Goal: Task Accomplishment & Management: Manage account settings

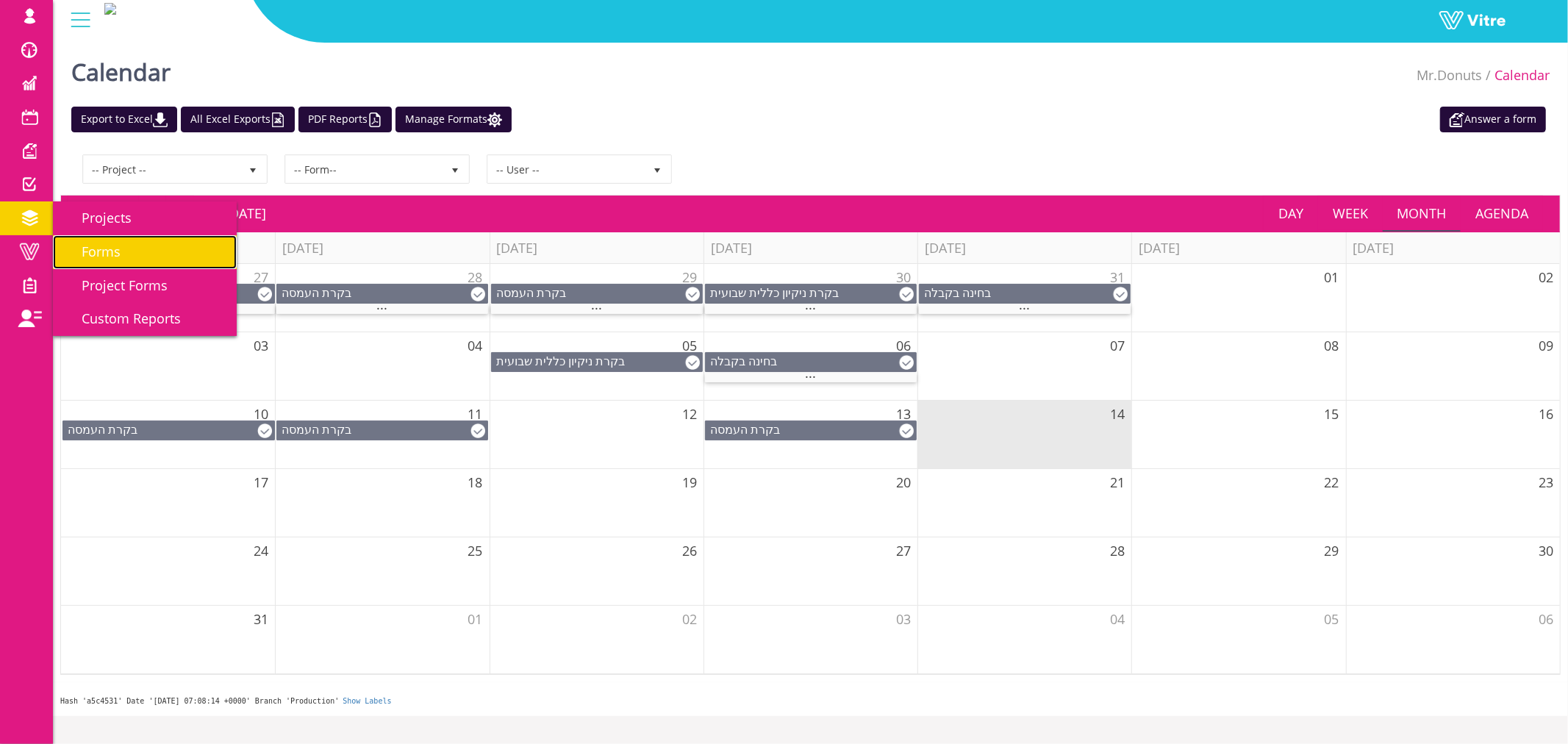
click at [88, 241] on link "Forms" at bounding box center [145, 252] width 184 height 34
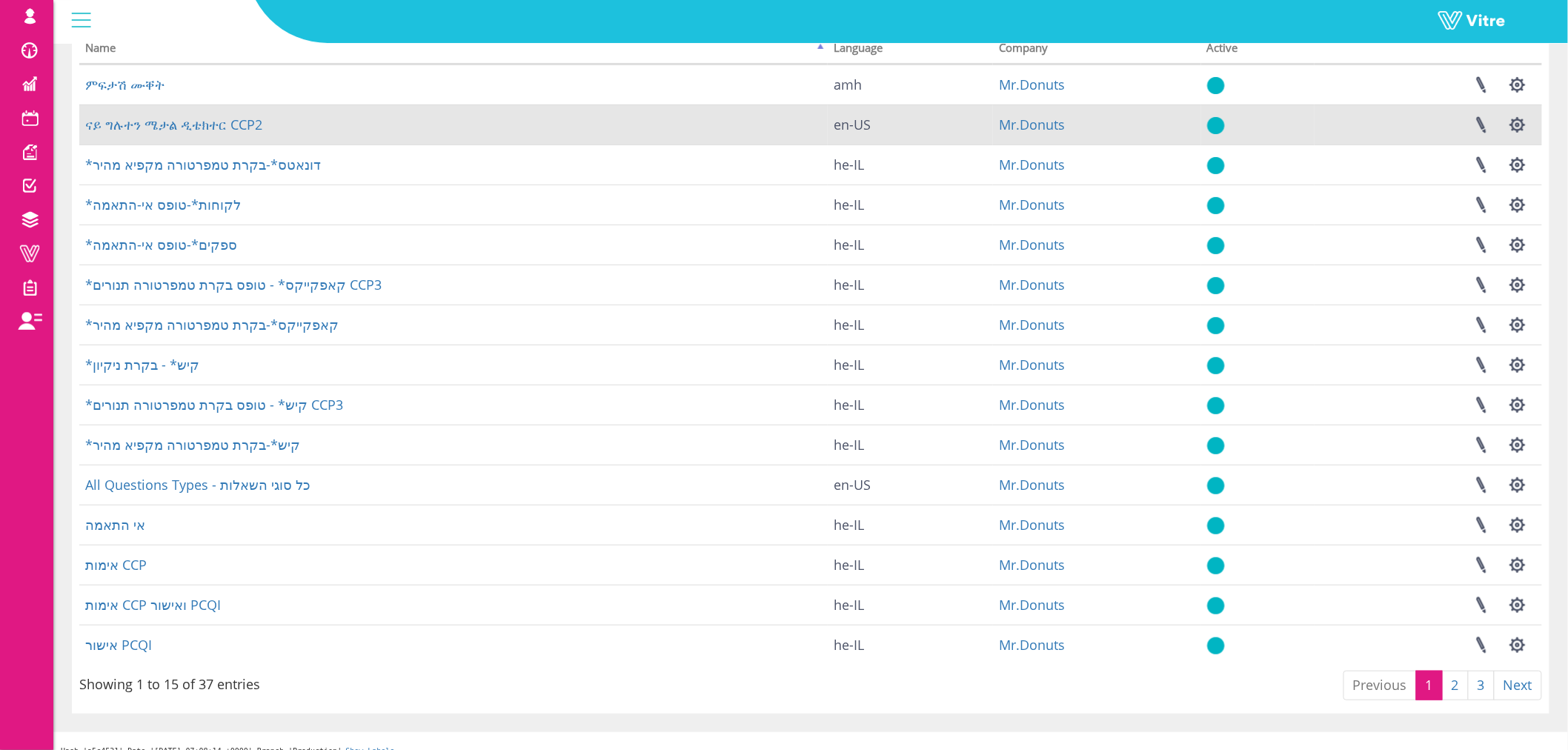
scroll to position [138, 0]
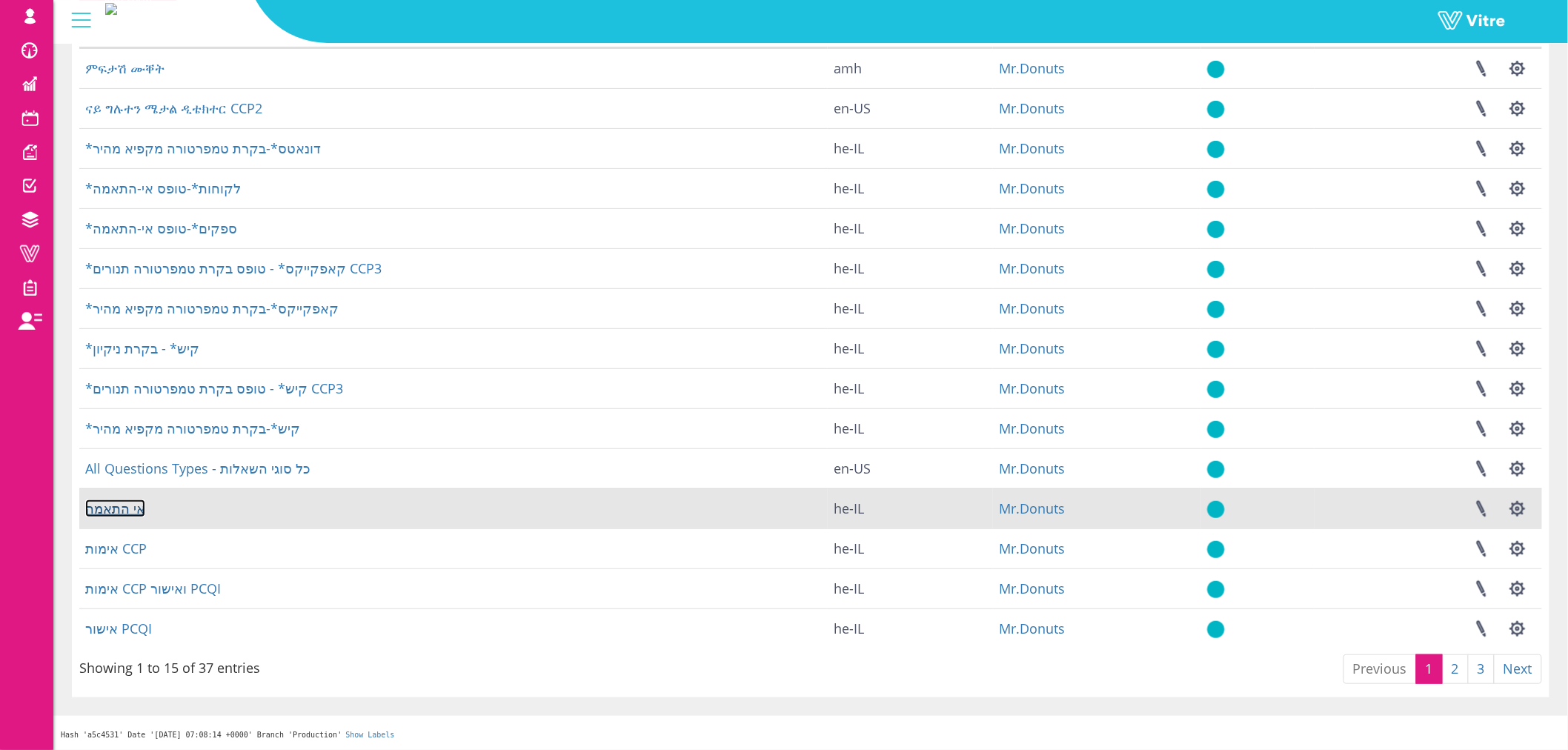
click at [113, 507] on link "אי התאמה" at bounding box center [115, 508] width 60 height 18
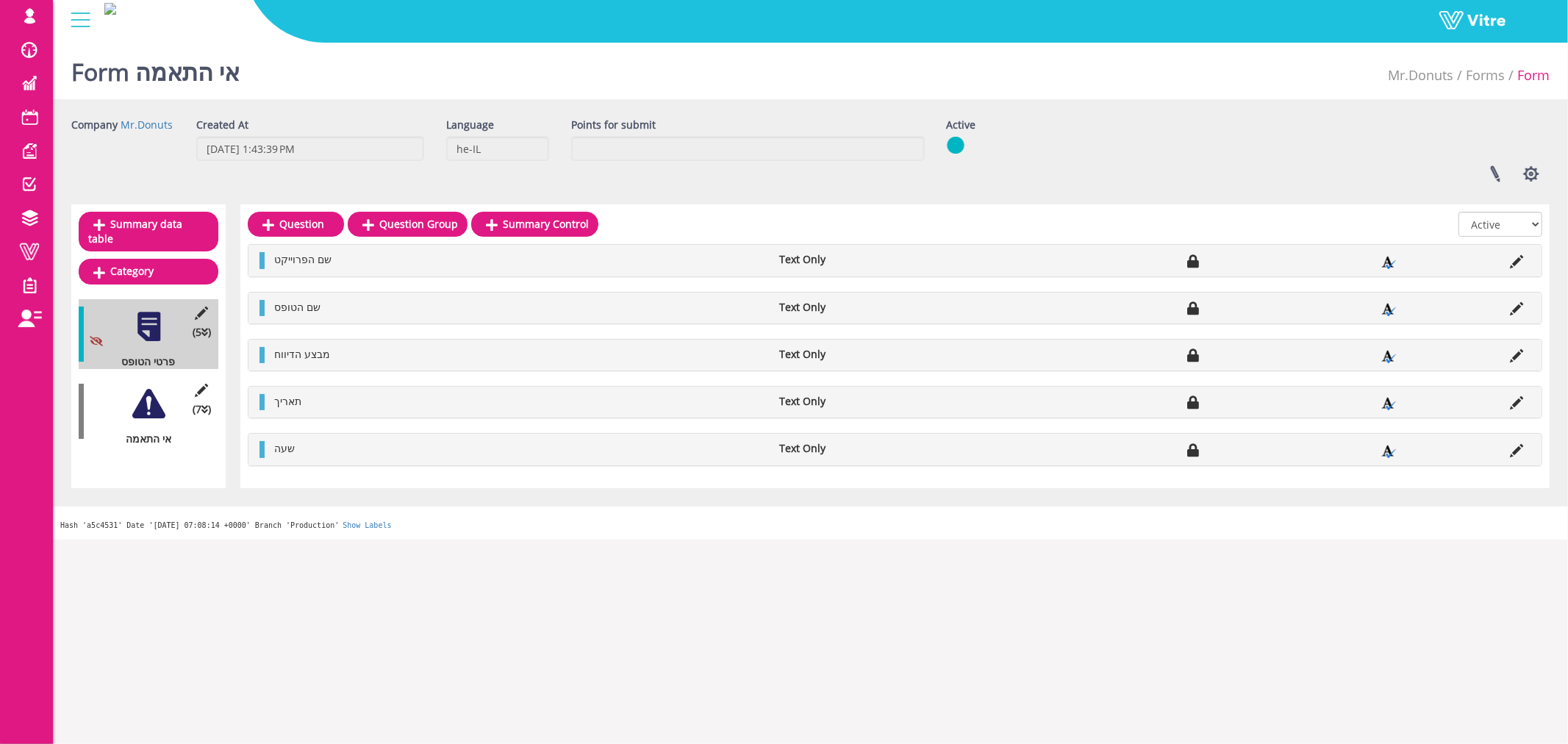
click at [145, 394] on div at bounding box center [148, 404] width 33 height 33
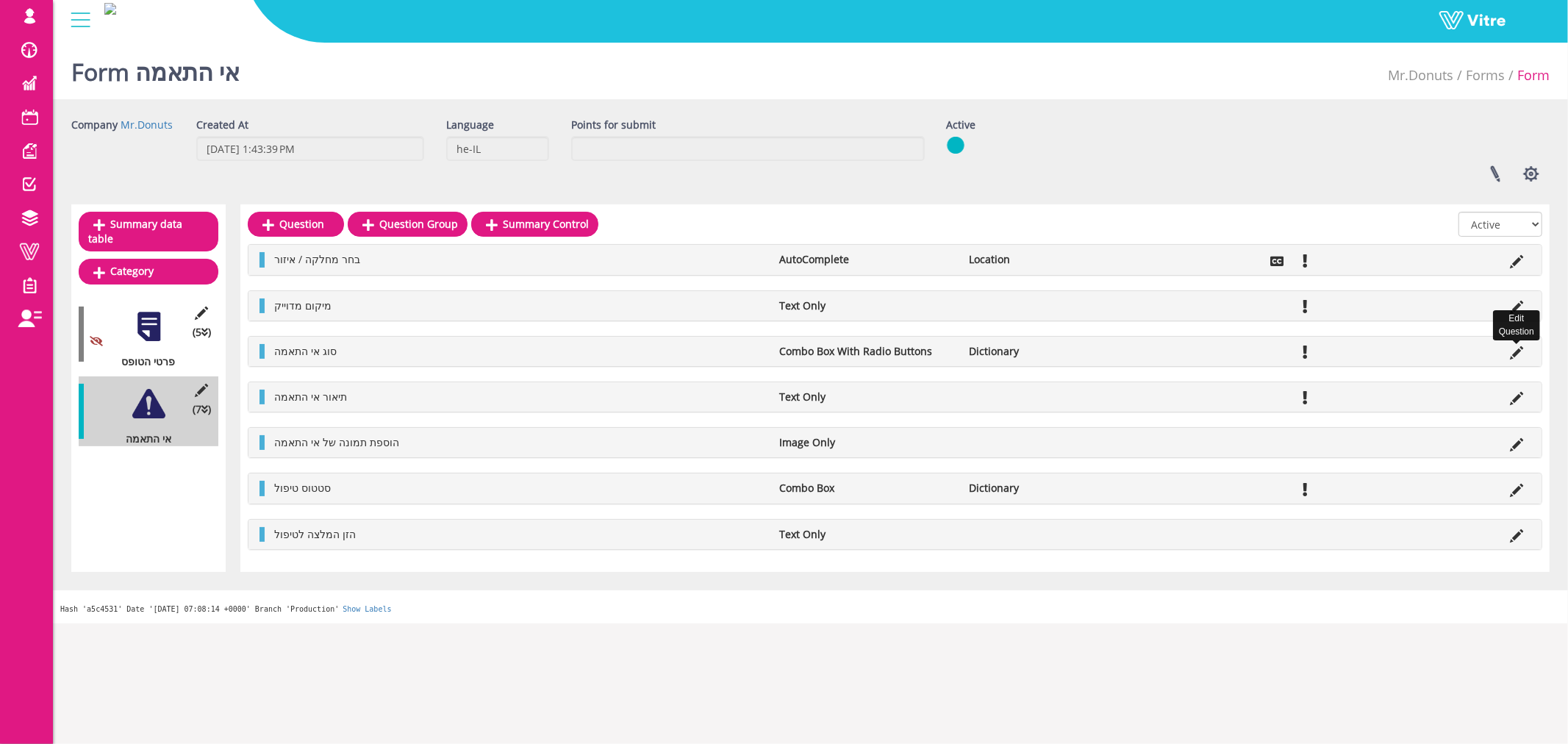
click at [1517, 354] on icon at bounding box center [1516, 352] width 13 height 13
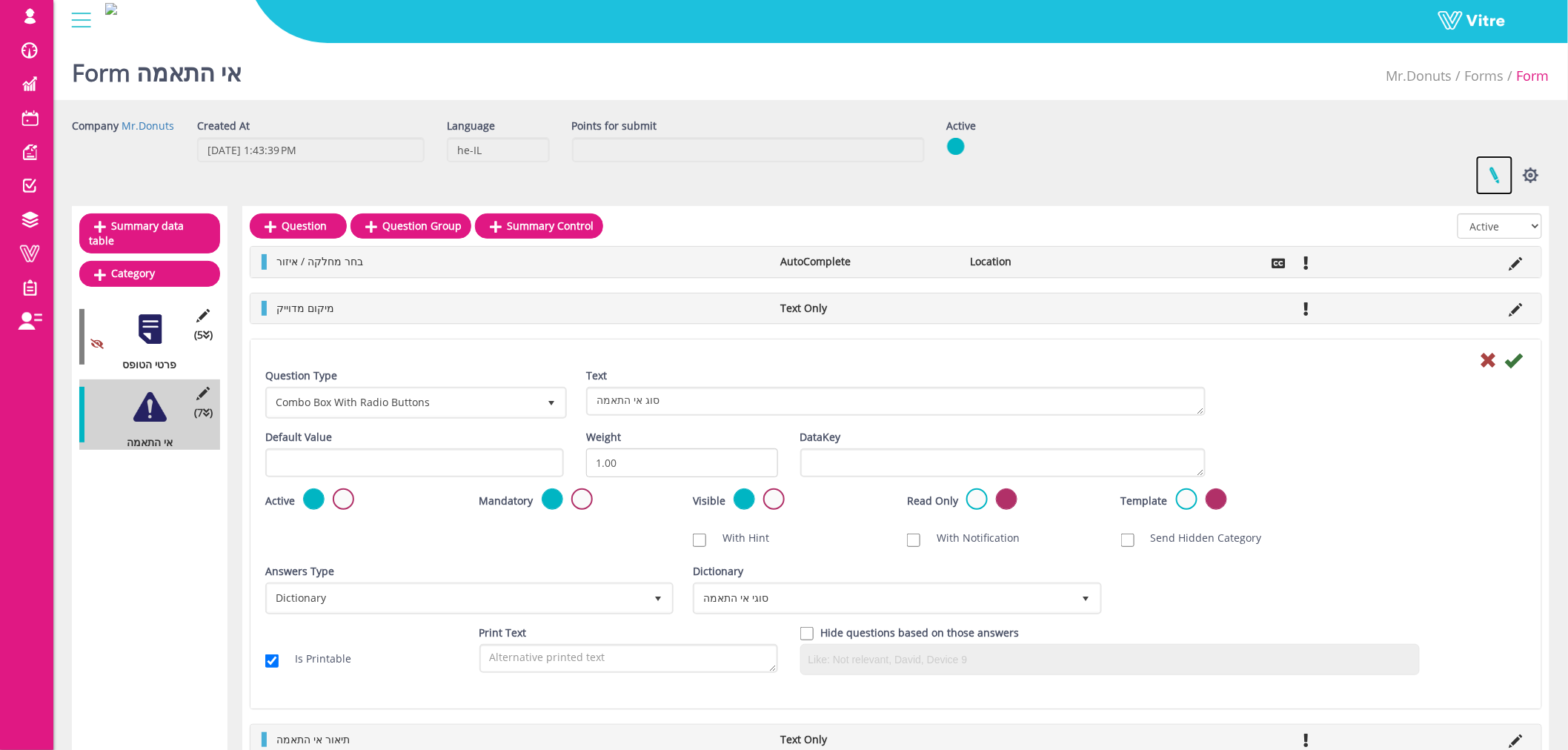
click at [1494, 173] on link at bounding box center [1494, 176] width 37 height 39
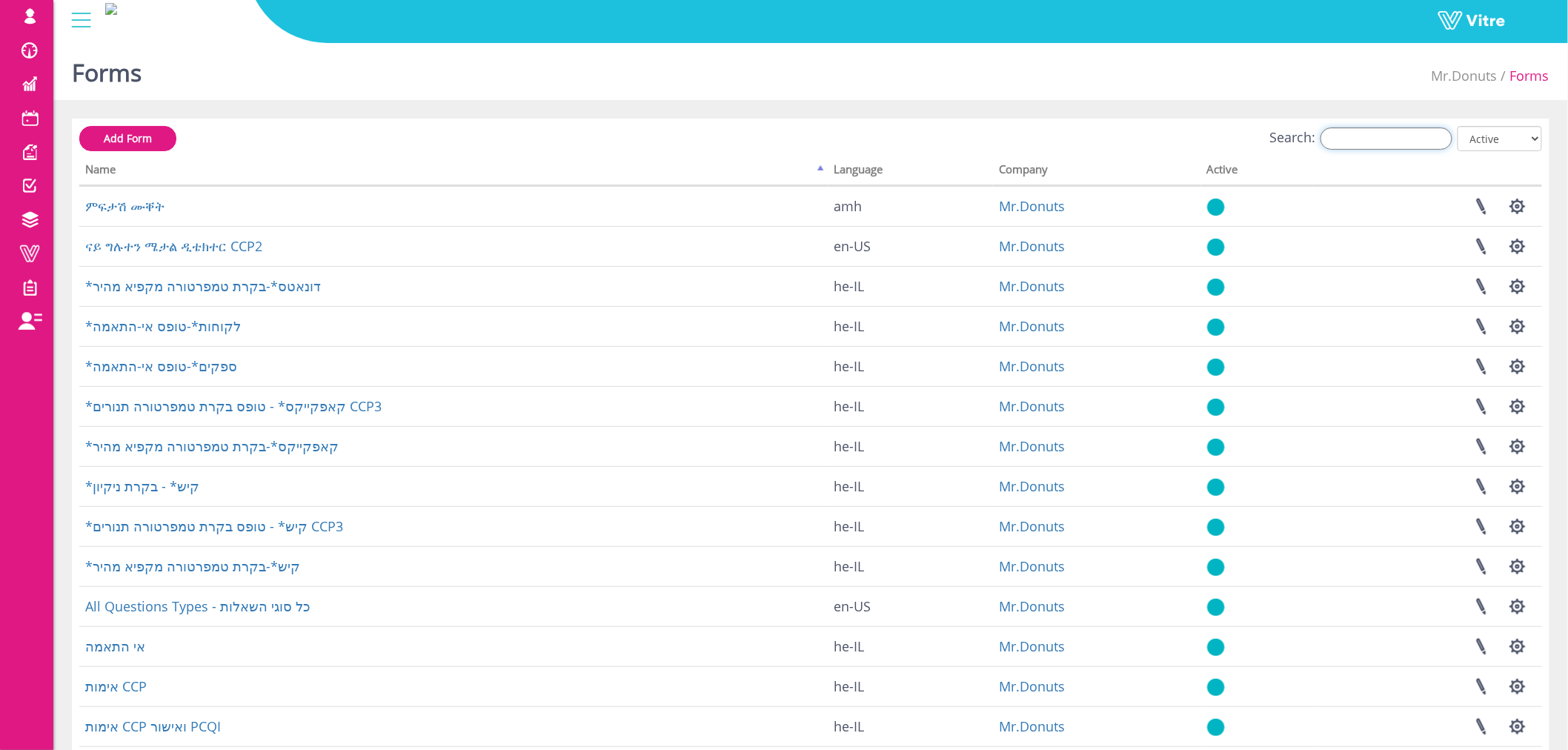
click at [1412, 136] on input "Search:" at bounding box center [1386, 139] width 132 height 22
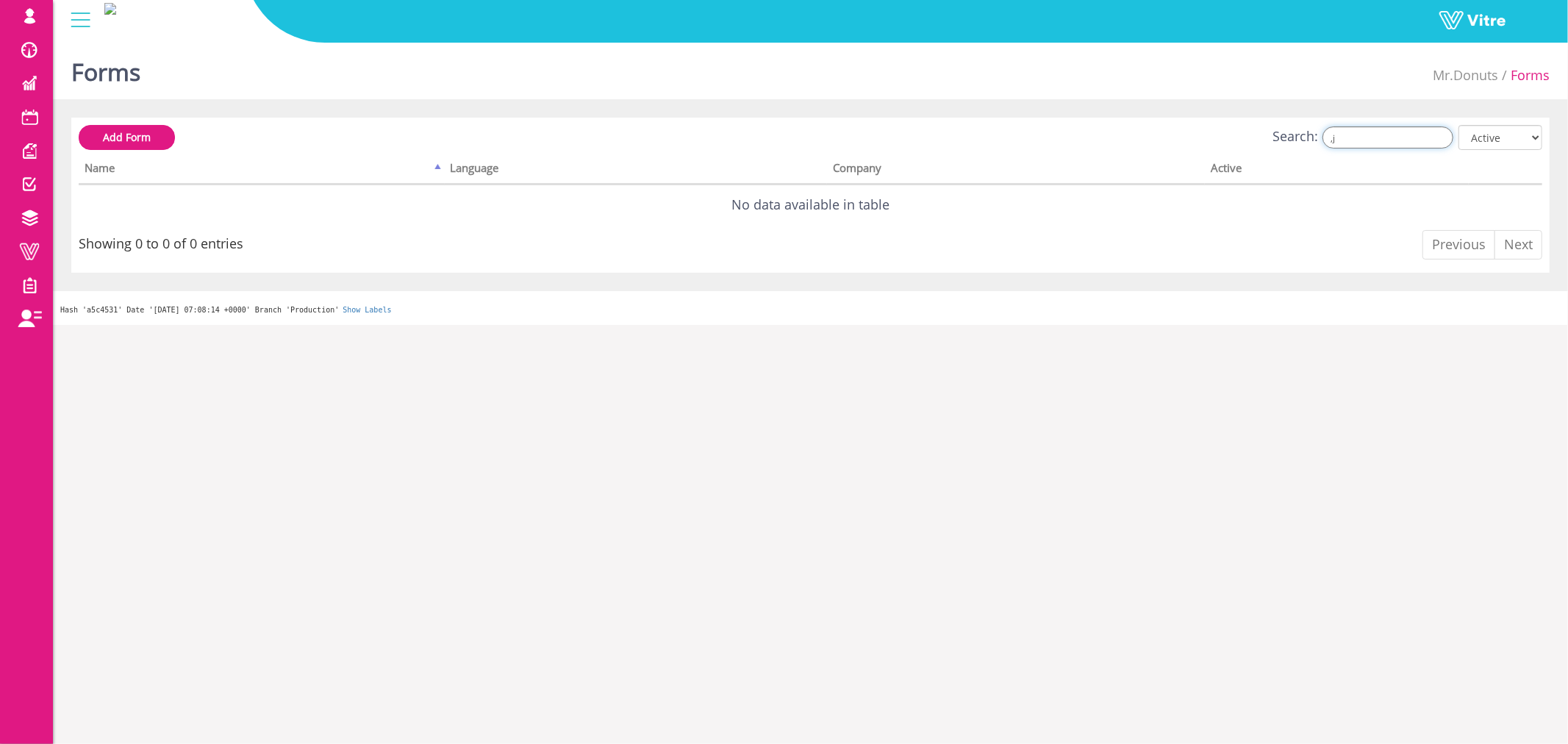
type input ","
type input ">"
click at [1361, 138] on input "תח" at bounding box center [1388, 138] width 130 height 22
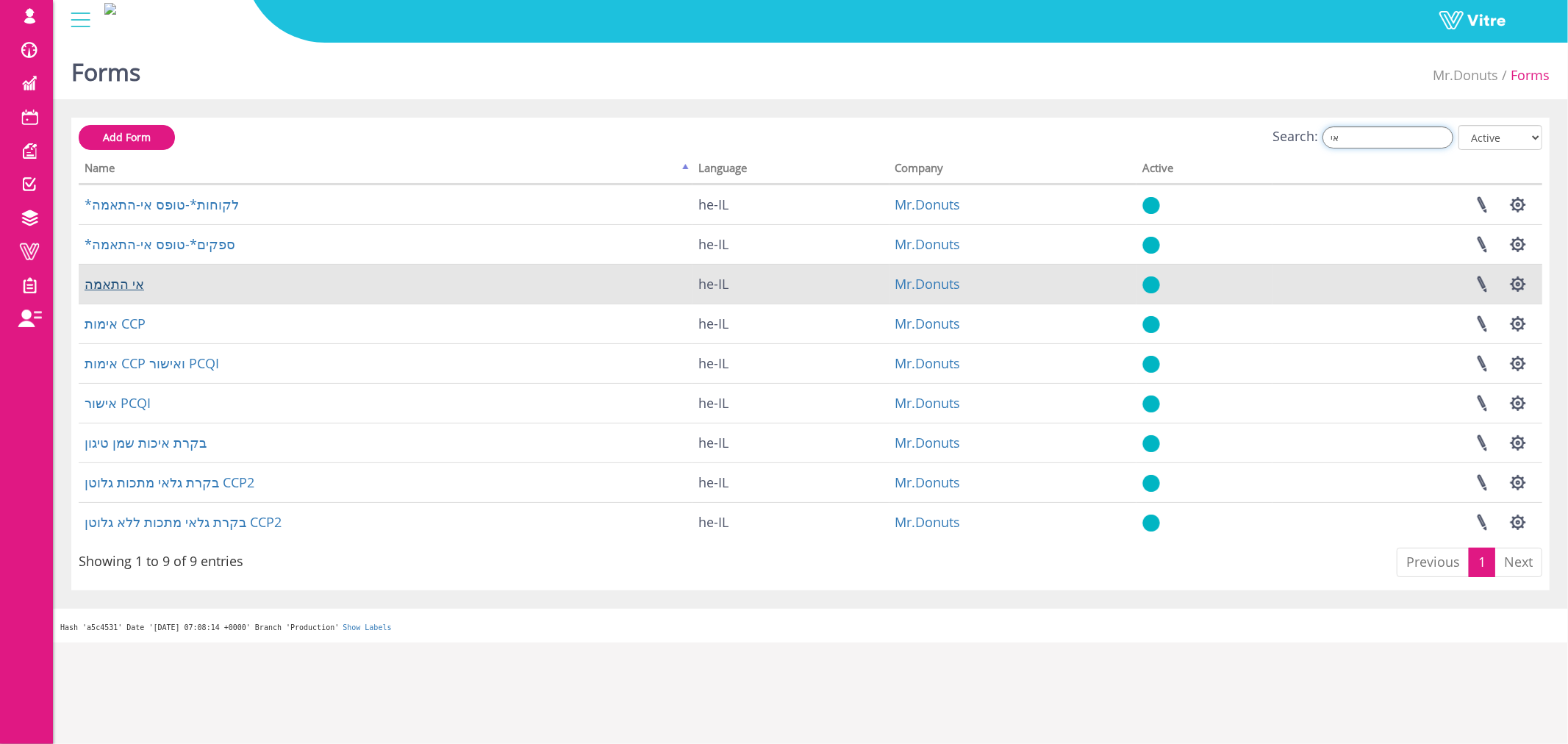
type input "אי"
click at [127, 287] on link "אי התאמה" at bounding box center [114, 284] width 59 height 18
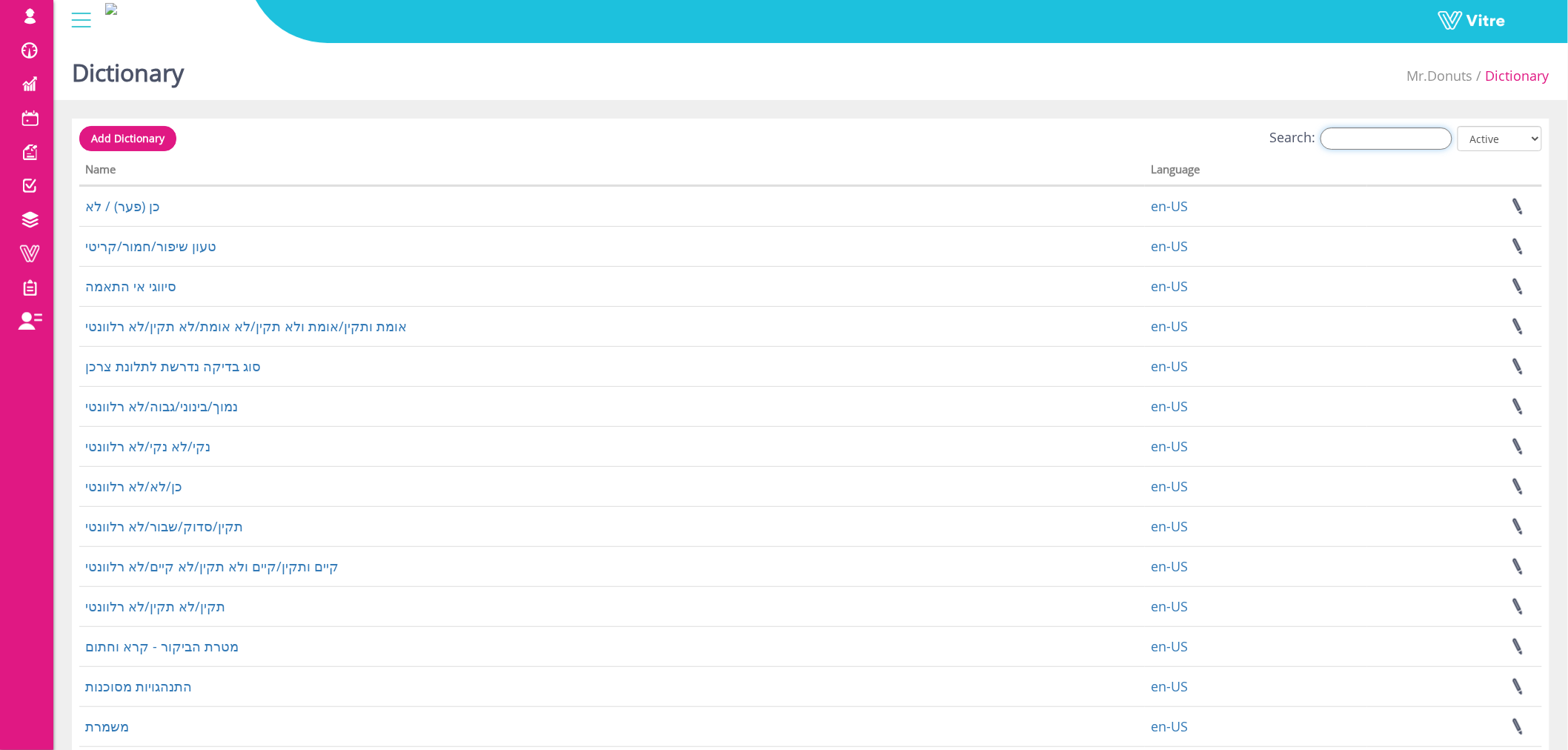
click at [1404, 139] on input "Search:" at bounding box center [1386, 139] width 132 height 22
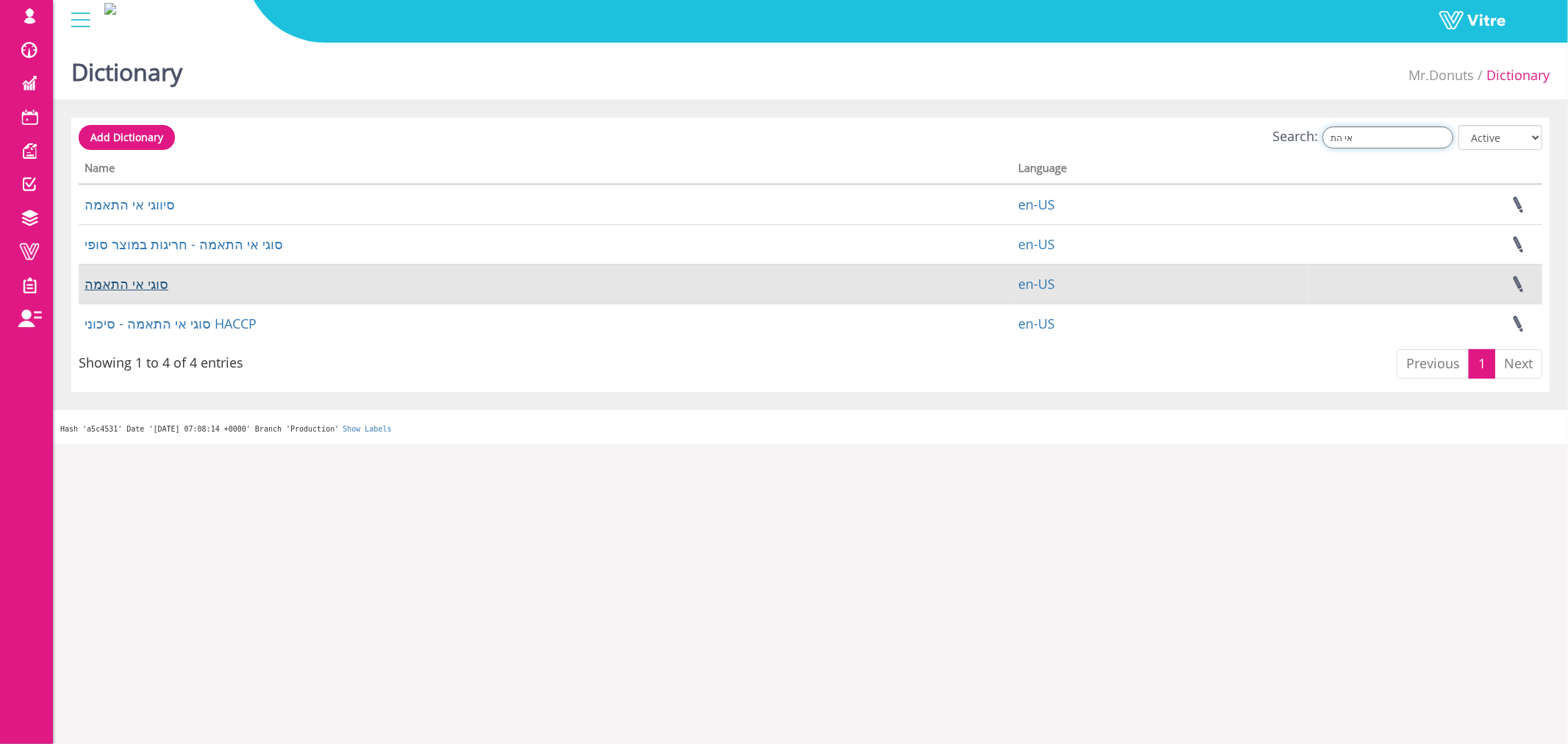
type input "אי הת"
click at [130, 282] on link "סוגי אי התאמה" at bounding box center [126, 284] width 84 height 18
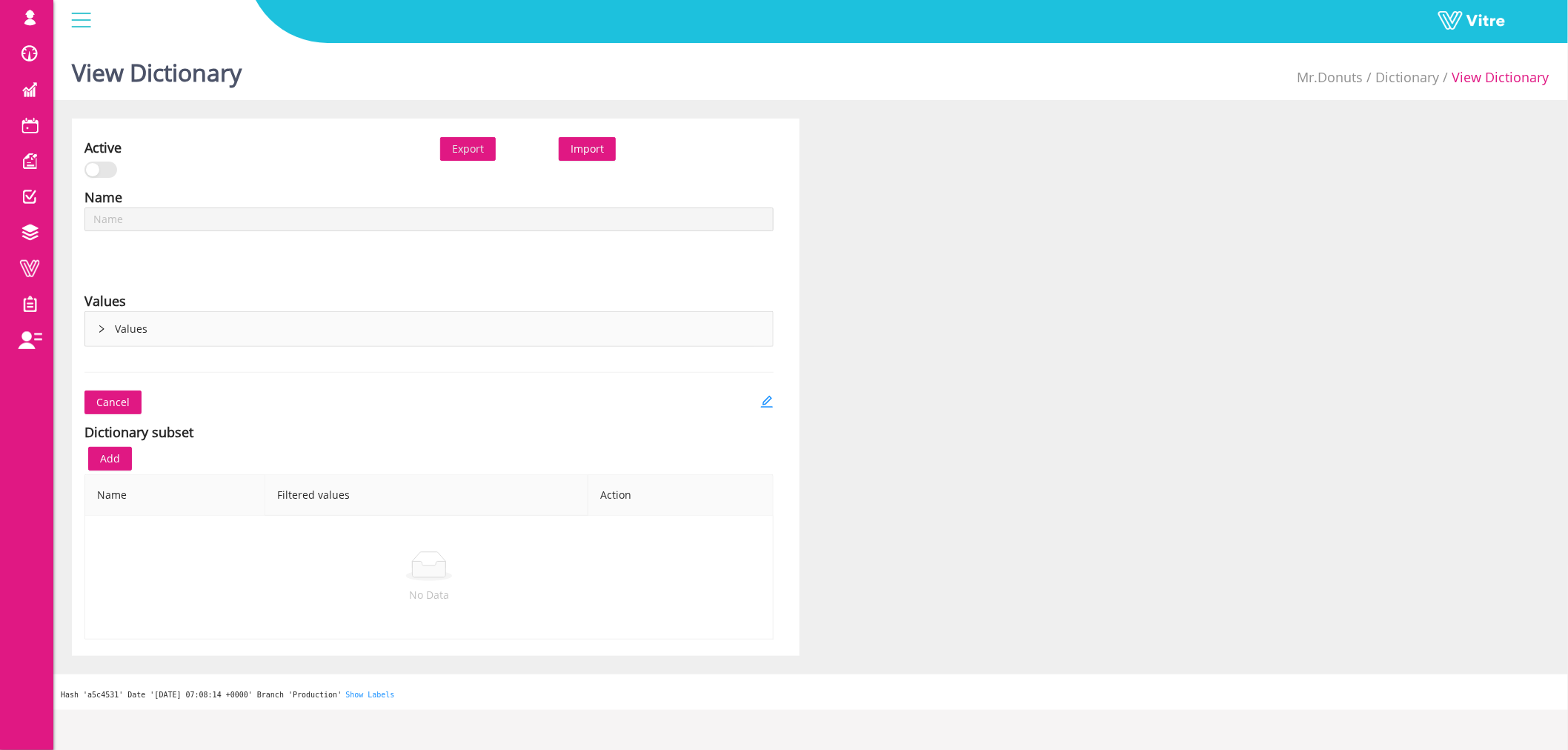
type input "סוגי אי התאמה"
click at [105, 330] on icon "right" at bounding box center [101, 329] width 9 height 9
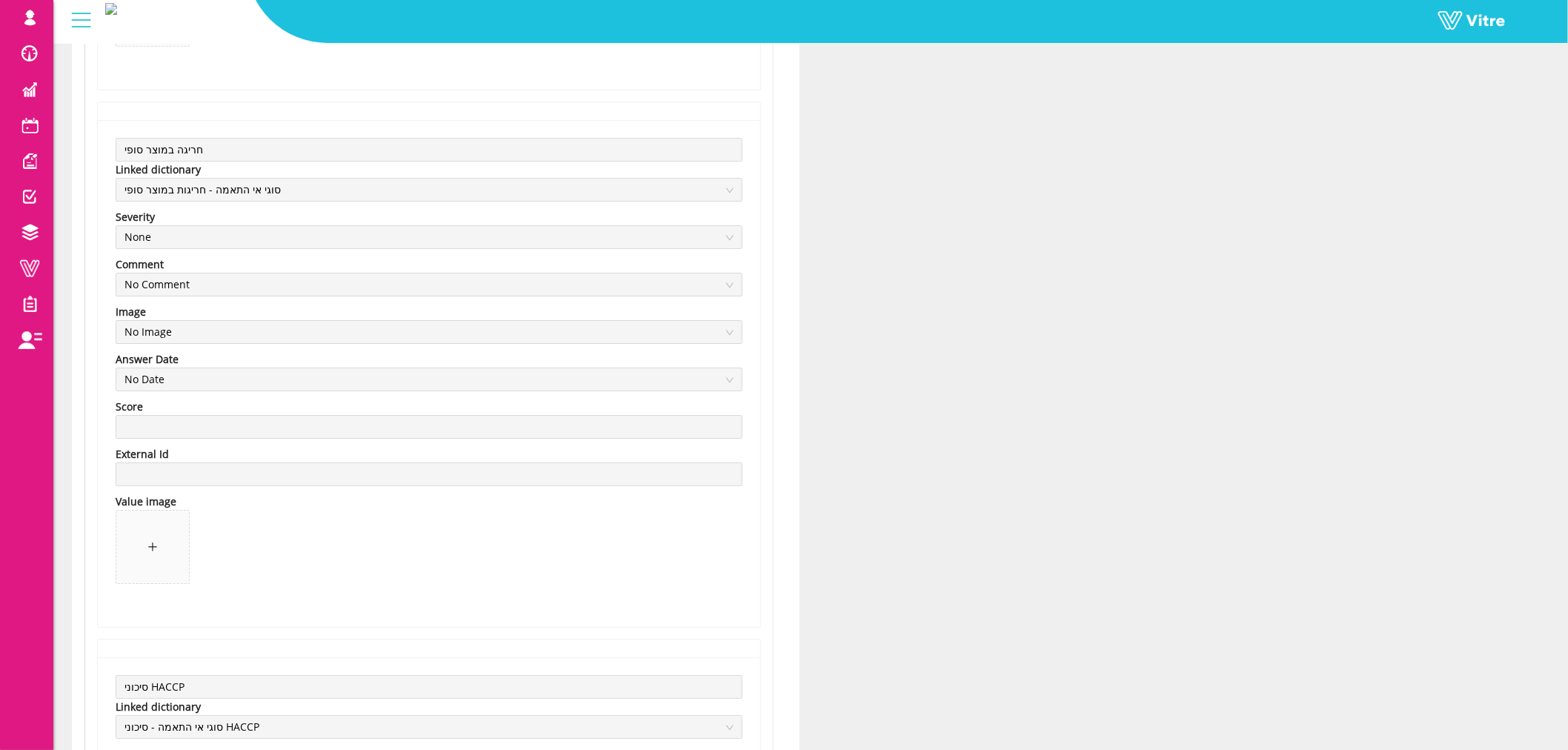
scroll to position [6615, 0]
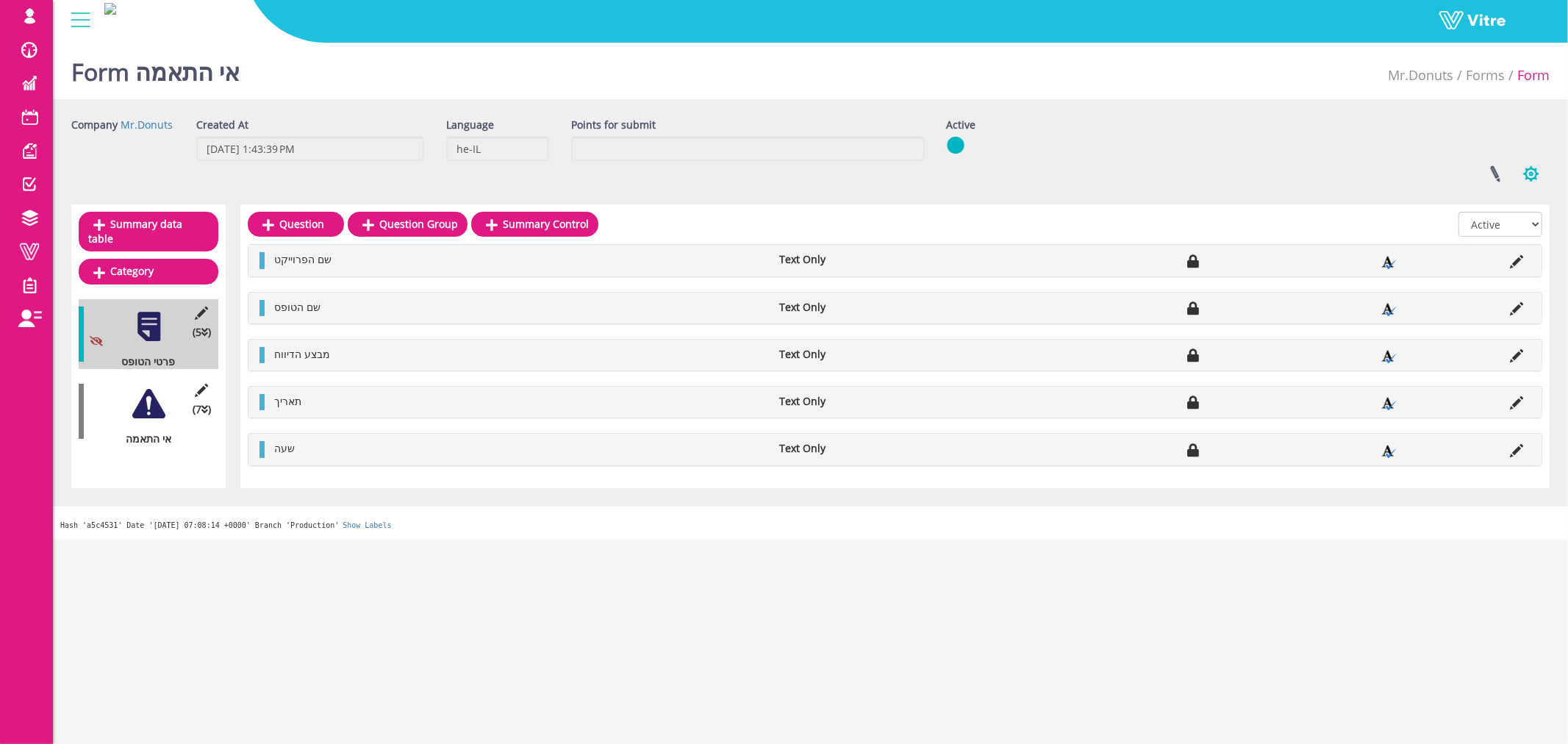
click at [1531, 174] on button "button" at bounding box center [1530, 174] width 37 height 39
click at [1485, 226] on link "Set Users" at bounding box center [1481, 227] width 134 height 19
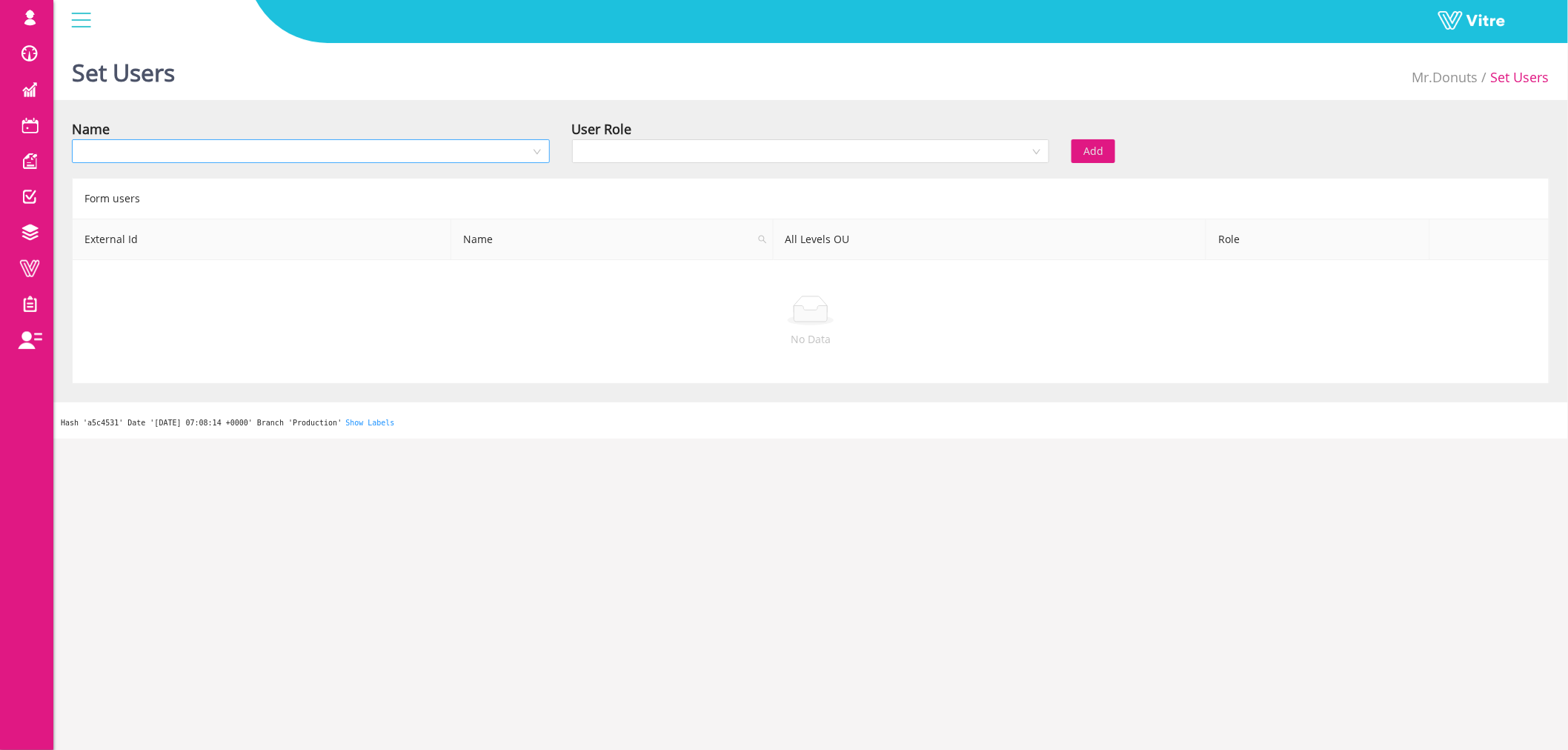
click at [363, 157] on input "search" at bounding box center [306, 151] width 450 height 22
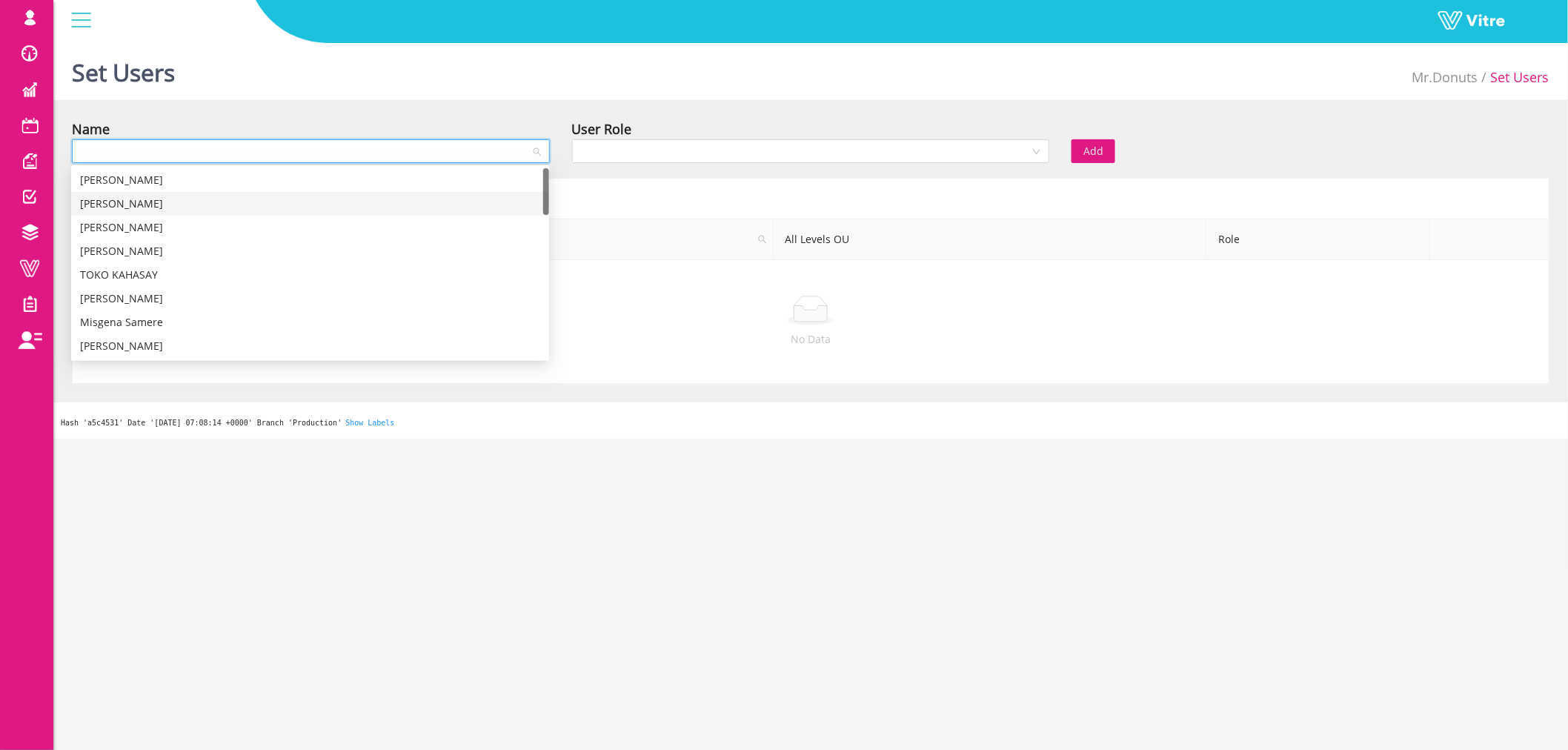
click at [221, 196] on div "[PERSON_NAME]" at bounding box center [310, 203] width 460 height 17
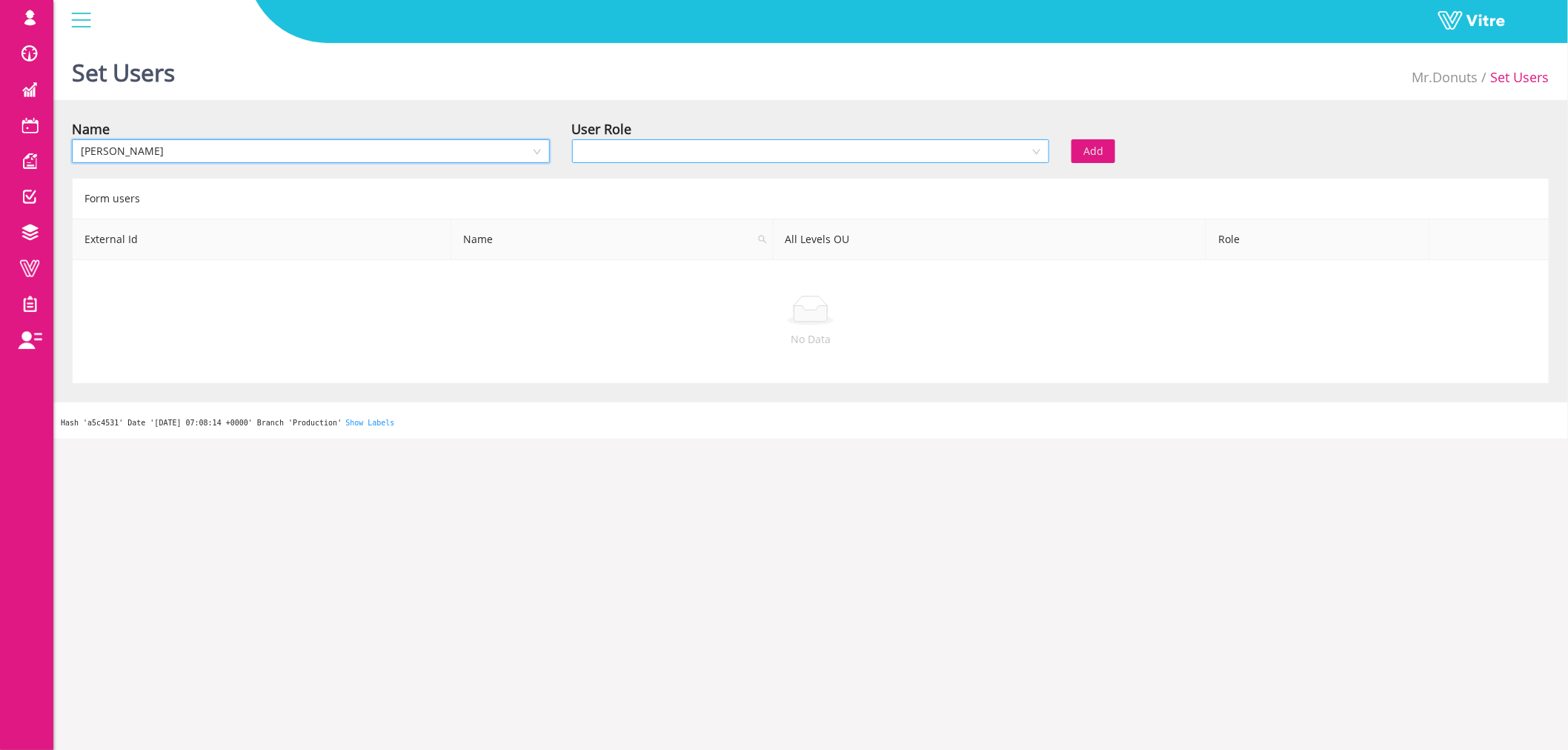
click at [647, 150] on input "search" at bounding box center [806, 151] width 450 height 22
click at [645, 179] on div "Owner" at bounding box center [810, 180] width 460 height 17
click at [1104, 152] on button "Add" at bounding box center [1093, 151] width 44 height 24
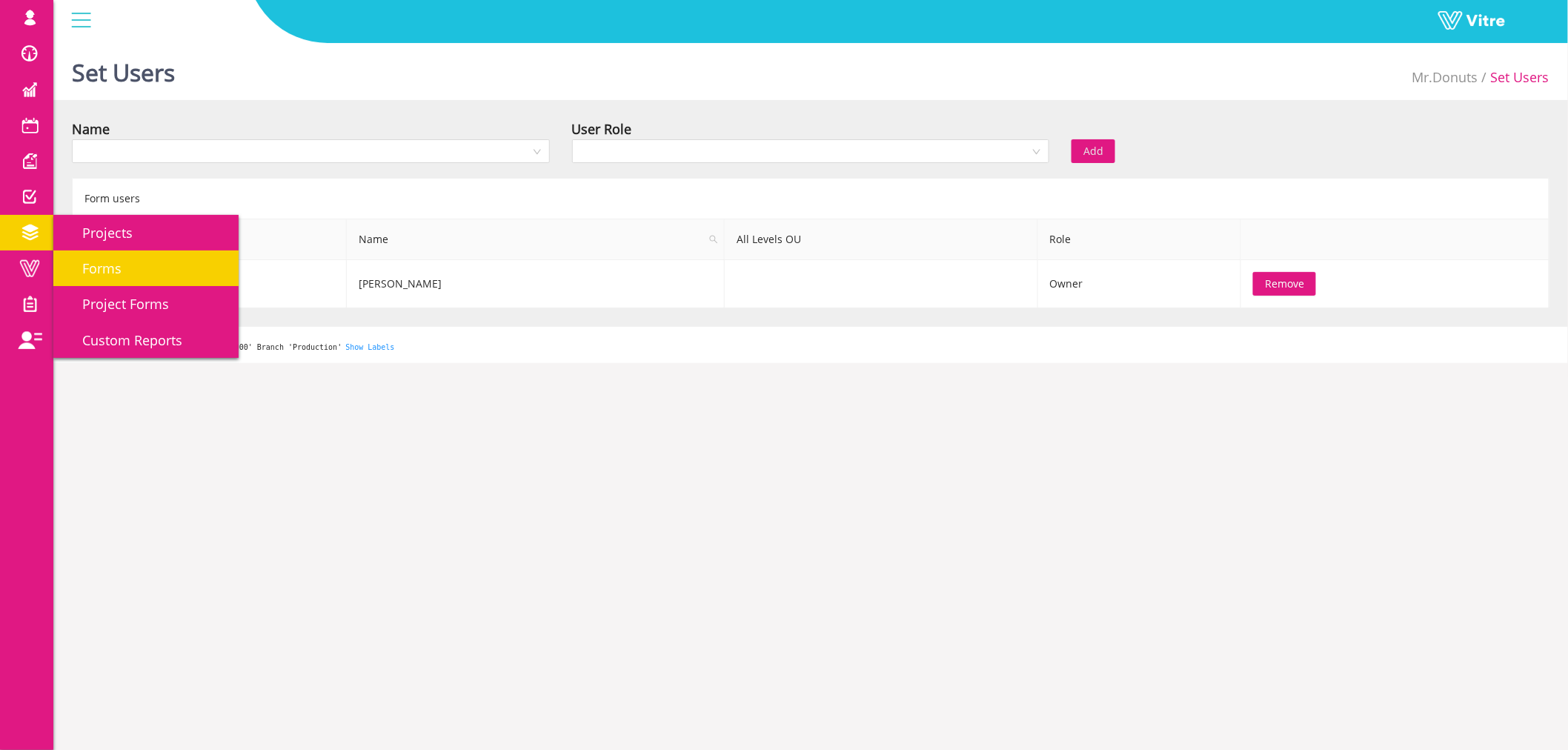
click at [102, 259] on span "Forms" at bounding box center [93, 268] width 57 height 18
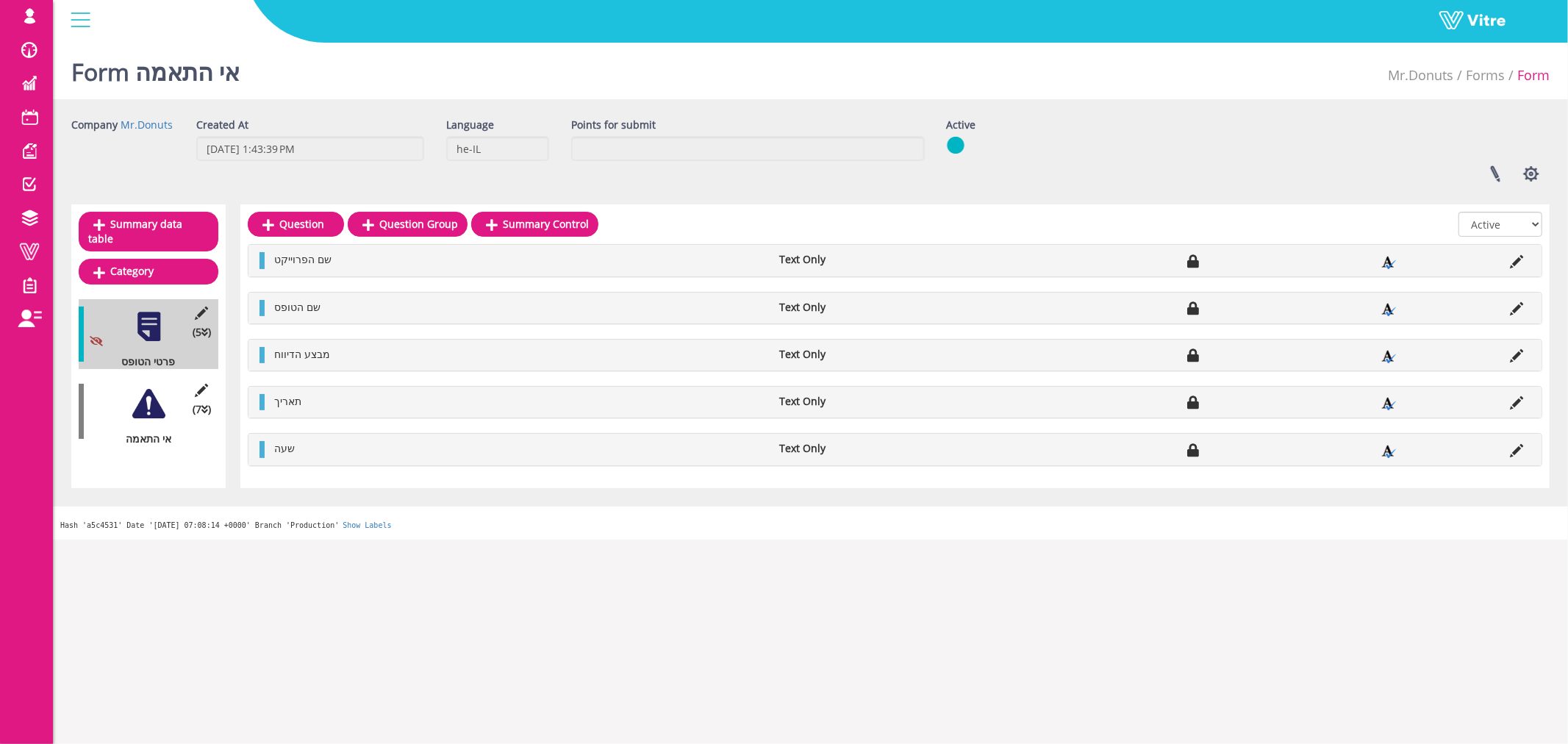
click at [153, 388] on div at bounding box center [148, 404] width 33 height 33
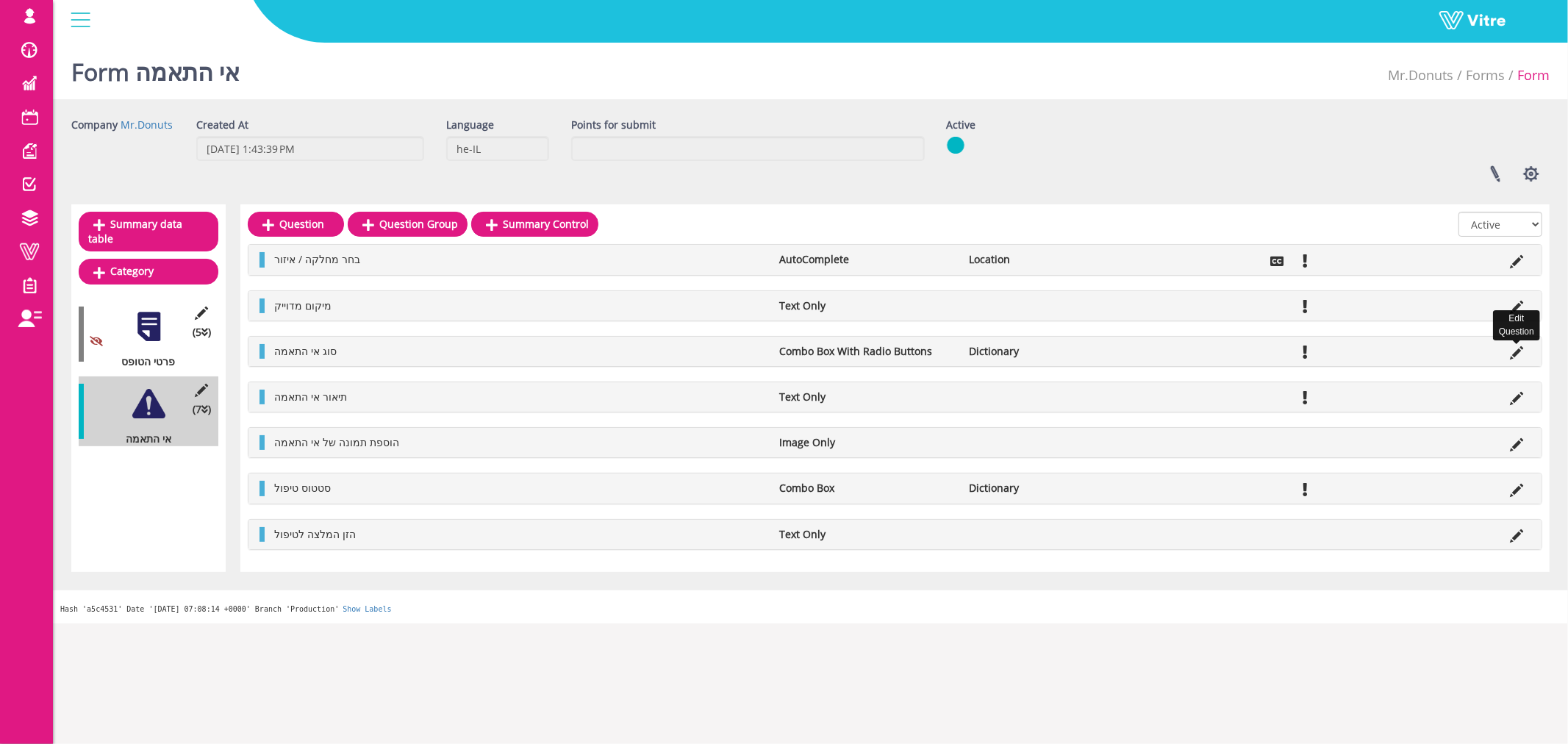
click at [1516, 354] on icon at bounding box center [1516, 352] width 13 height 13
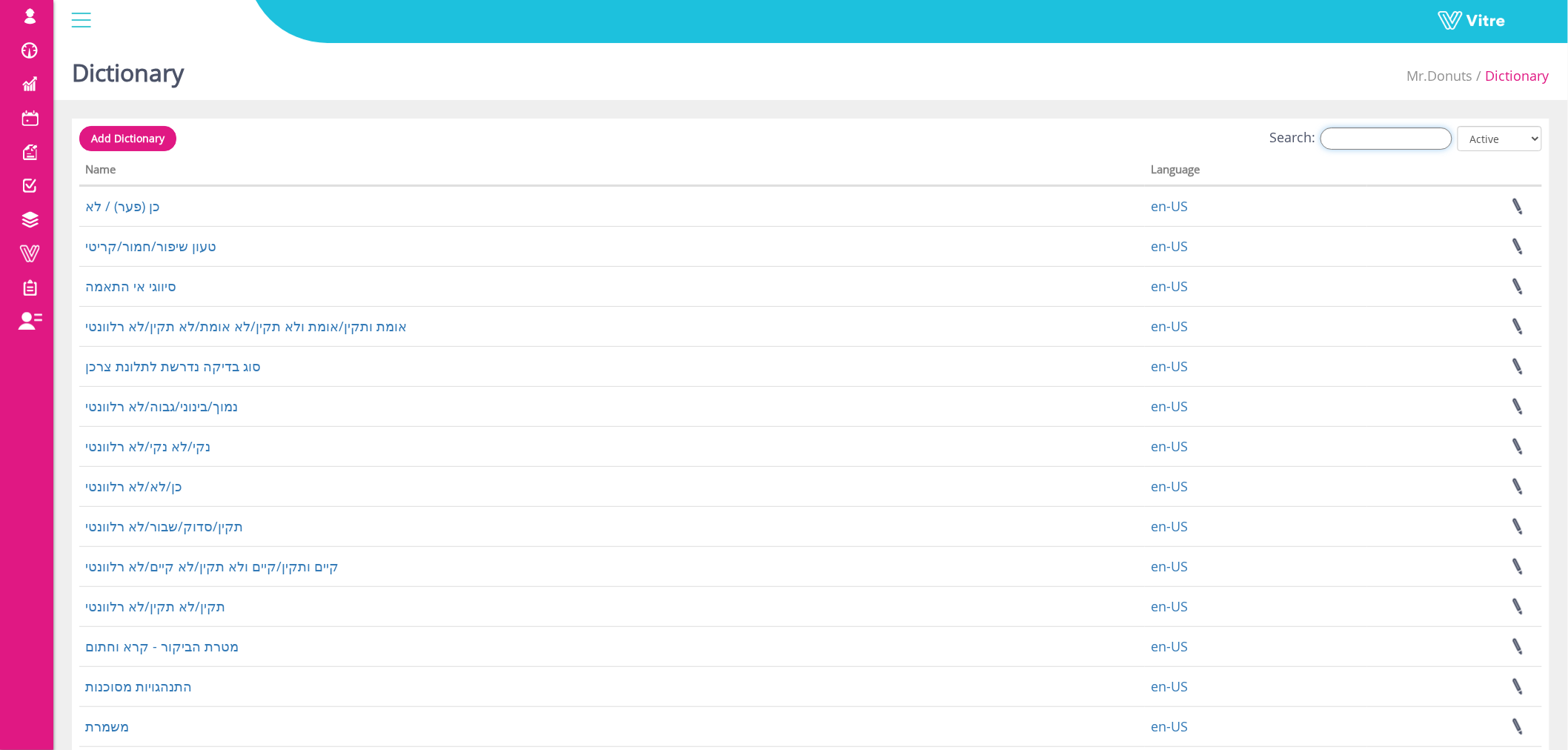
click at [1352, 136] on input "Search:" at bounding box center [1386, 139] width 132 height 22
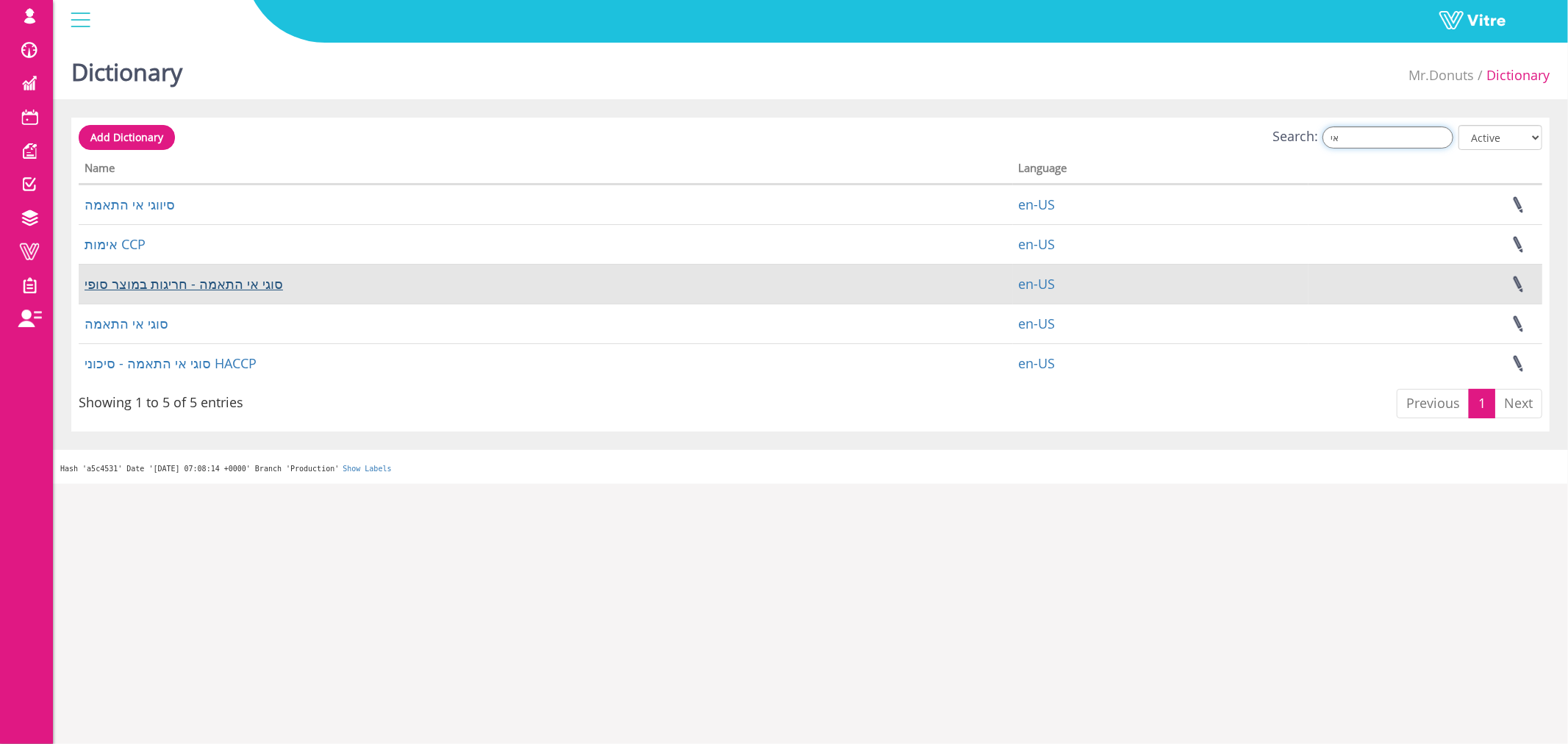
type input "אי"
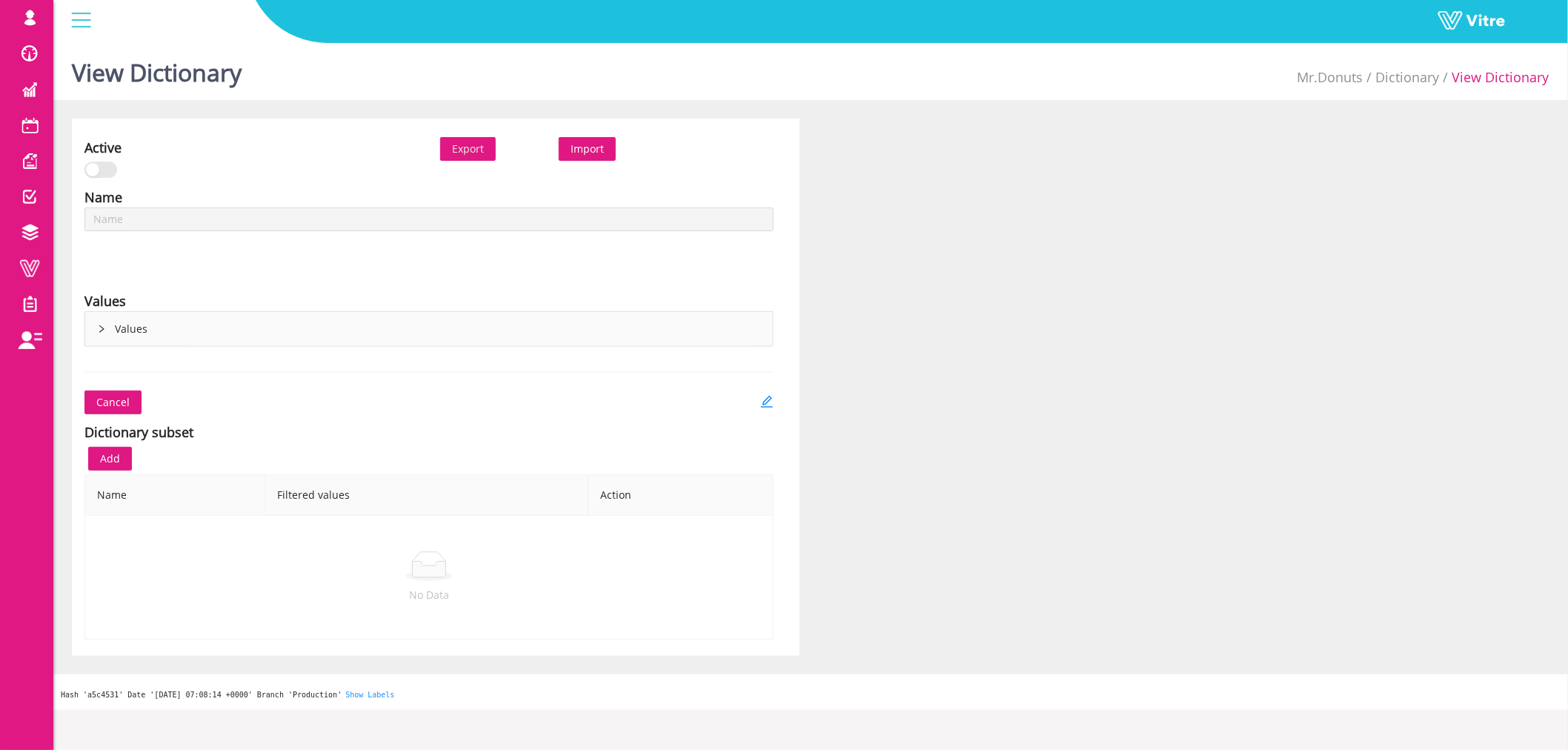
type input "סוגי אי התאמה - חריגות במוצר סופי"
click at [99, 331] on icon "right" at bounding box center [101, 329] width 9 height 9
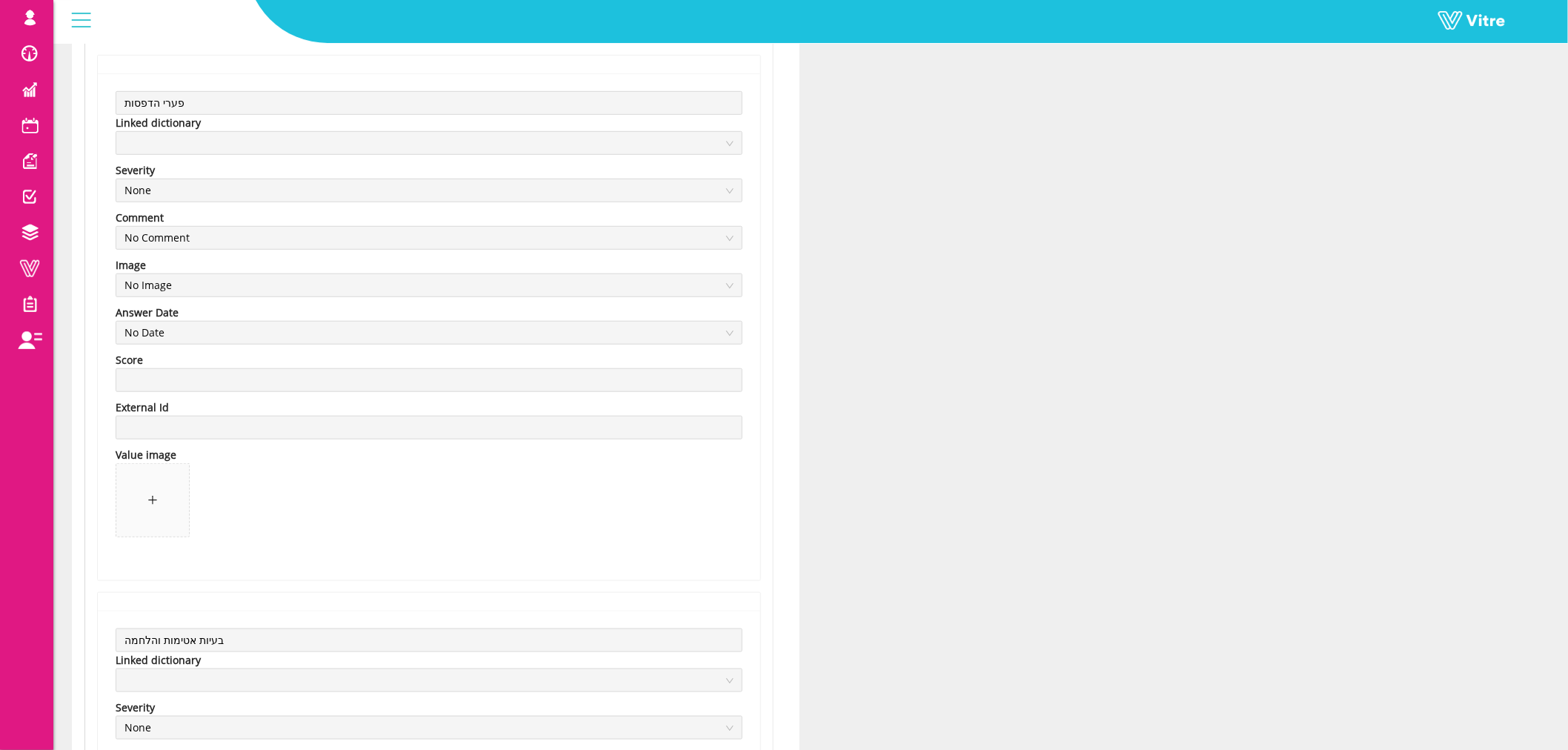
scroll to position [299, 0]
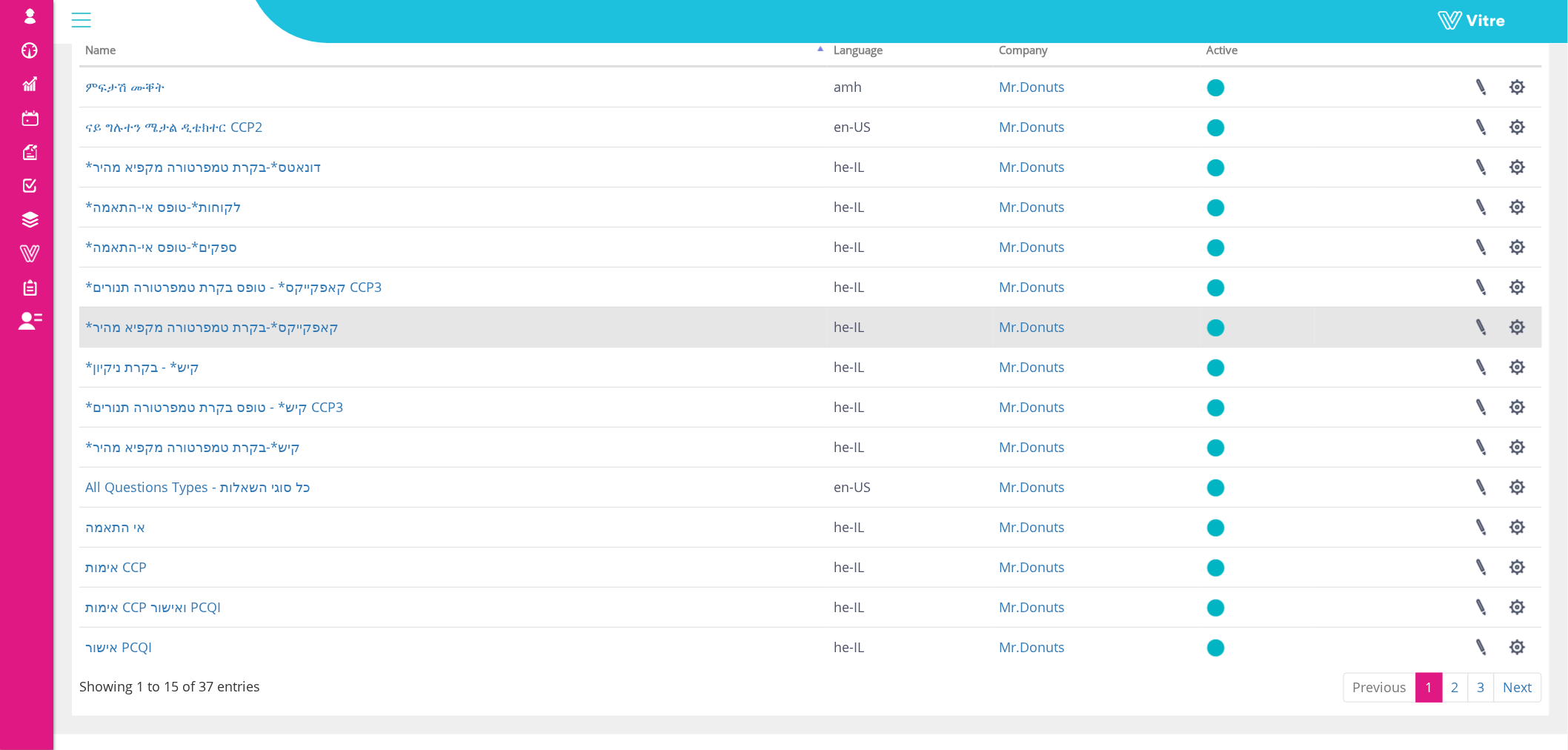
scroll to position [138, 0]
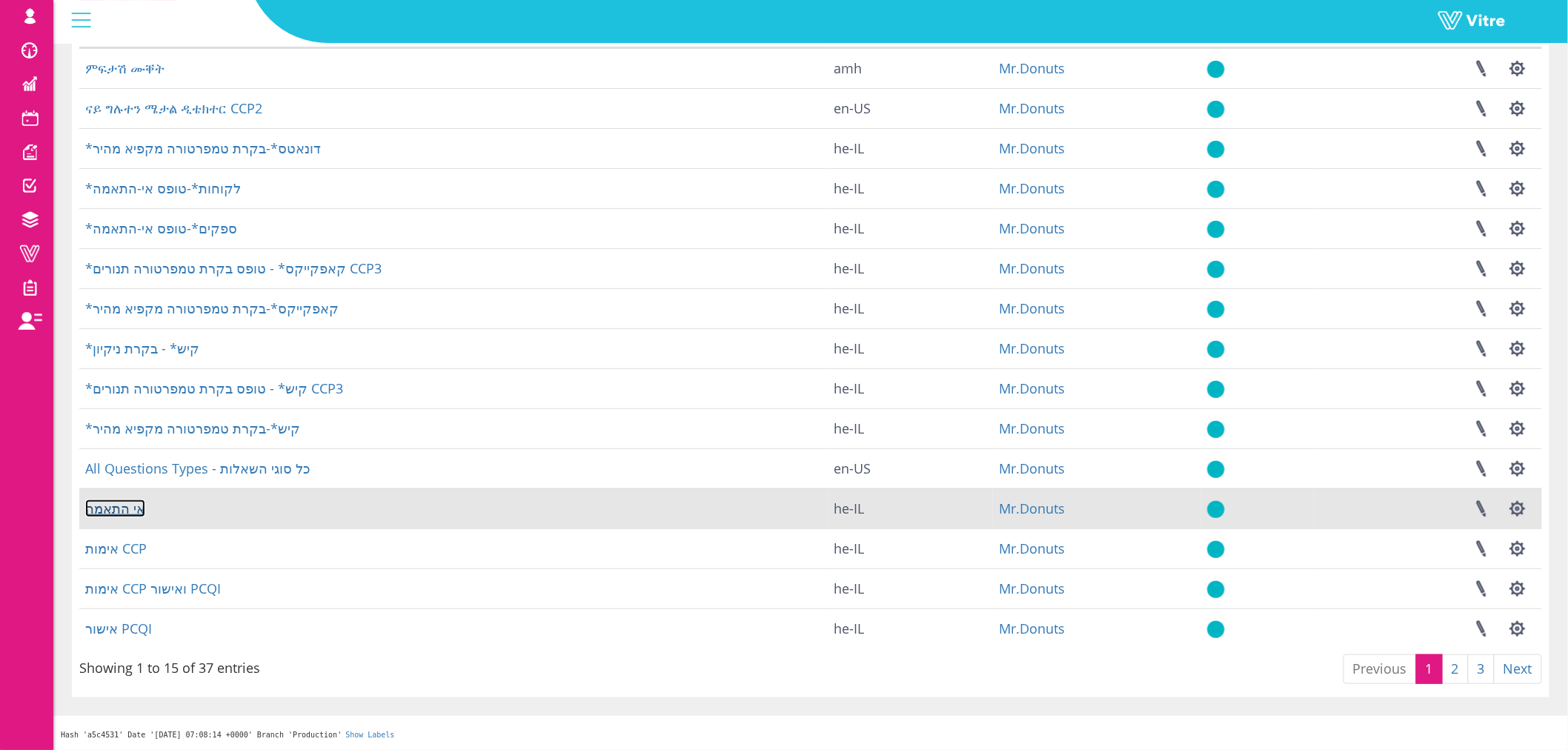
click at [120, 509] on link "אי התאמה" at bounding box center [115, 508] width 60 height 18
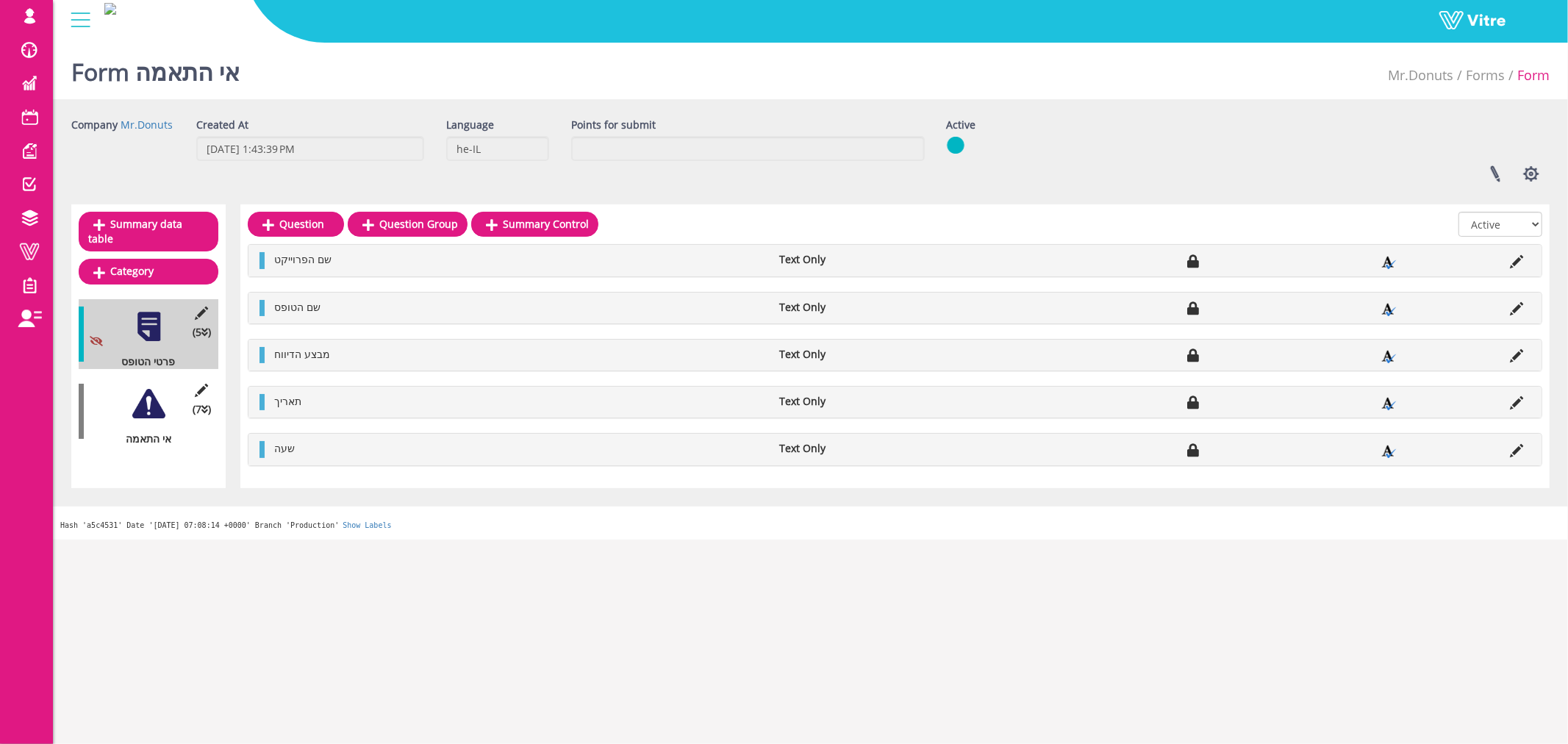
click at [143, 395] on div at bounding box center [148, 404] width 33 height 33
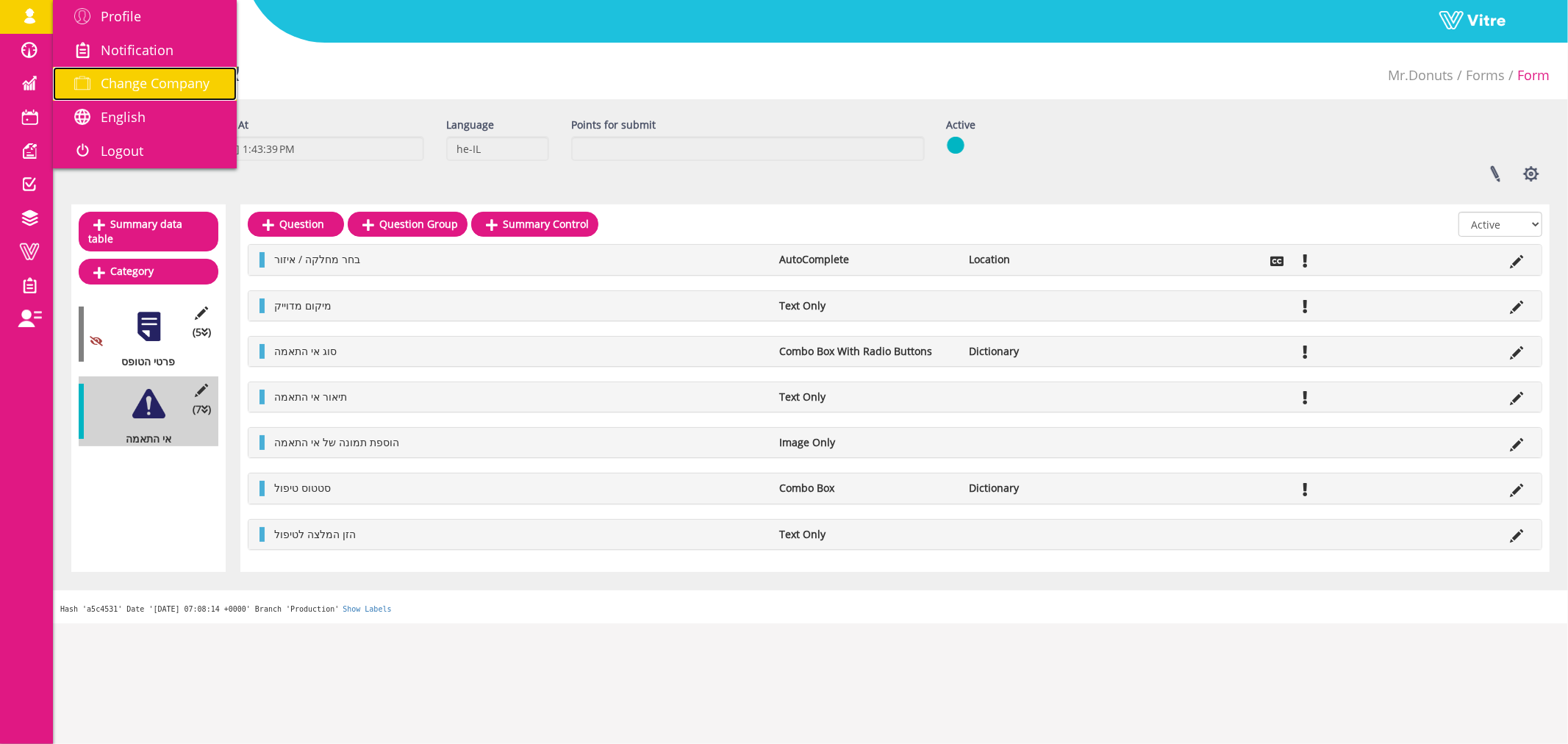
click at [152, 80] on span "Change Company" at bounding box center [155, 83] width 109 height 18
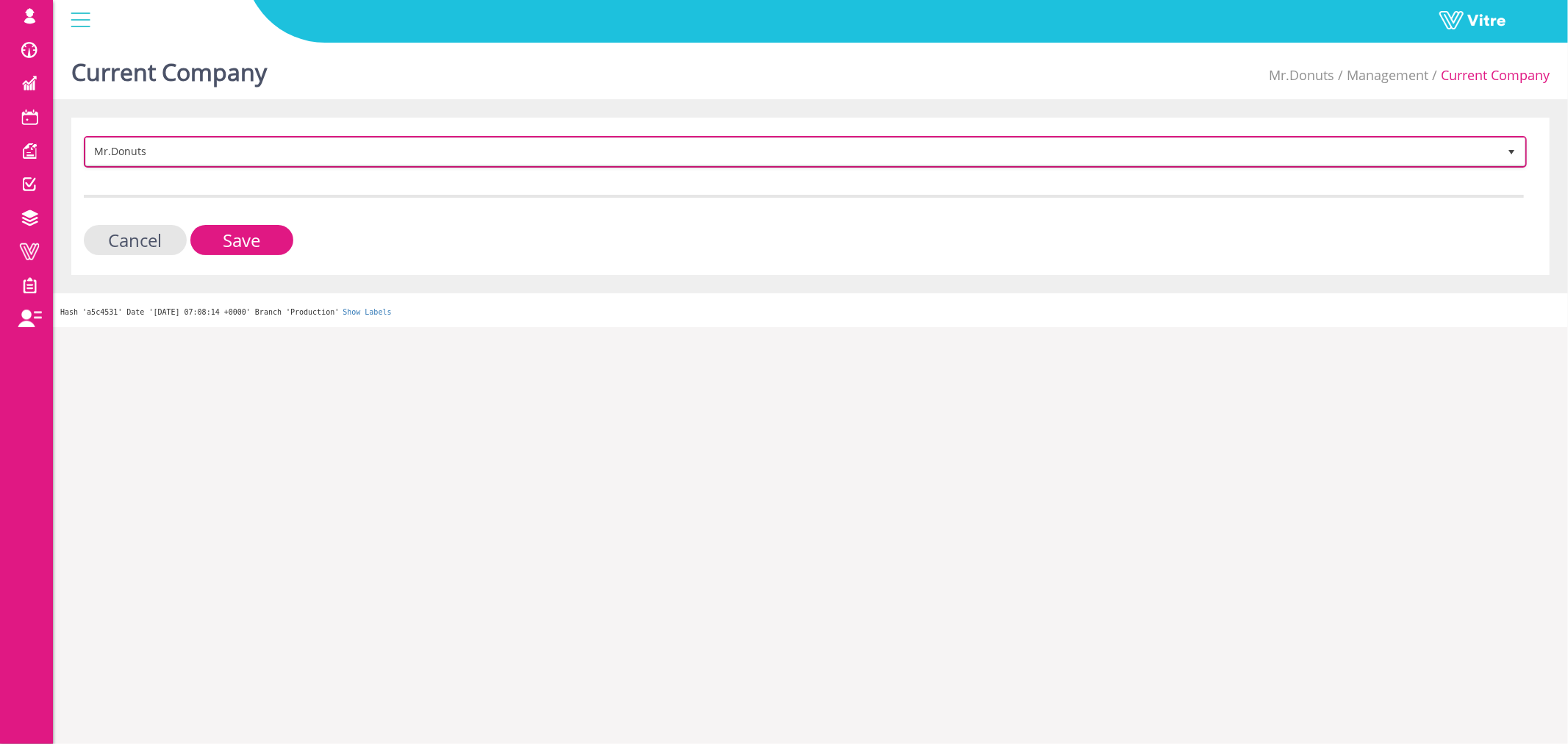
click at [174, 150] on span "Mr.Donuts" at bounding box center [791, 152] width 1412 height 27
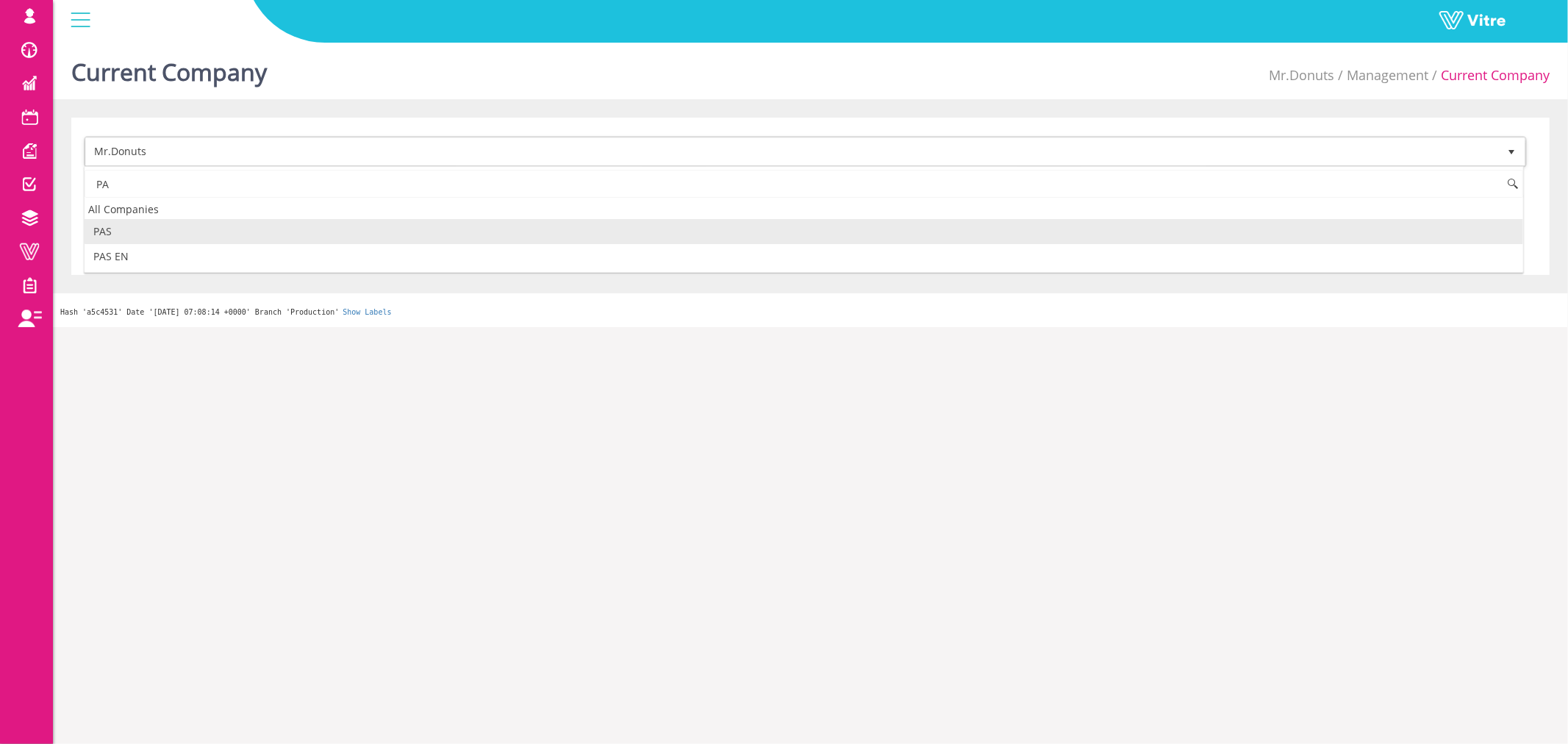
type input "P"
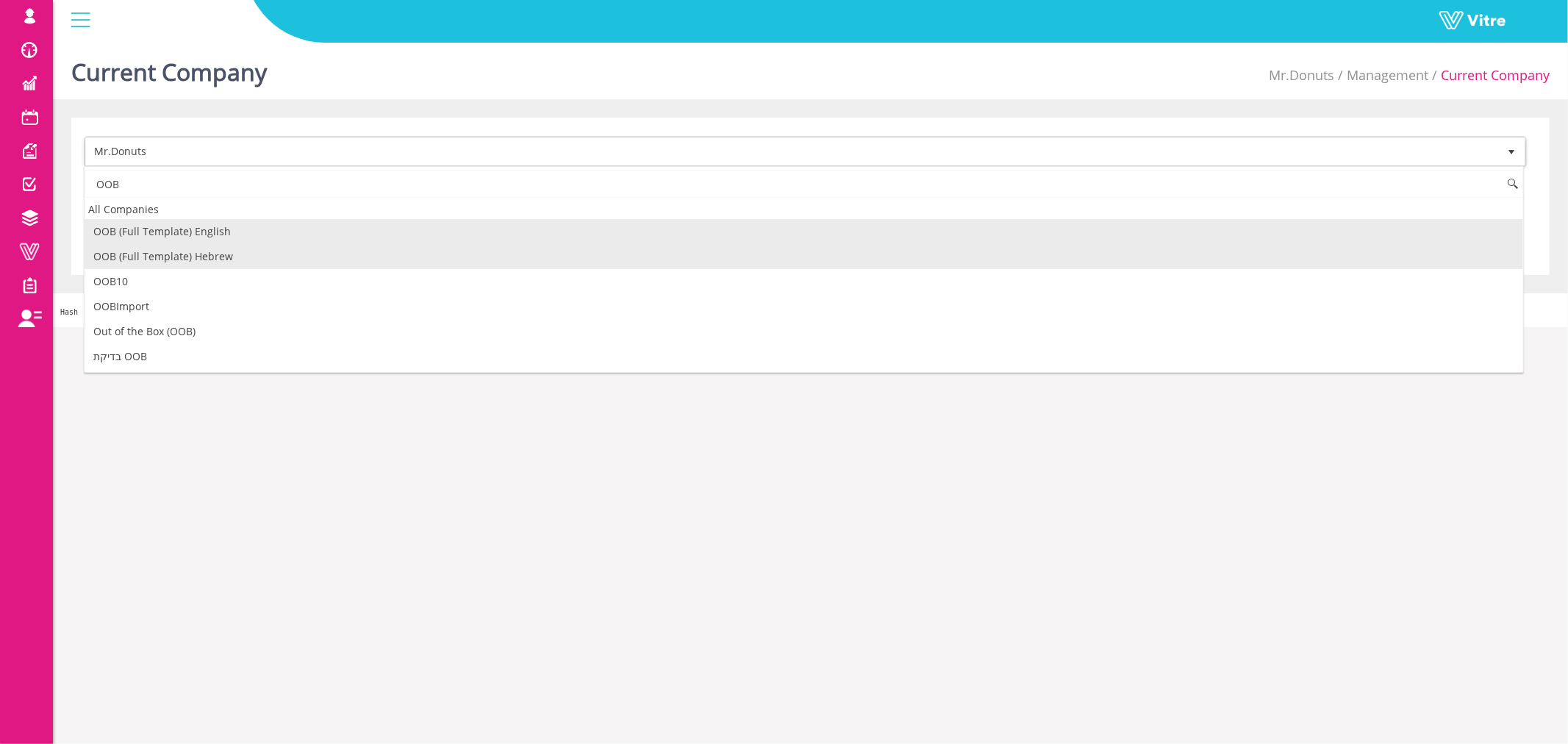
click at [173, 255] on li "OOB (Full Template) Hebrew" at bounding box center [803, 256] width 1438 height 25
type input "OOB"
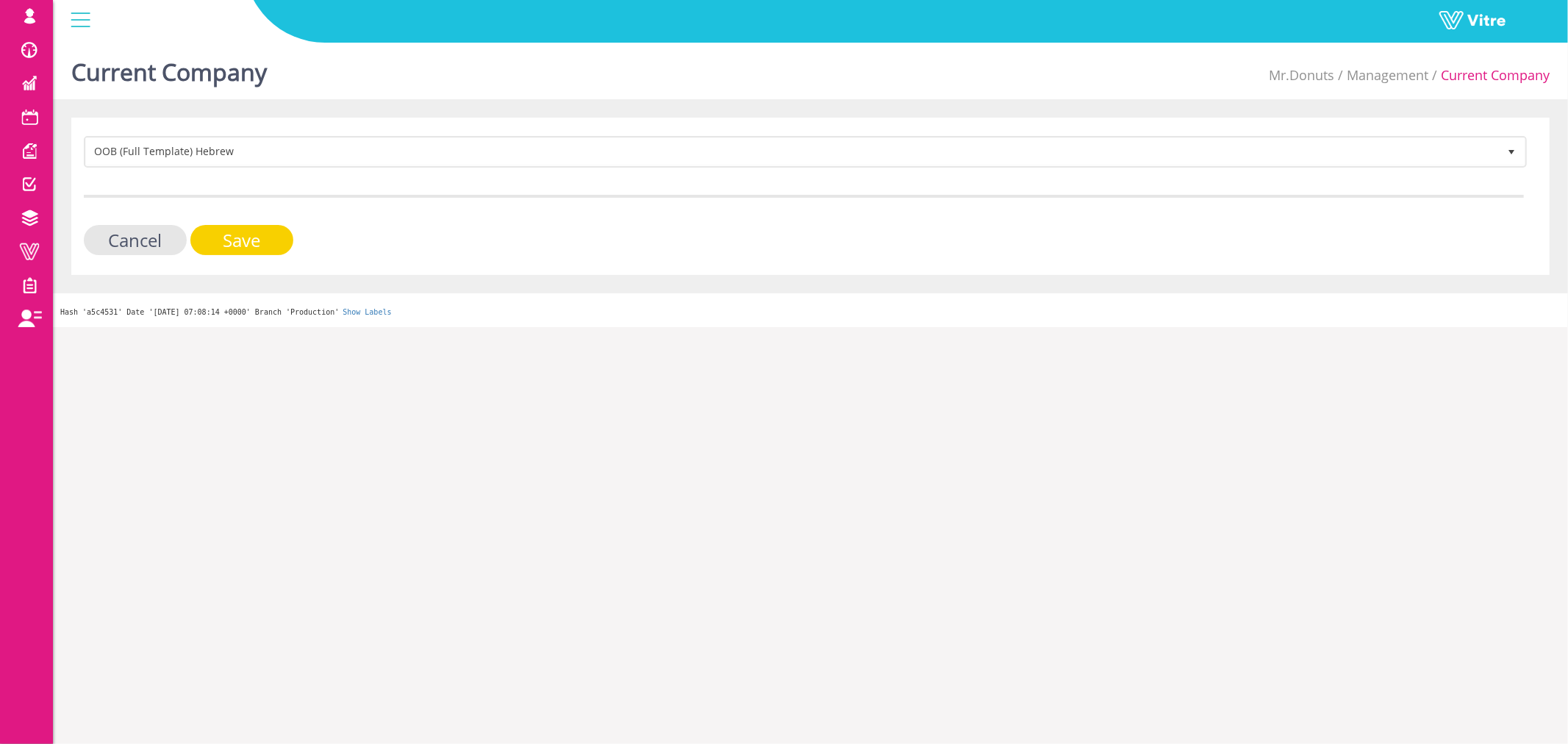
click at [212, 236] on input "Save" at bounding box center [242, 240] width 103 height 30
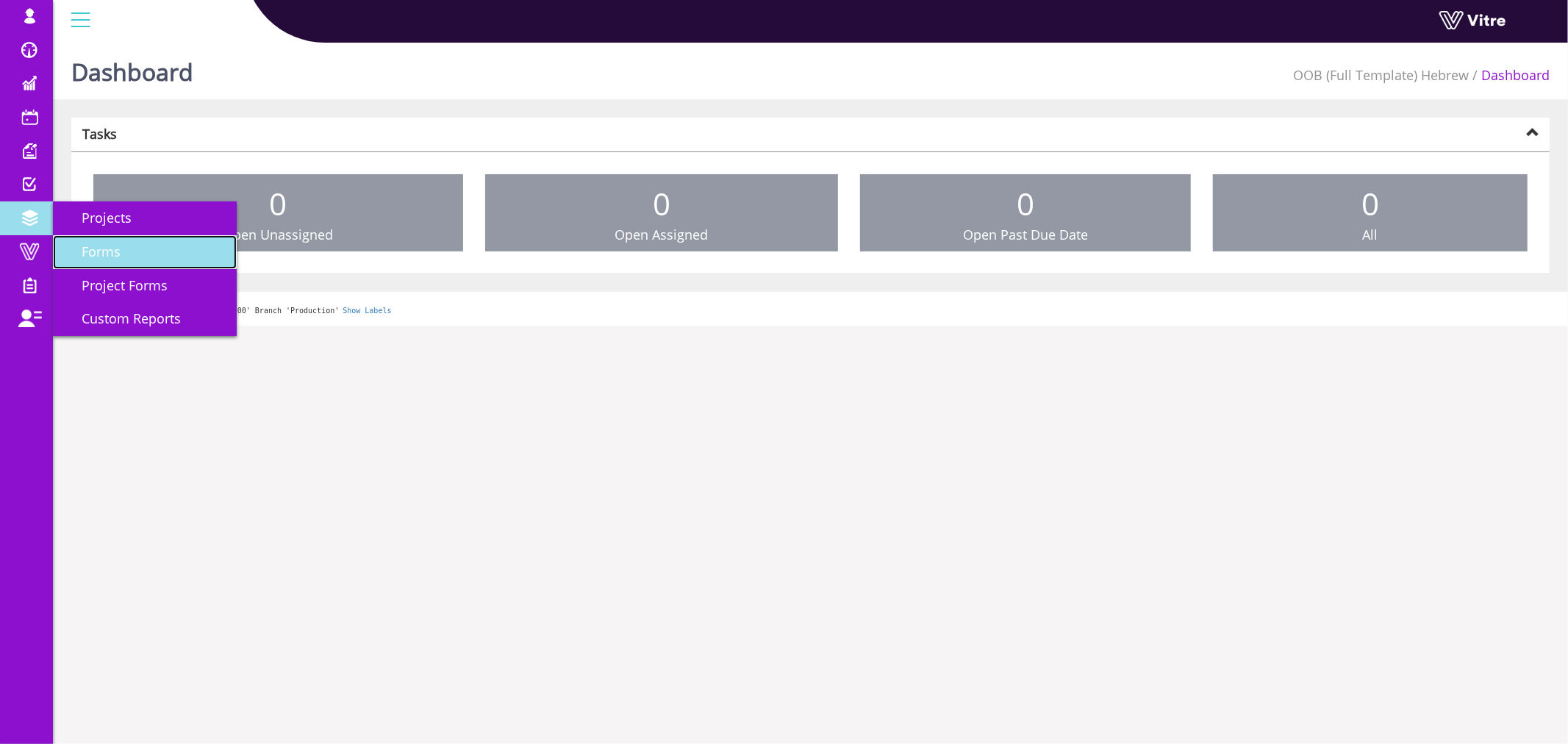
click at [120, 251] on link "Forms" at bounding box center [145, 252] width 184 height 34
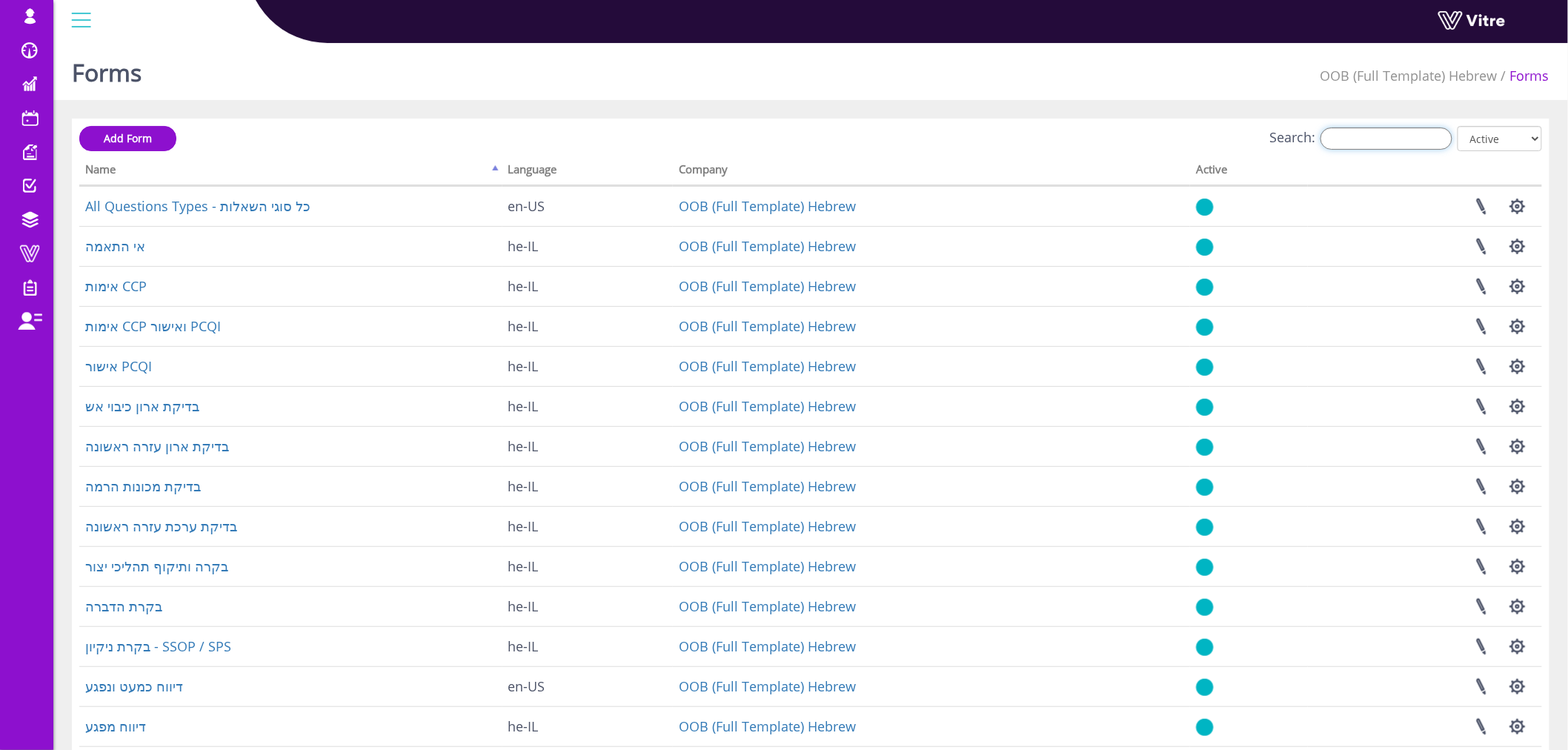
click at [1370, 139] on input "Search:" at bounding box center [1386, 139] width 132 height 22
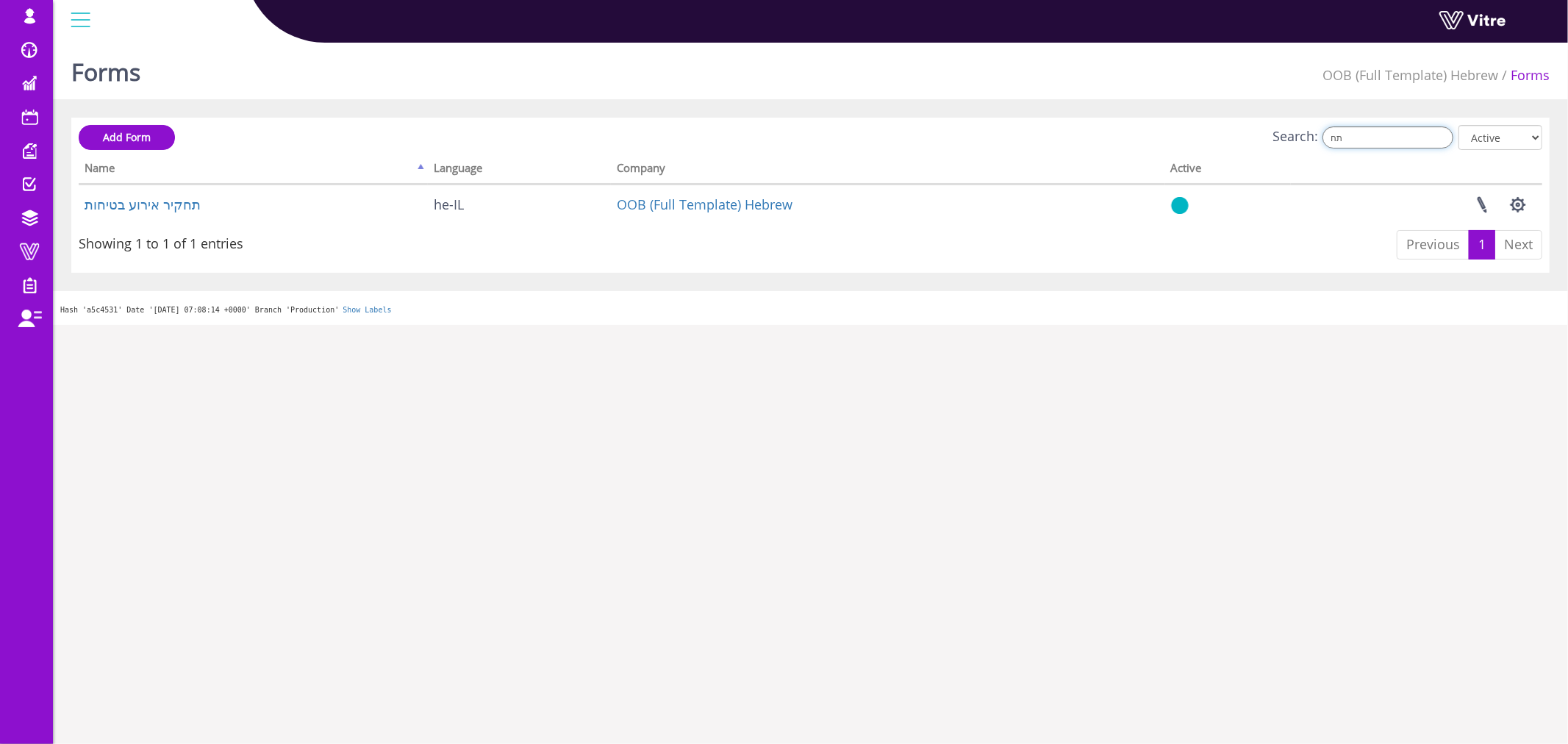
type input "ת"
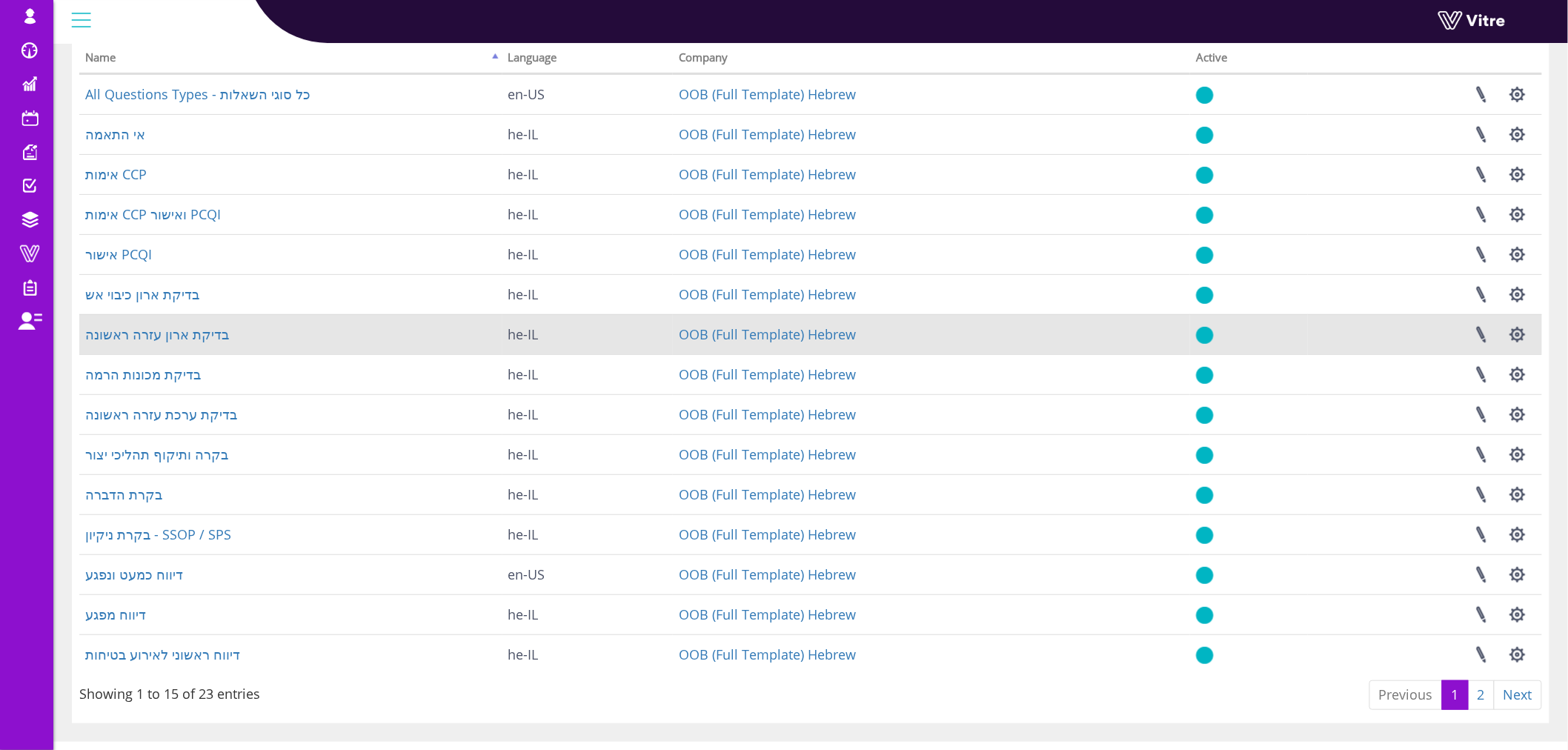
scroll to position [138, 0]
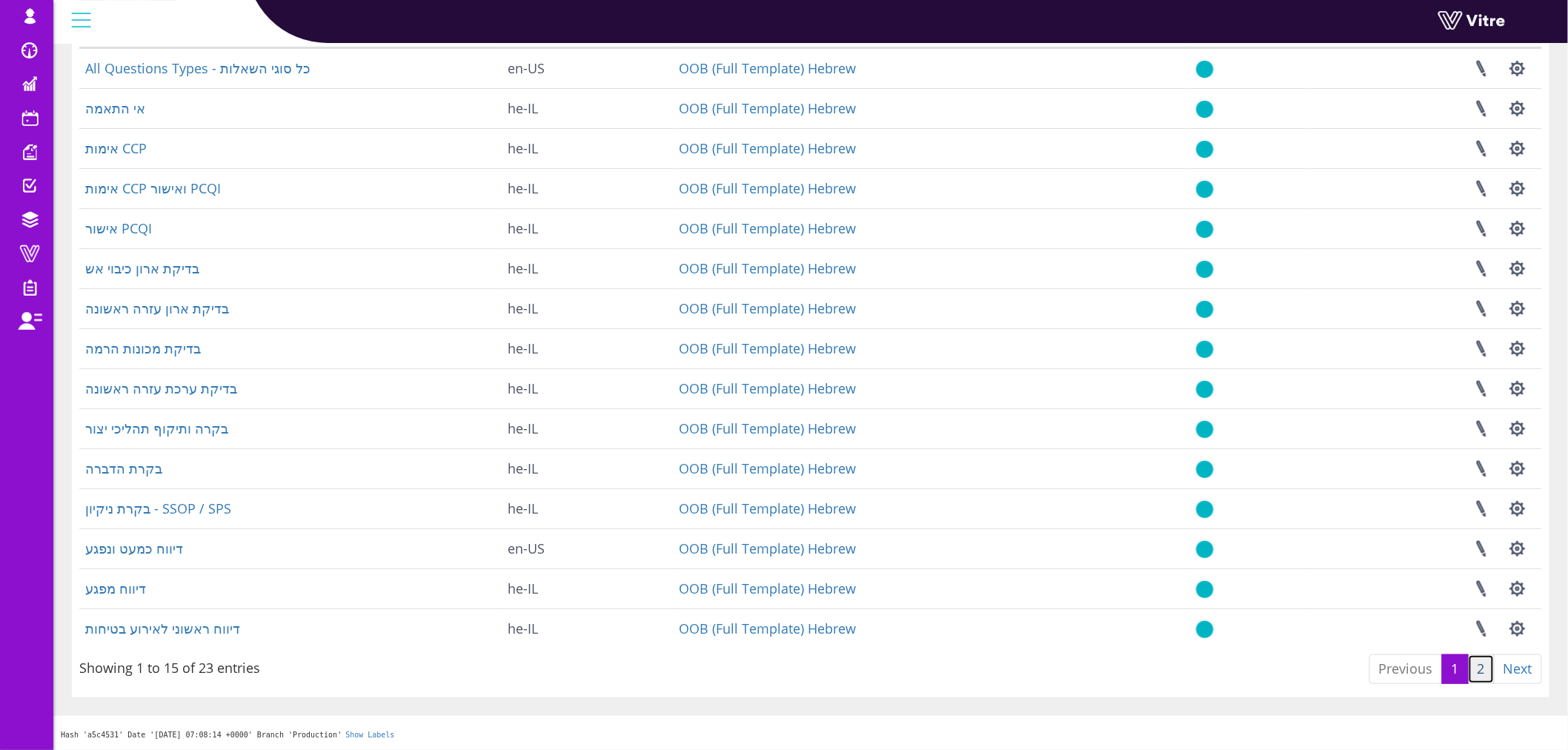
click at [1485, 672] on link "2" at bounding box center [1481, 670] width 27 height 30
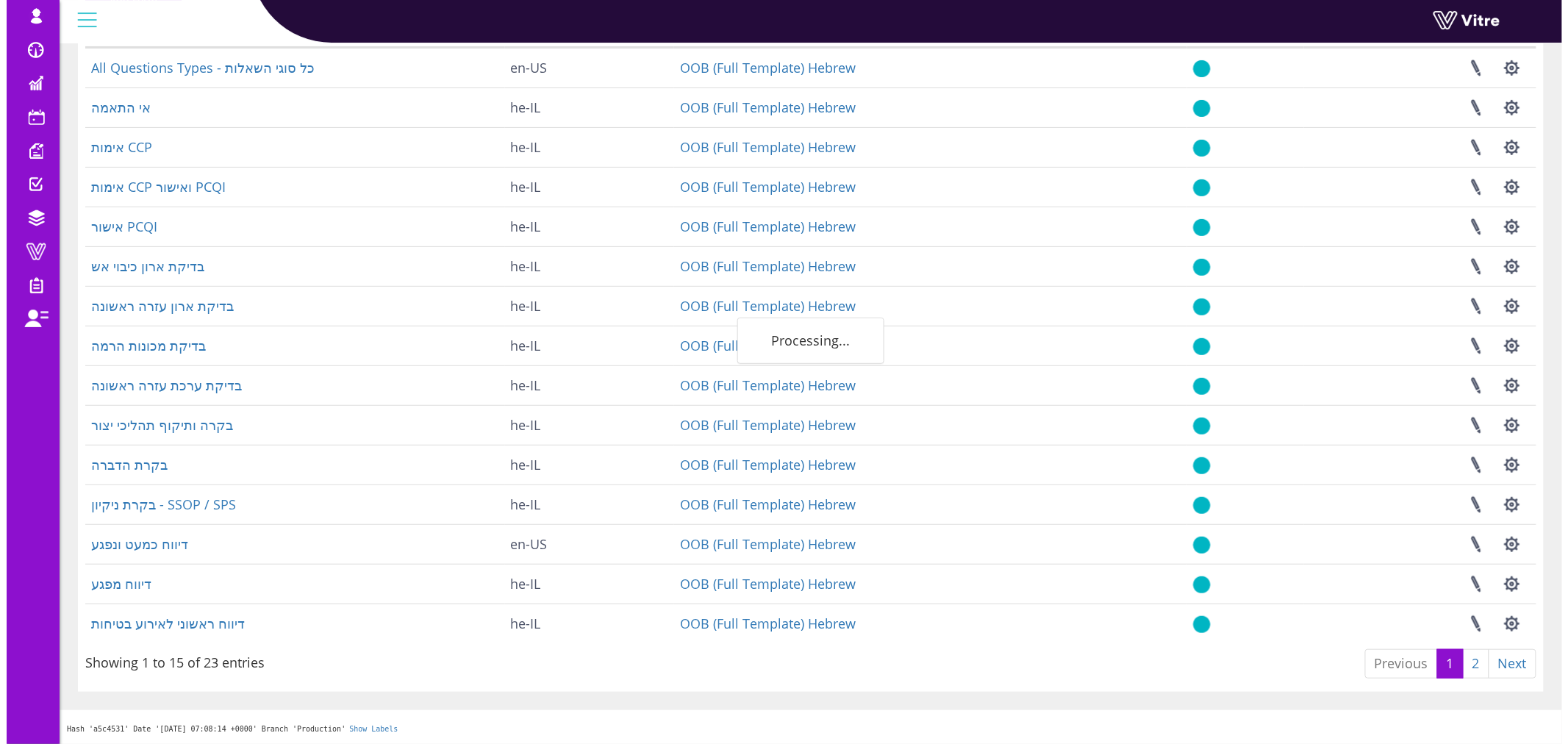
scroll to position [0, 0]
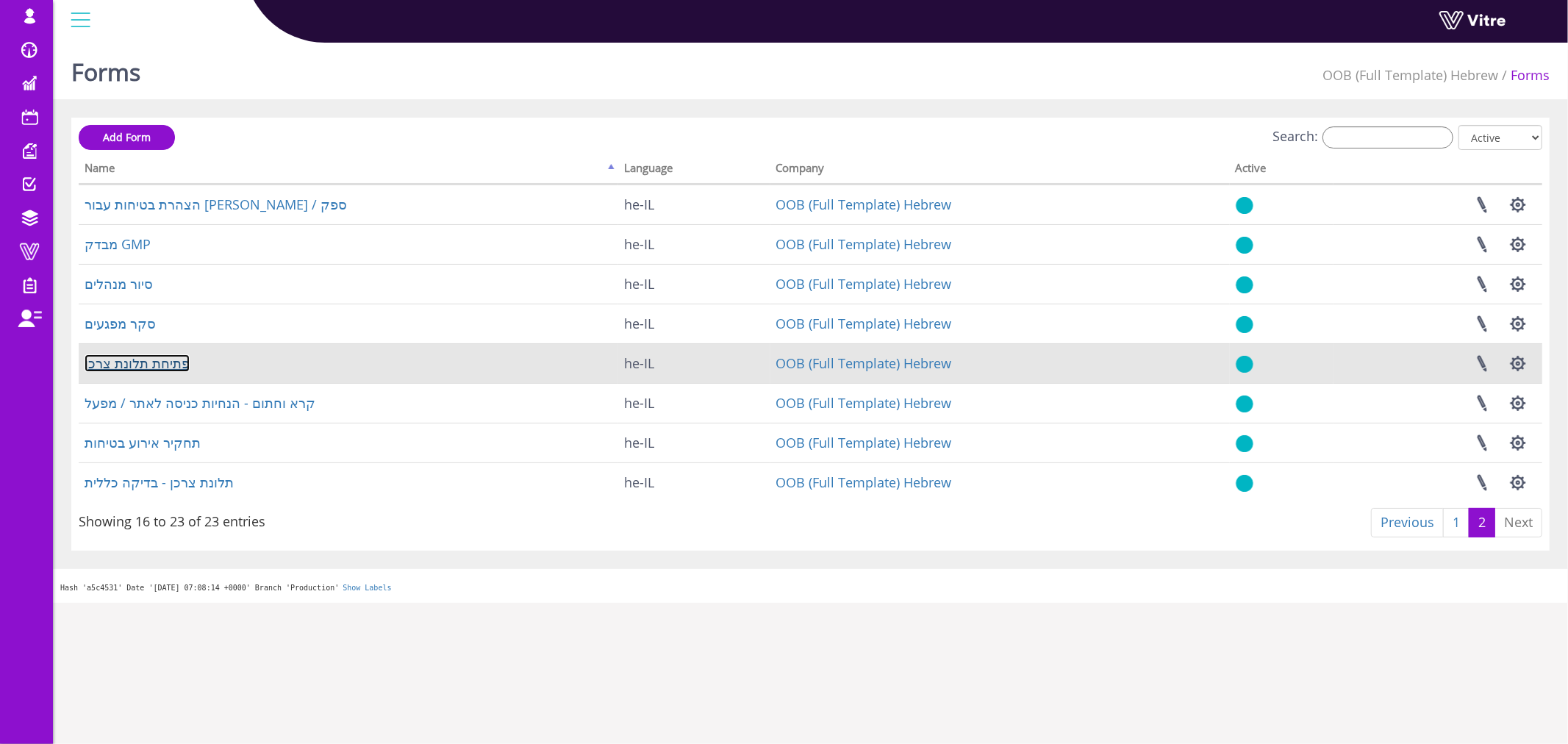
click at [144, 362] on link "פתיחת תלונת צרכן" at bounding box center [137, 363] width 105 height 18
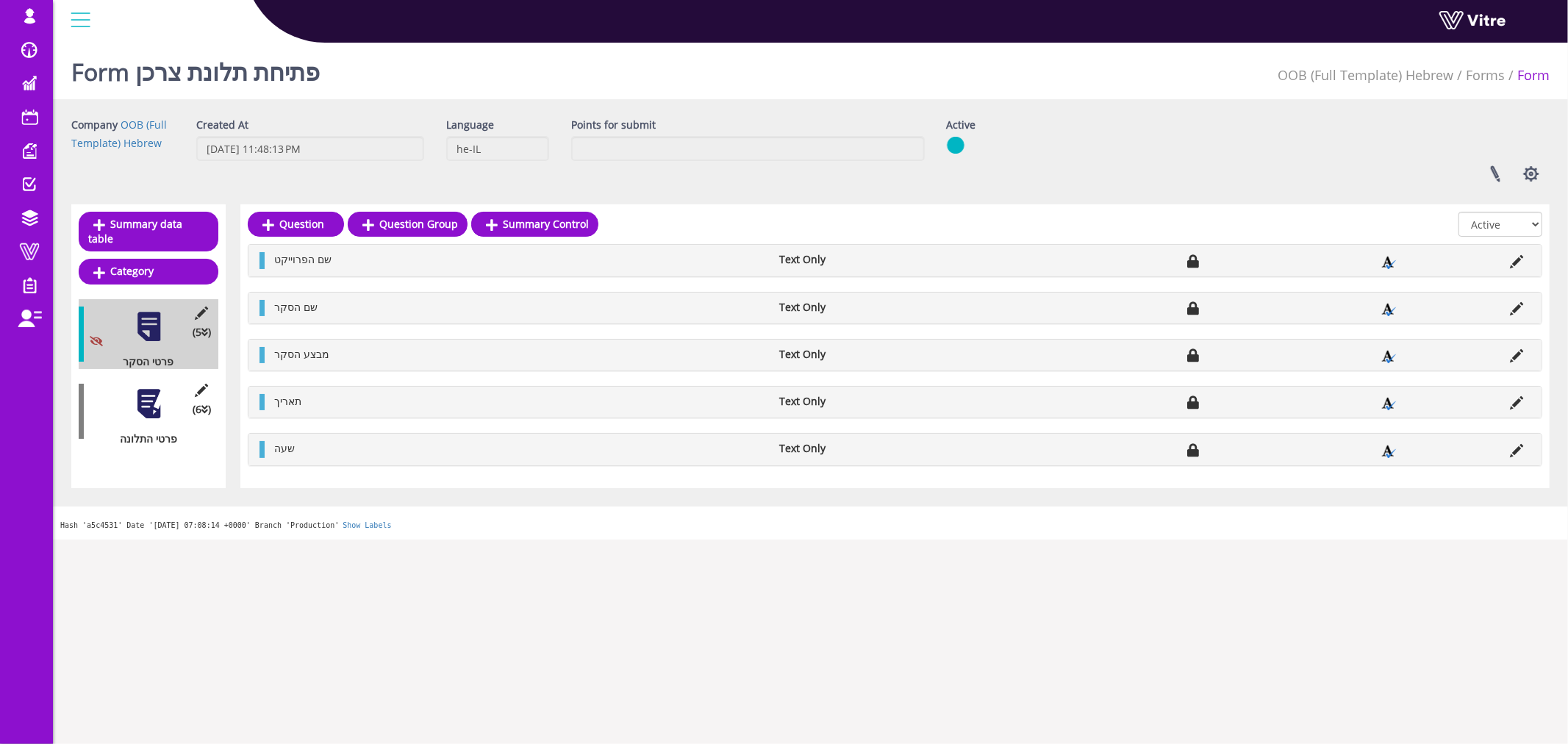
click at [157, 388] on div at bounding box center [148, 404] width 33 height 33
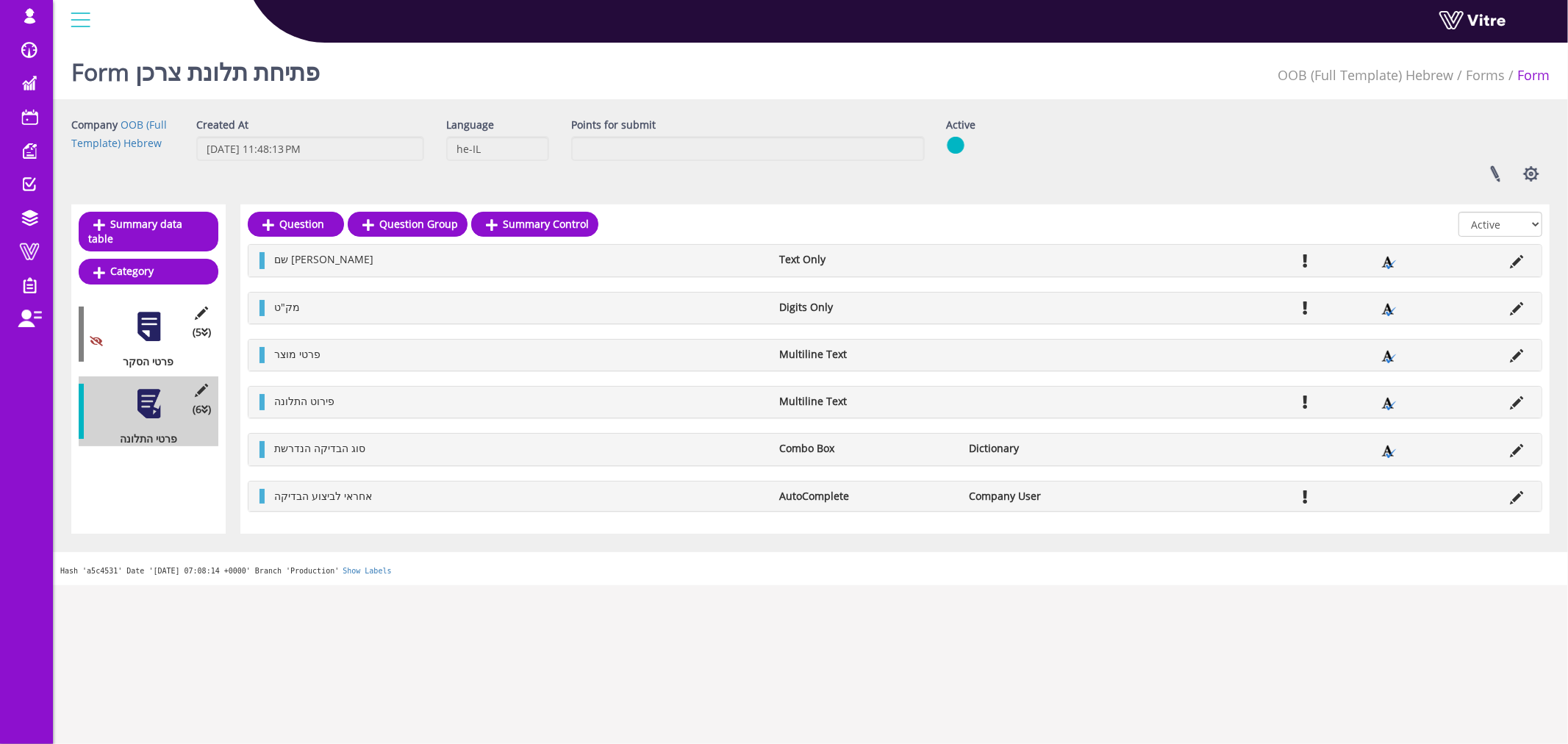
click at [149, 317] on div at bounding box center [148, 327] width 33 height 33
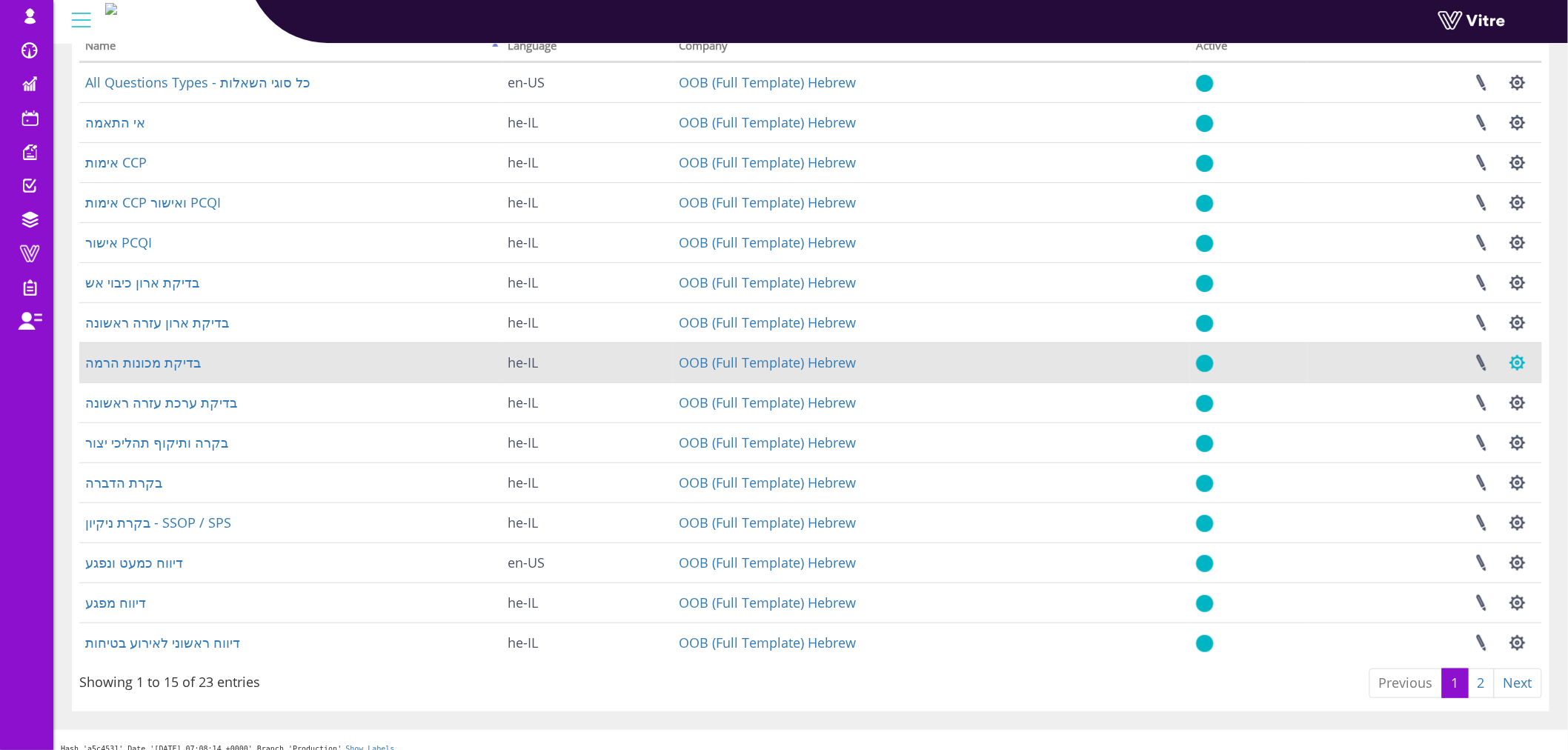
scroll to position [138, 0]
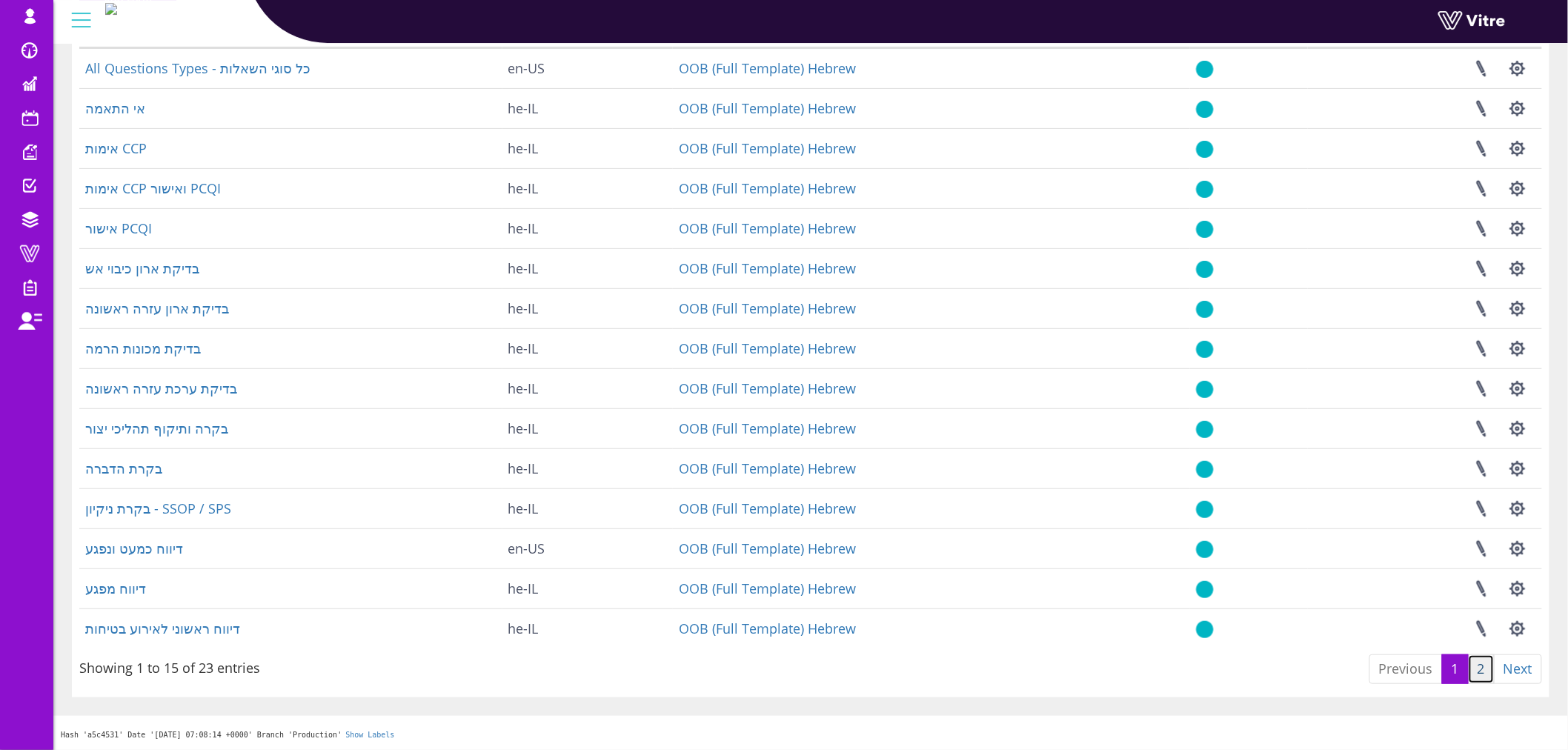
click at [1484, 670] on link "2" at bounding box center [1481, 670] width 27 height 30
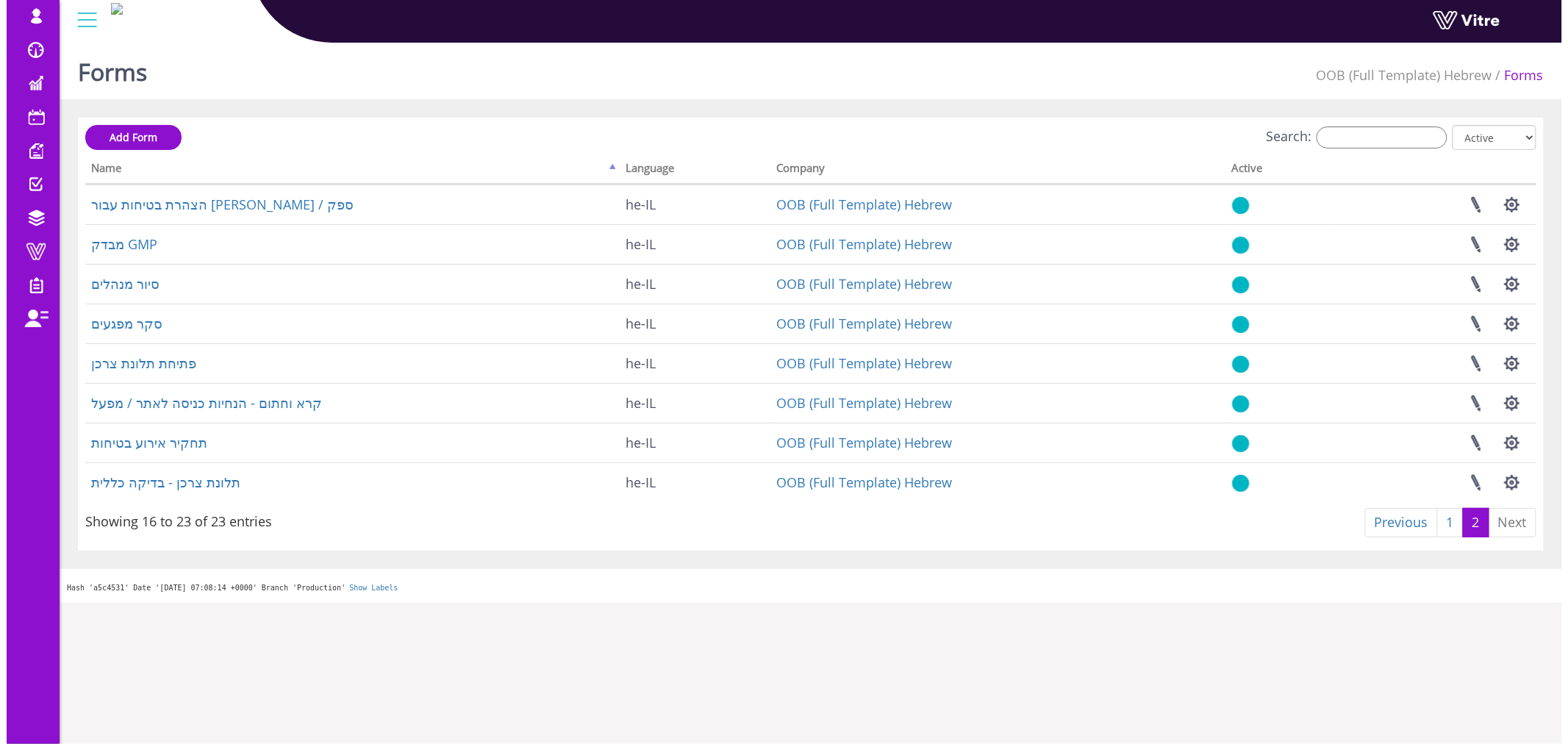
scroll to position [0, 0]
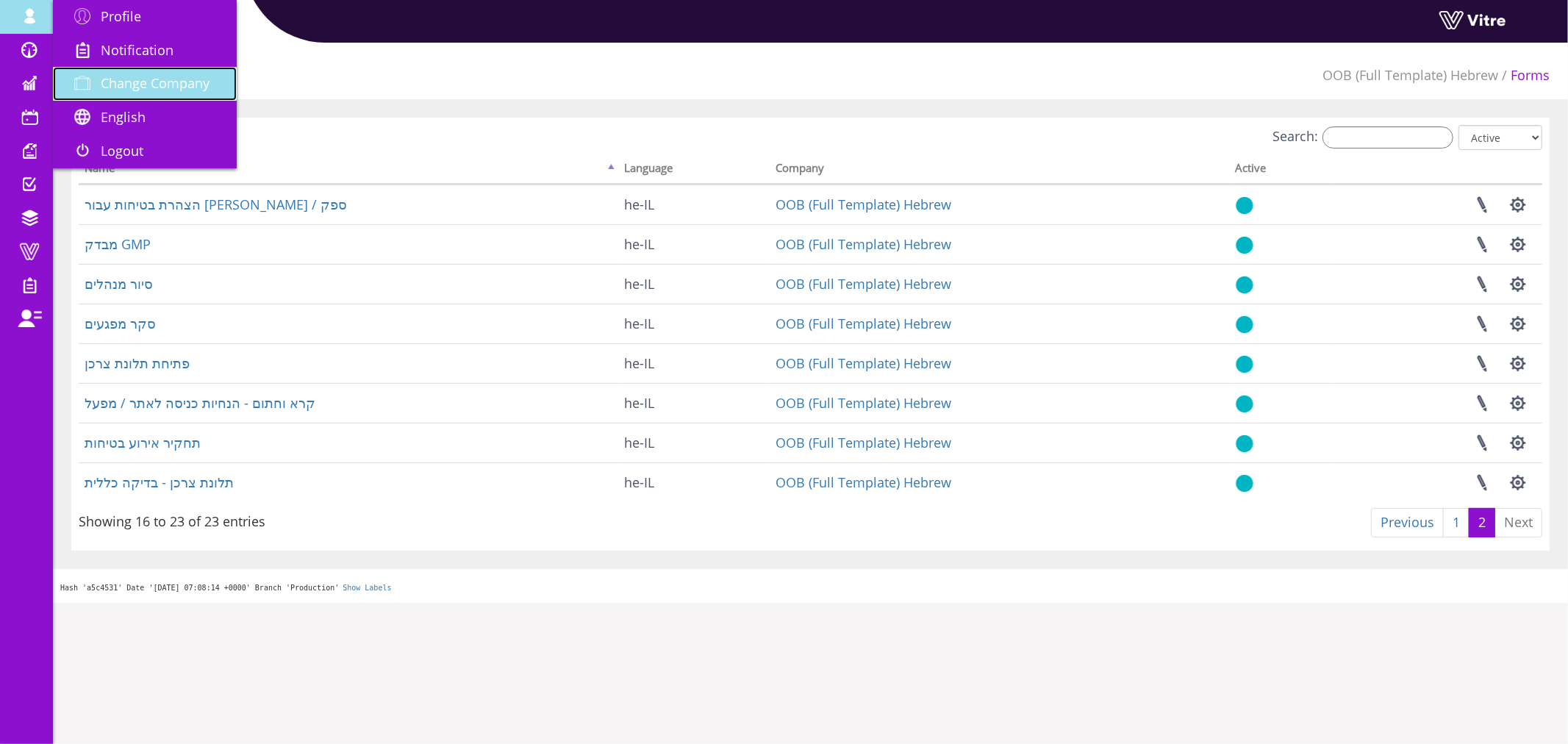
click at [182, 85] on span "Change Company" at bounding box center [155, 83] width 109 height 18
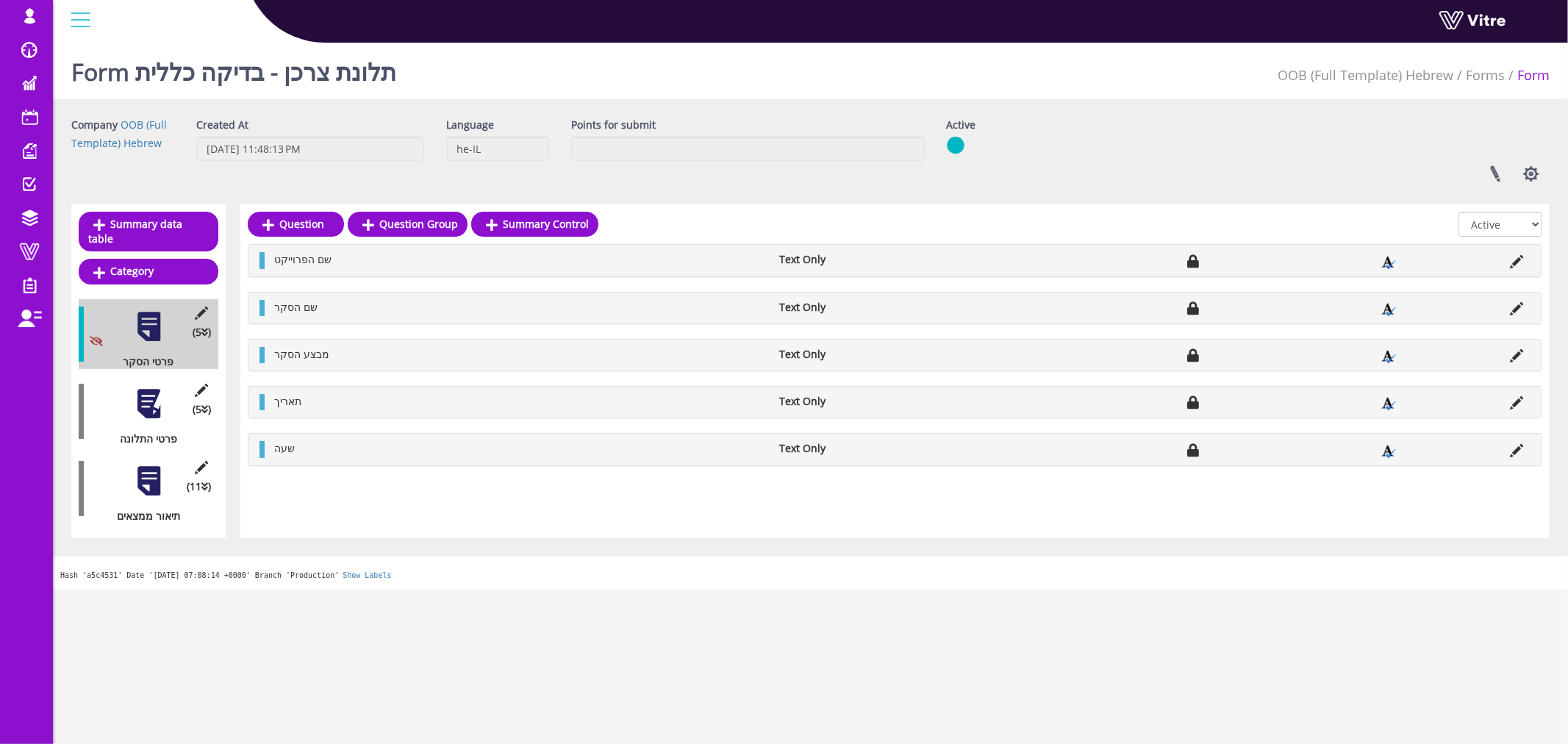
click at [151, 390] on div at bounding box center [148, 404] width 33 height 33
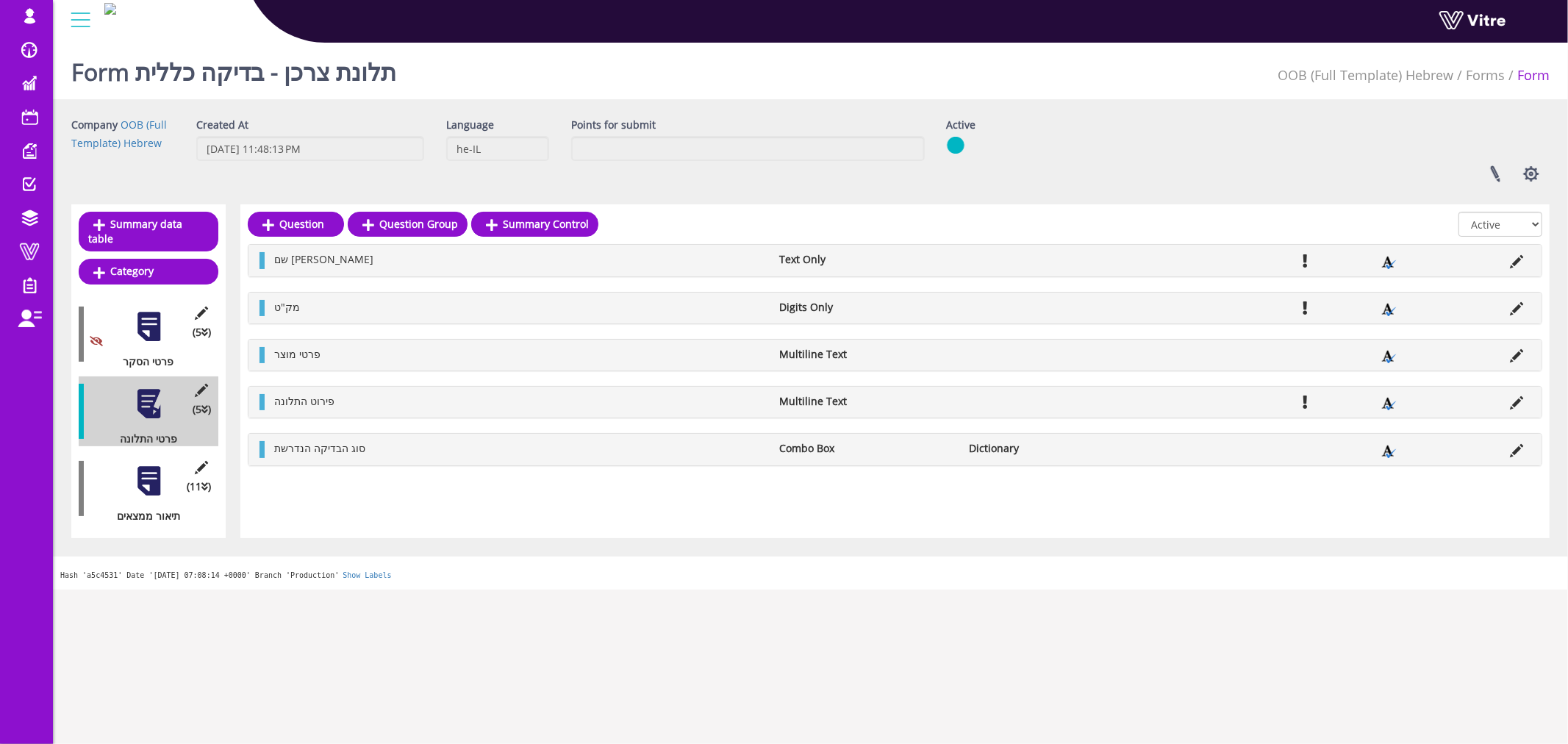
click at [152, 465] on div at bounding box center [148, 481] width 33 height 33
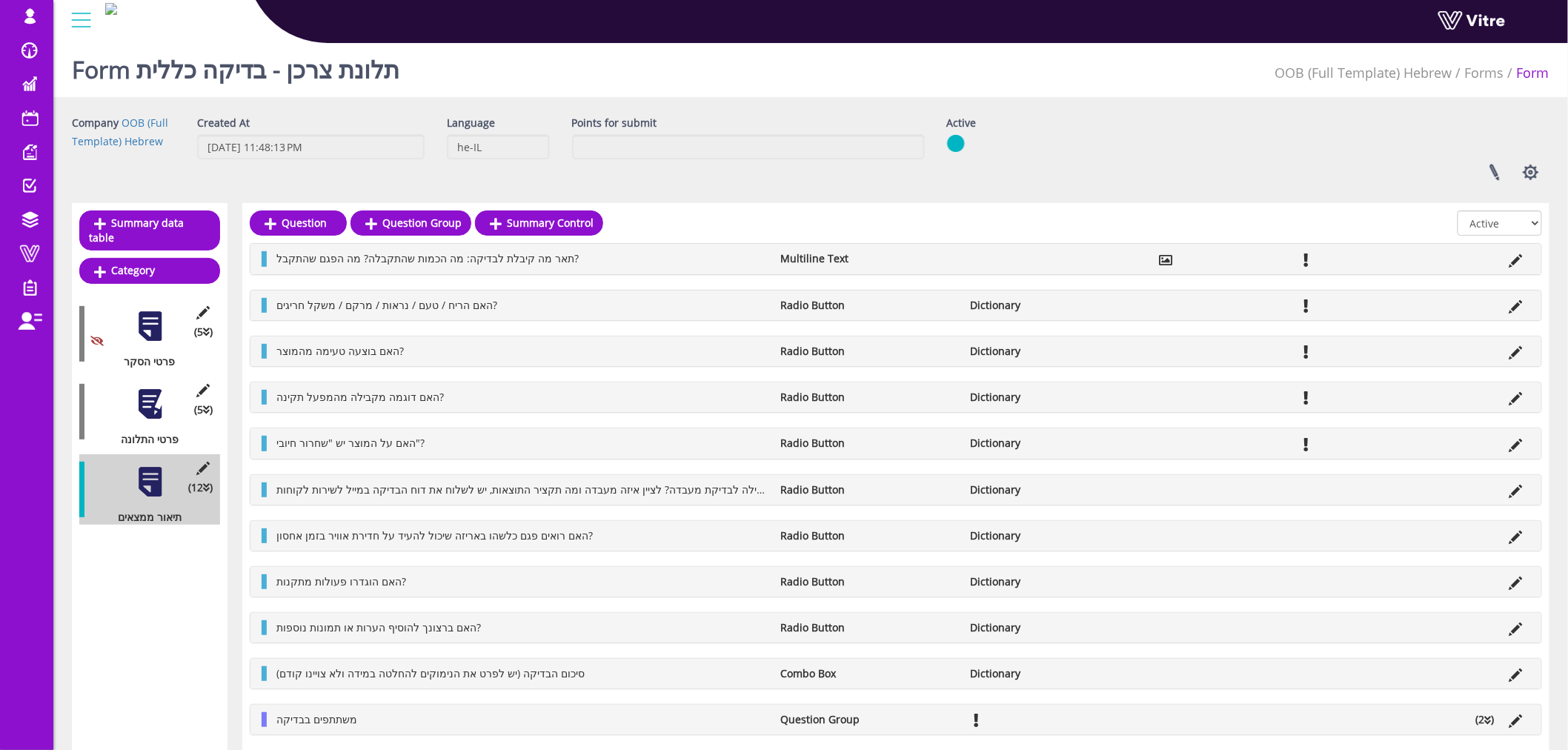
scroll to position [62, 0]
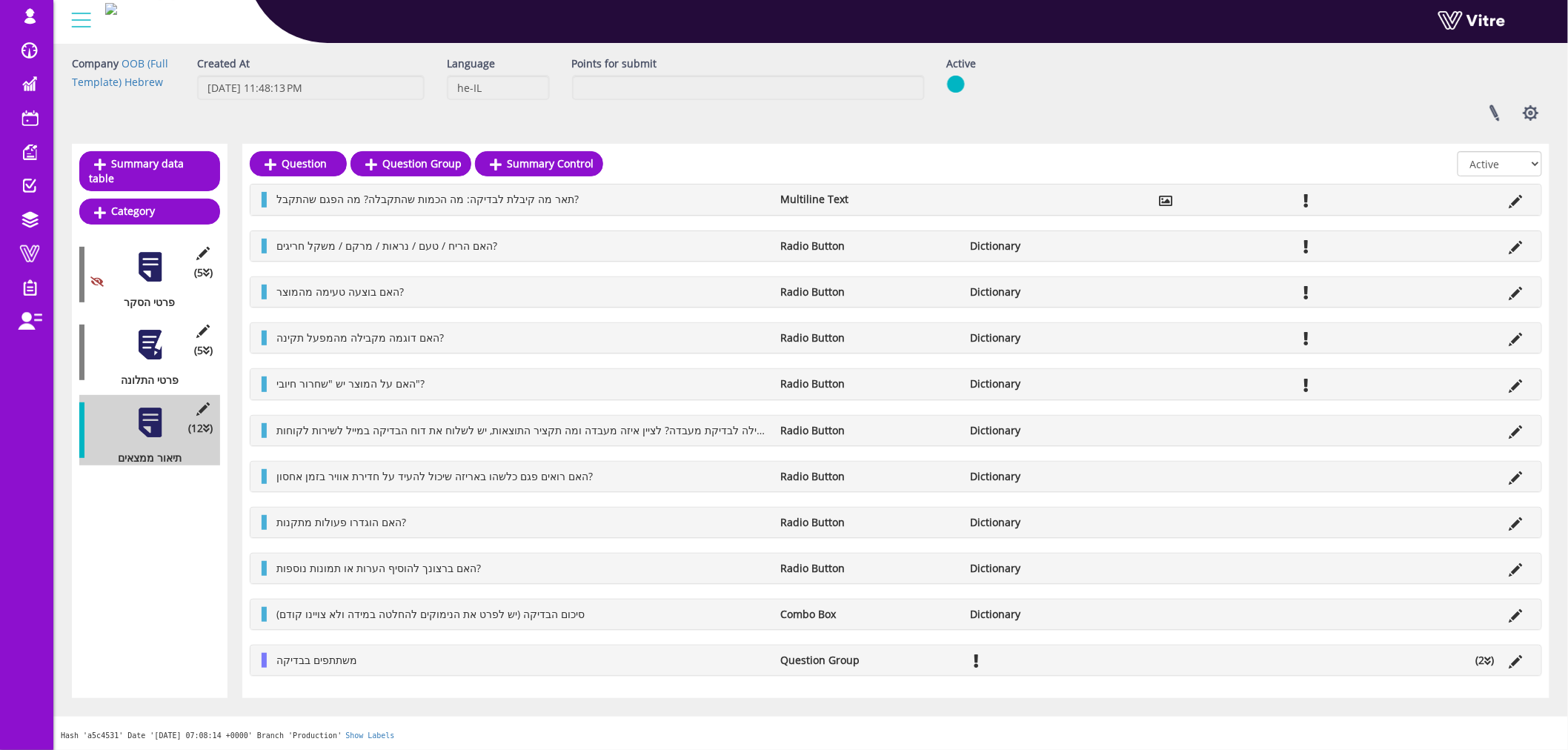
click at [150, 329] on div at bounding box center [150, 345] width 33 height 33
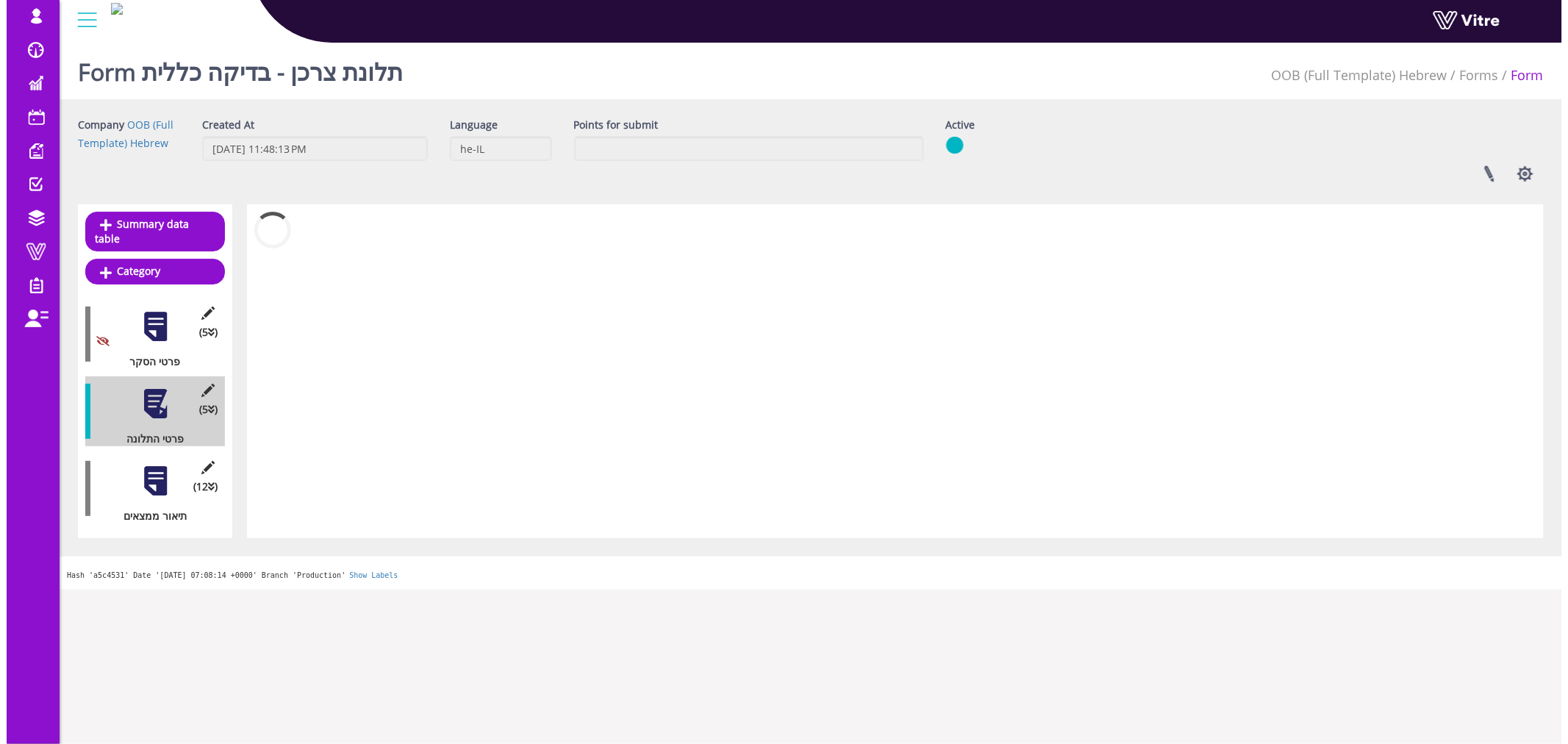
scroll to position [0, 0]
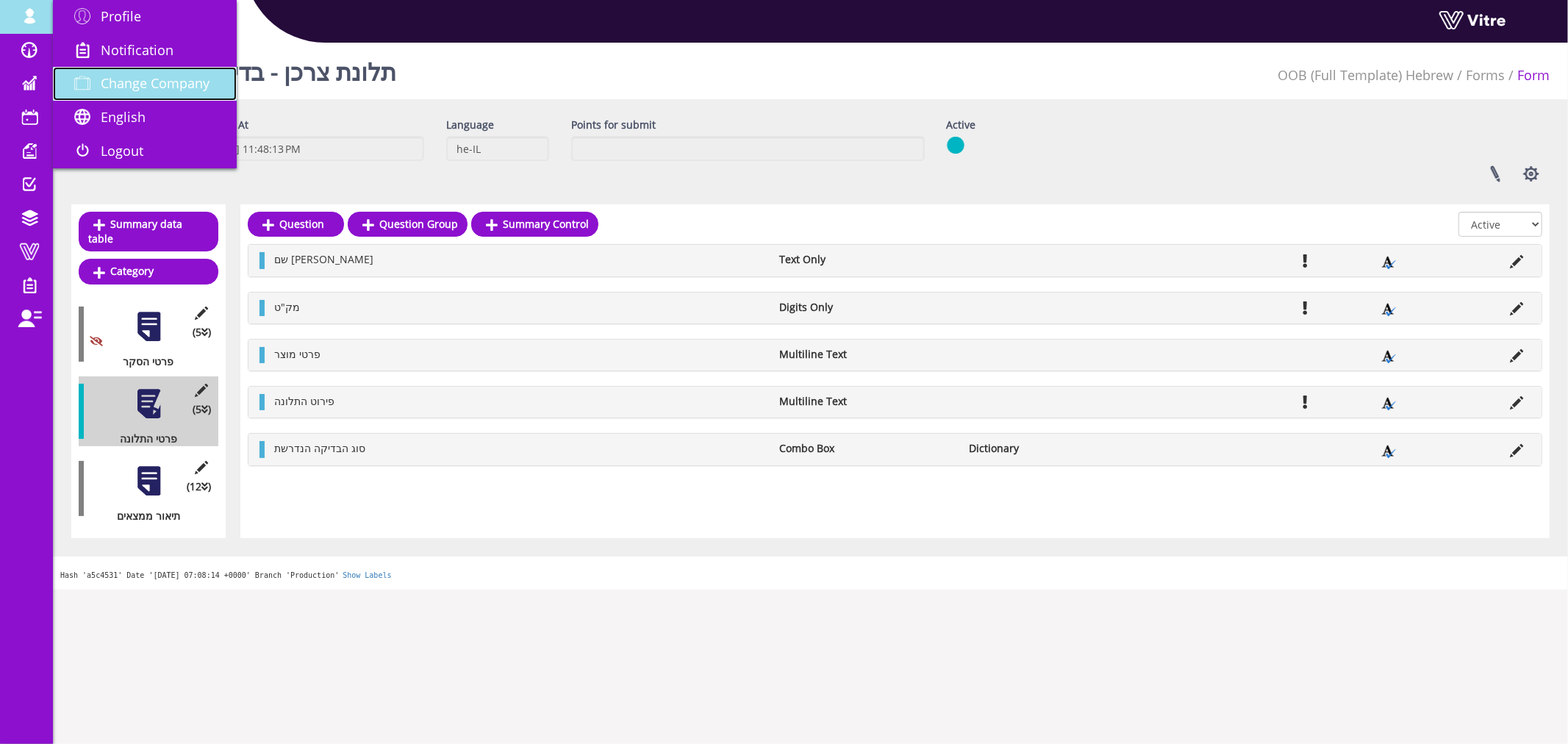
click at [167, 85] on span "Change Company" at bounding box center [155, 83] width 109 height 18
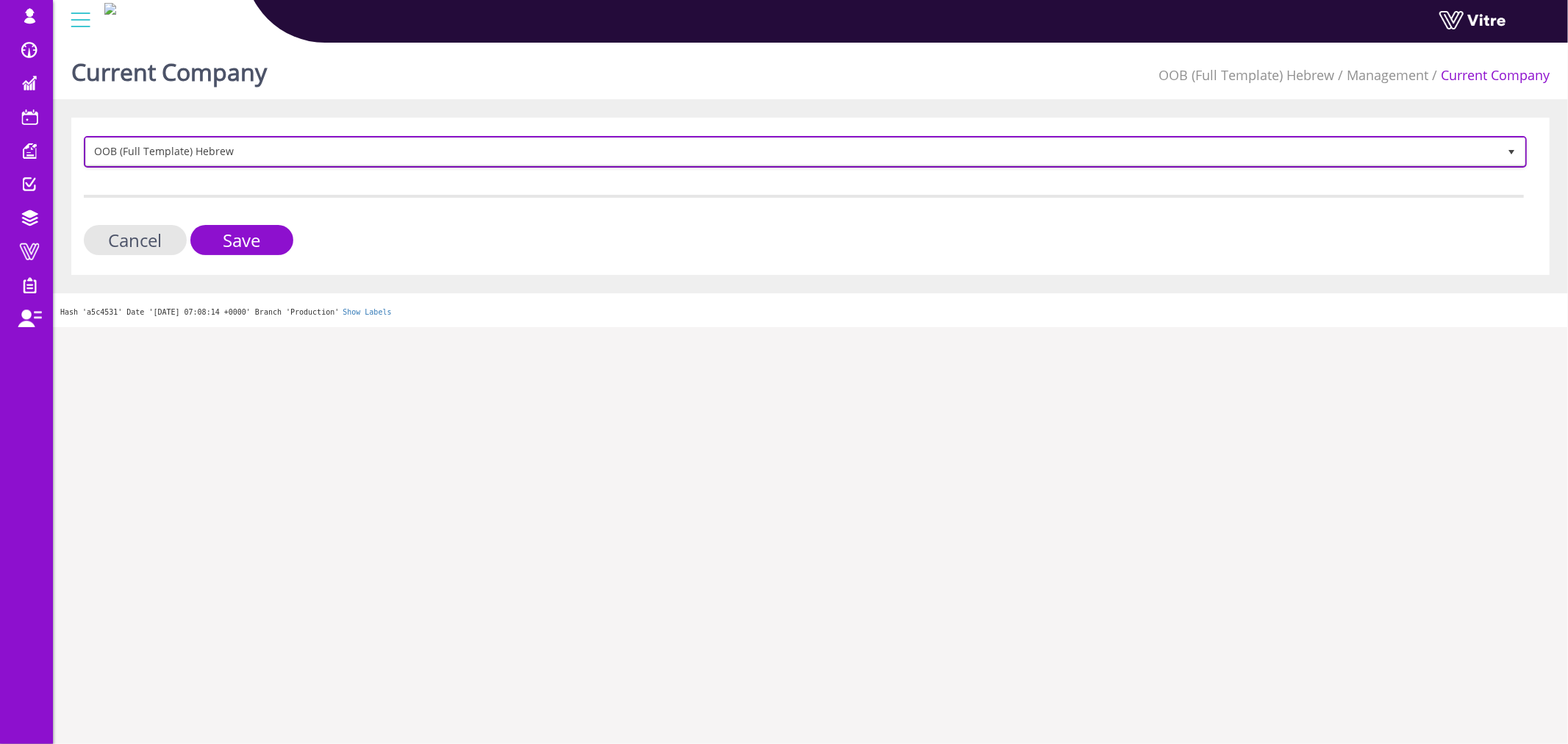
click at [275, 148] on span "OOB (Full Template) Hebrew" at bounding box center [791, 152] width 1412 height 27
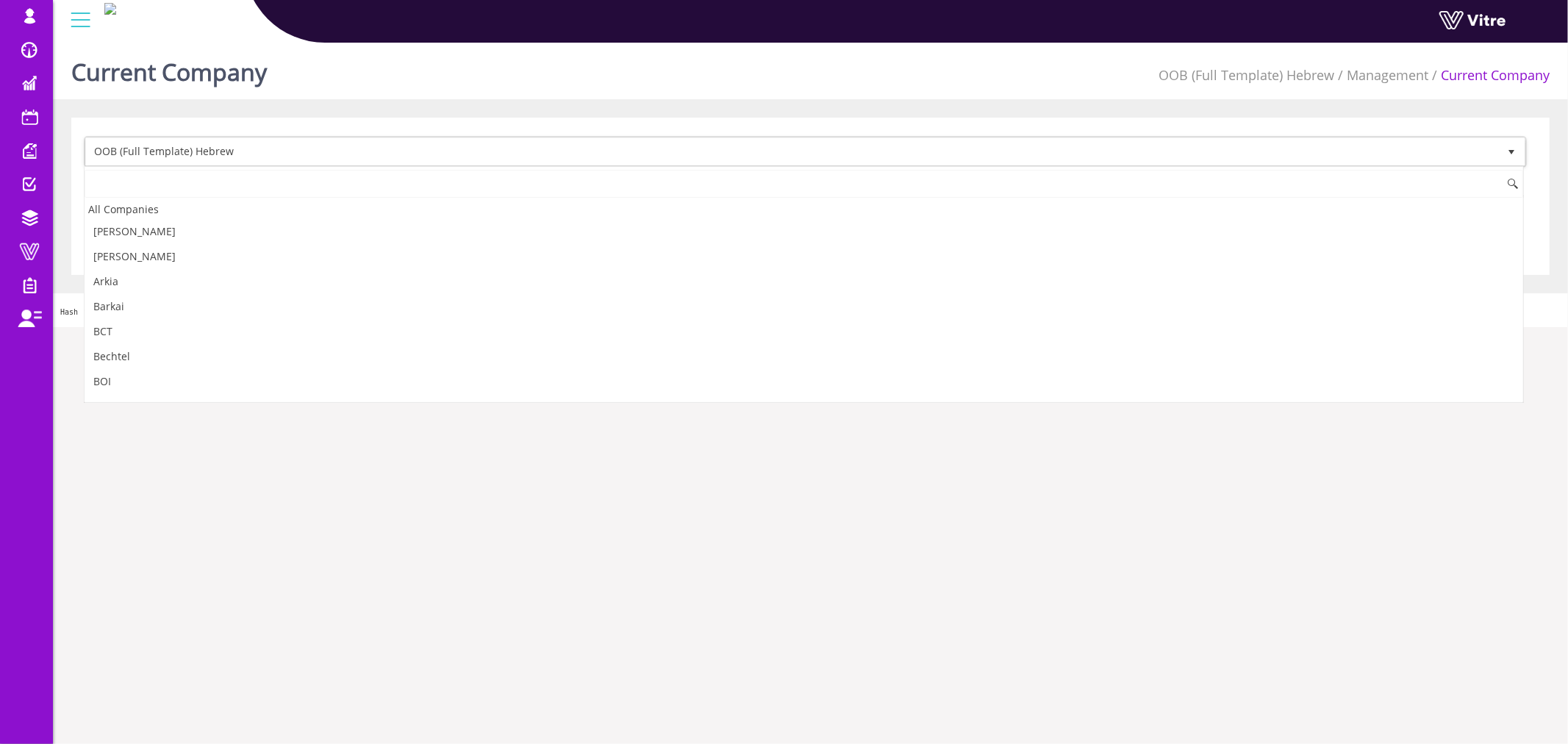
scroll to position [1077, 0]
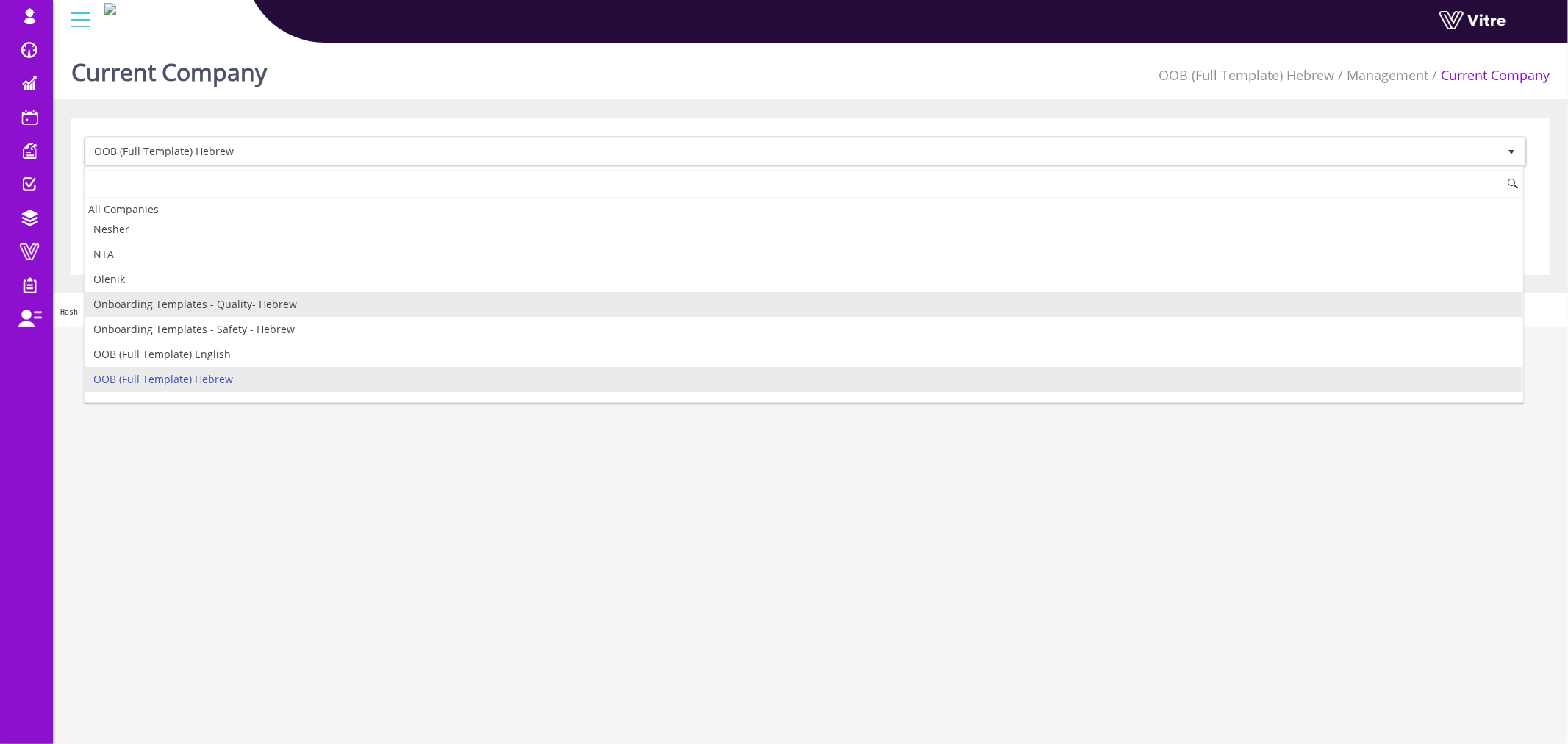
click at [199, 312] on li "Onboarding Templates - Quality- Hebrew" at bounding box center [803, 305] width 1438 height 25
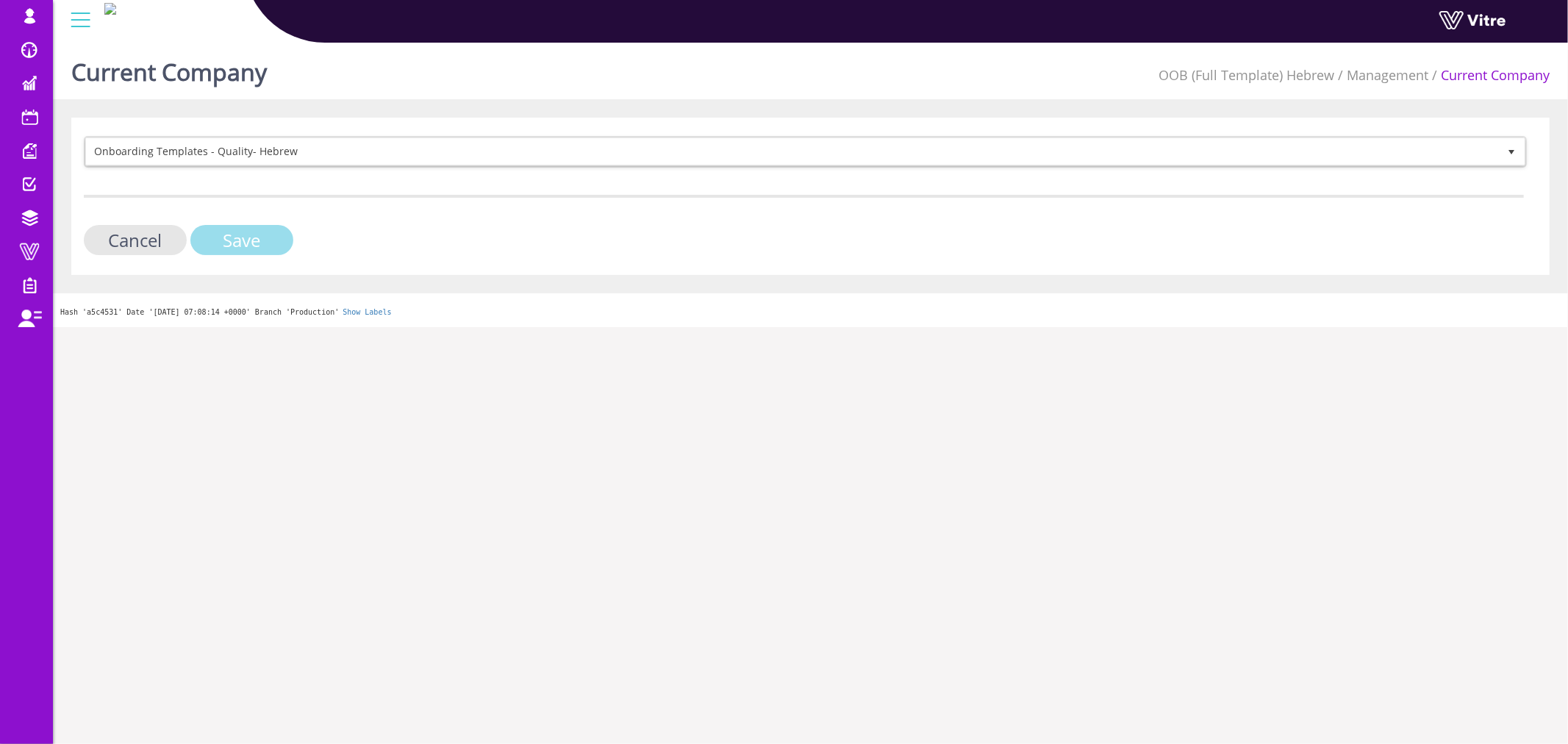
click at [243, 240] on input "Save" at bounding box center [242, 240] width 103 height 30
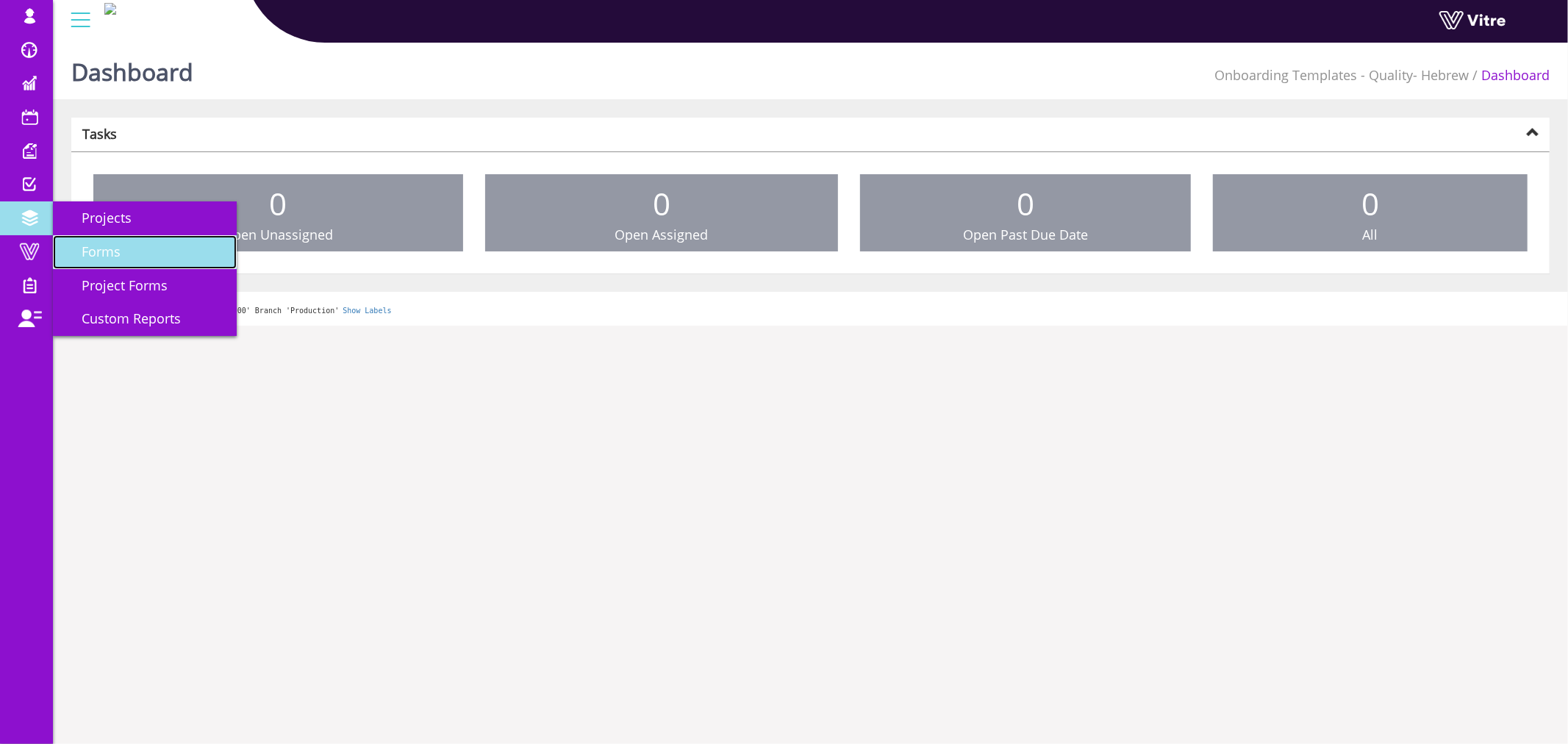
click at [98, 244] on span "Forms" at bounding box center [92, 251] width 56 height 18
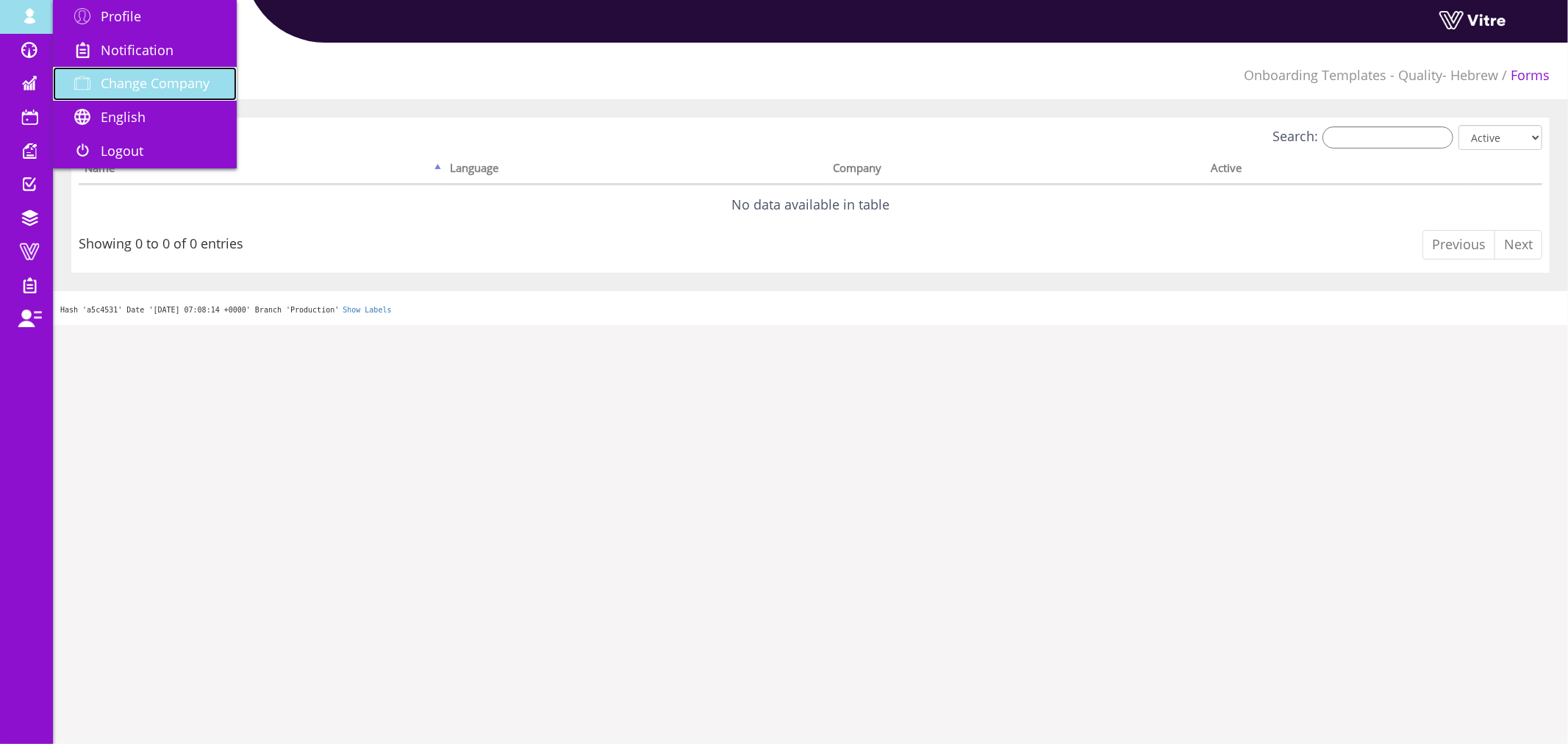
click at [141, 84] on span "Change Company" at bounding box center [155, 83] width 109 height 18
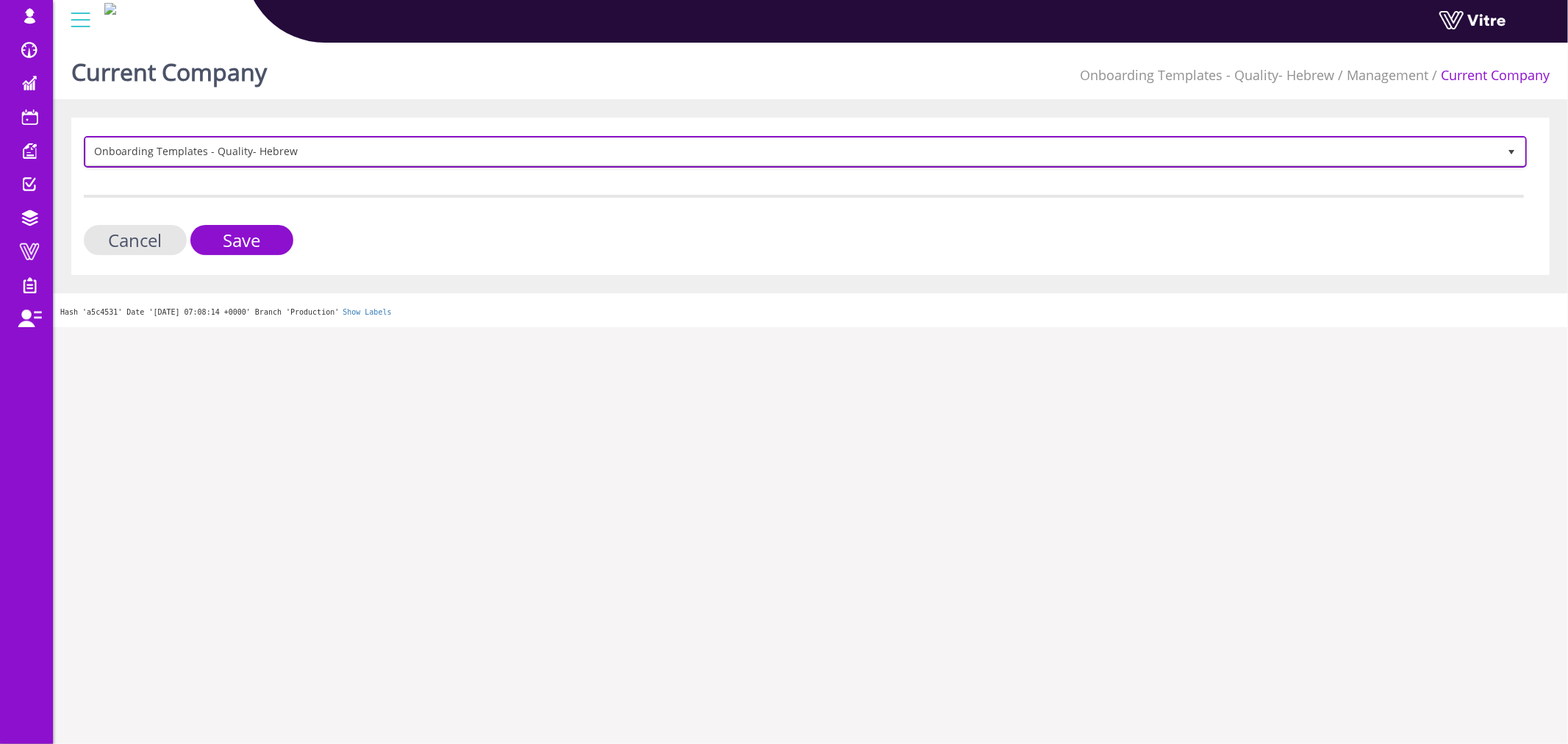
click at [179, 150] on span "Onboarding Templates - Quality- Hebrew" at bounding box center [791, 152] width 1412 height 27
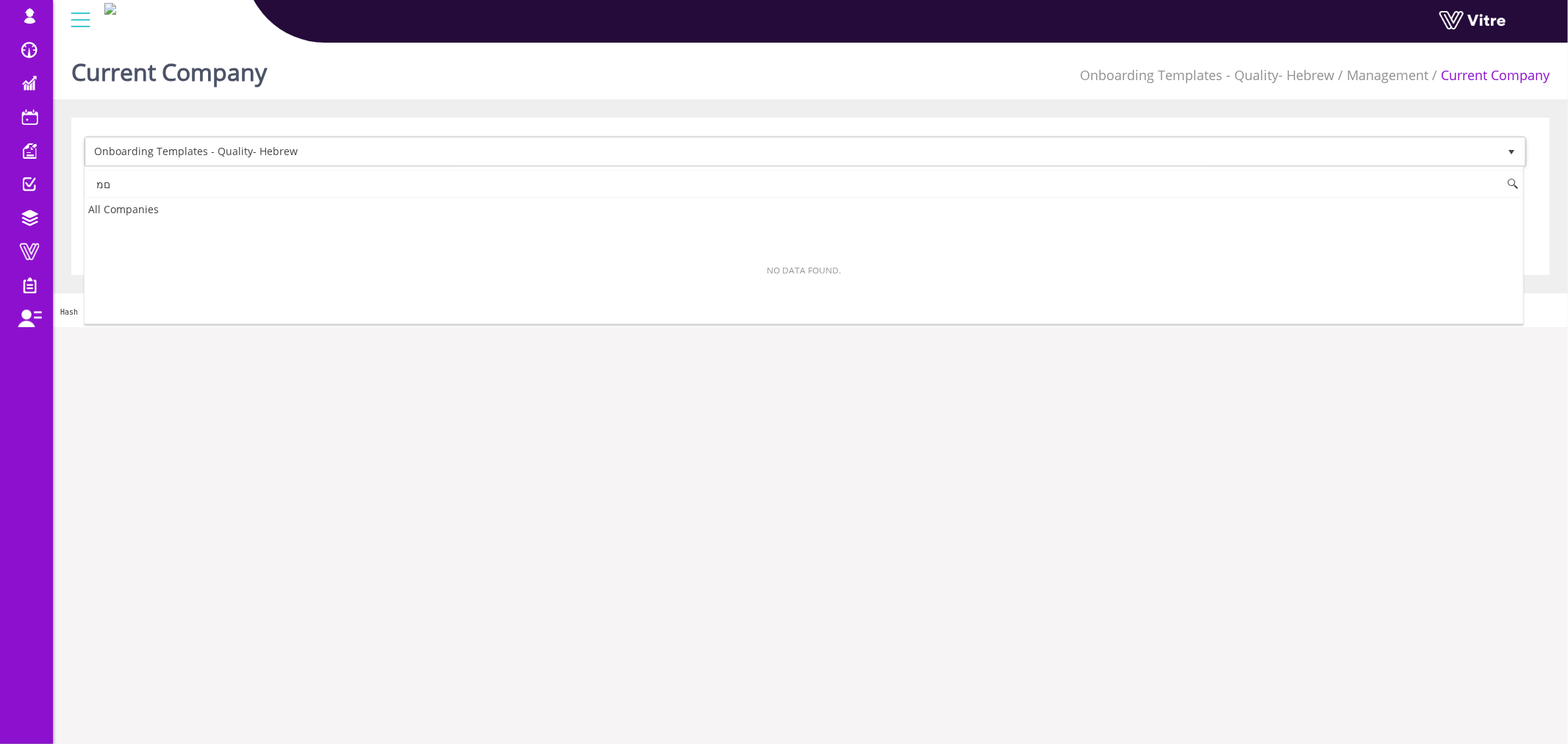
type input "ם"
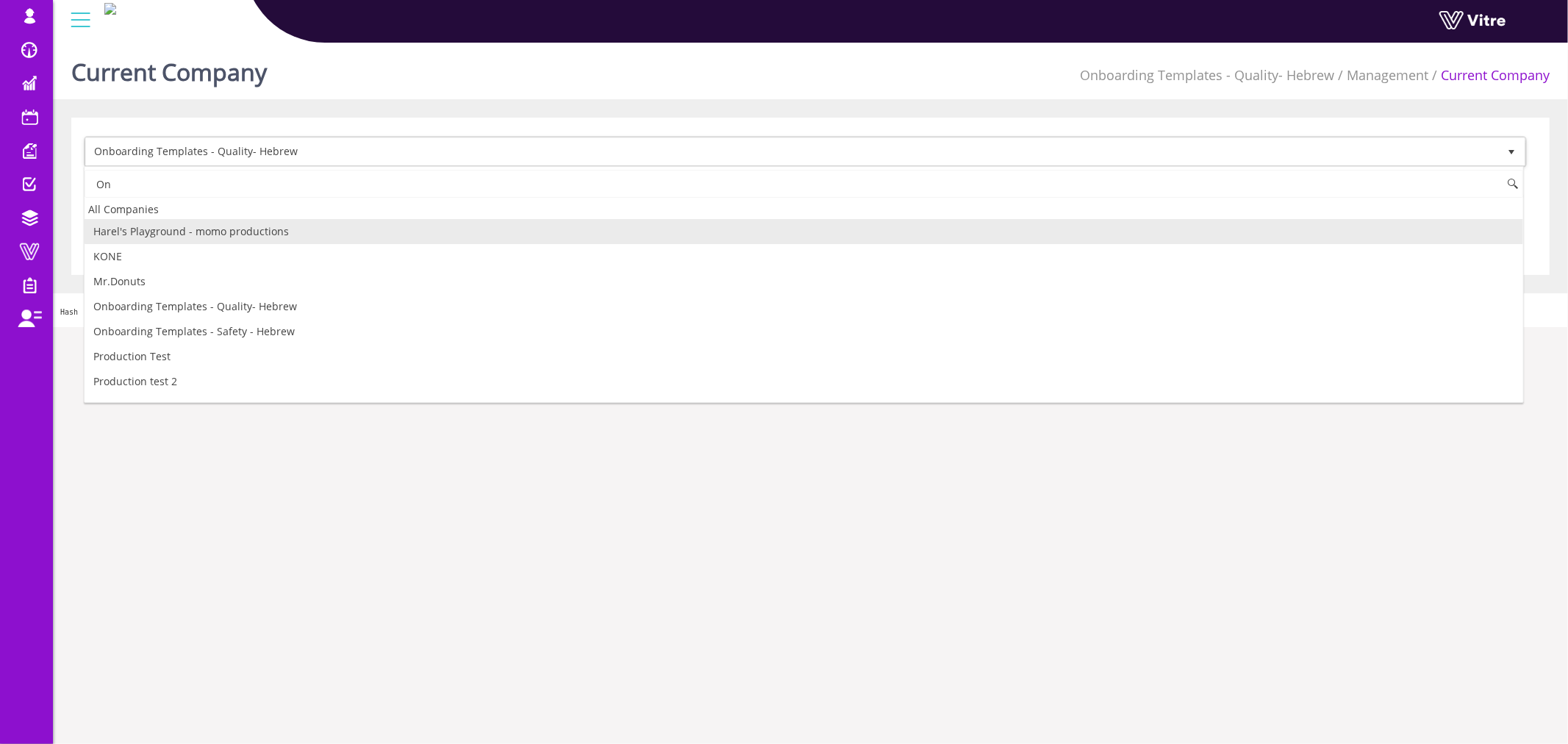
type input "On"
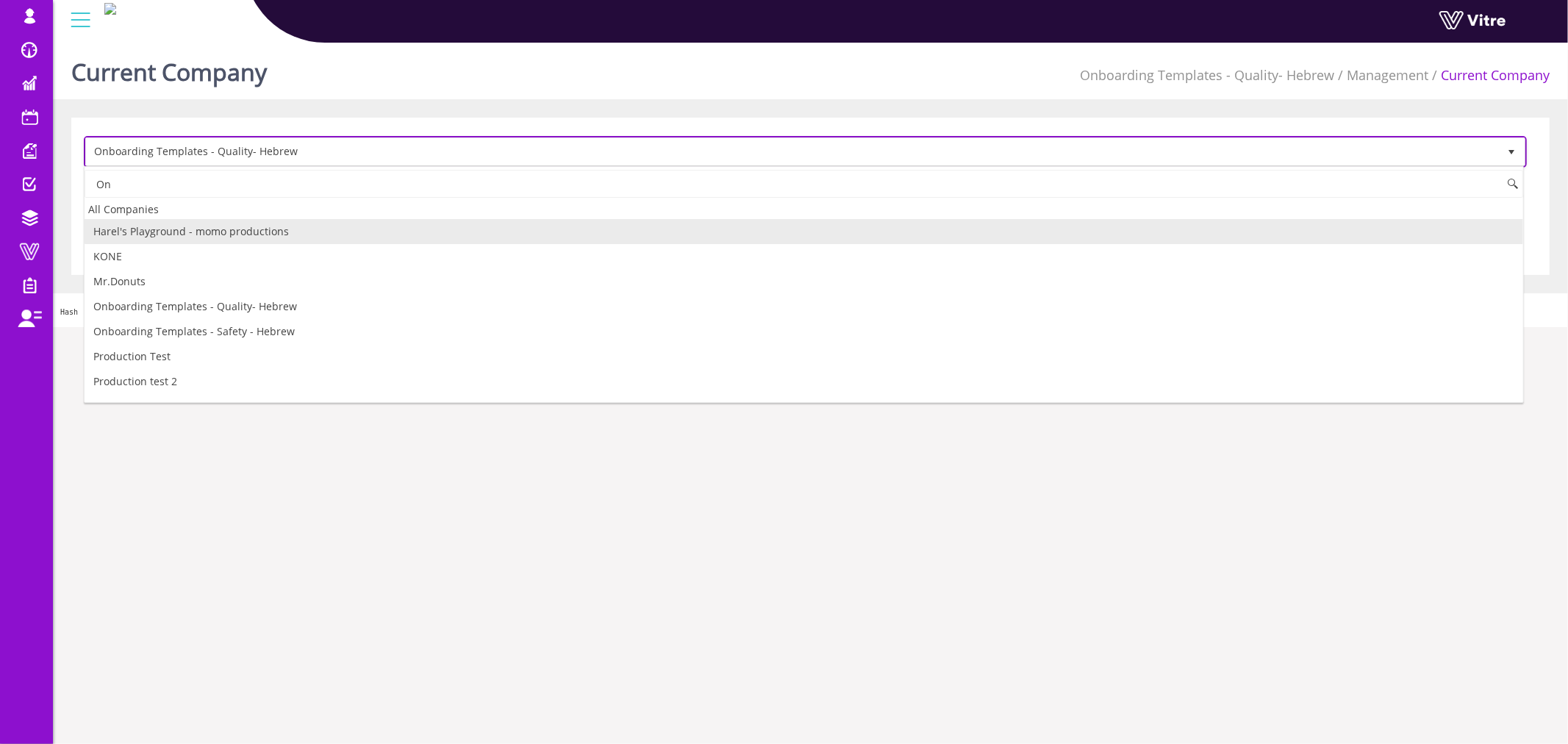
click at [299, 144] on span "Onboarding Templates - Quality- Hebrew" at bounding box center [791, 152] width 1412 height 27
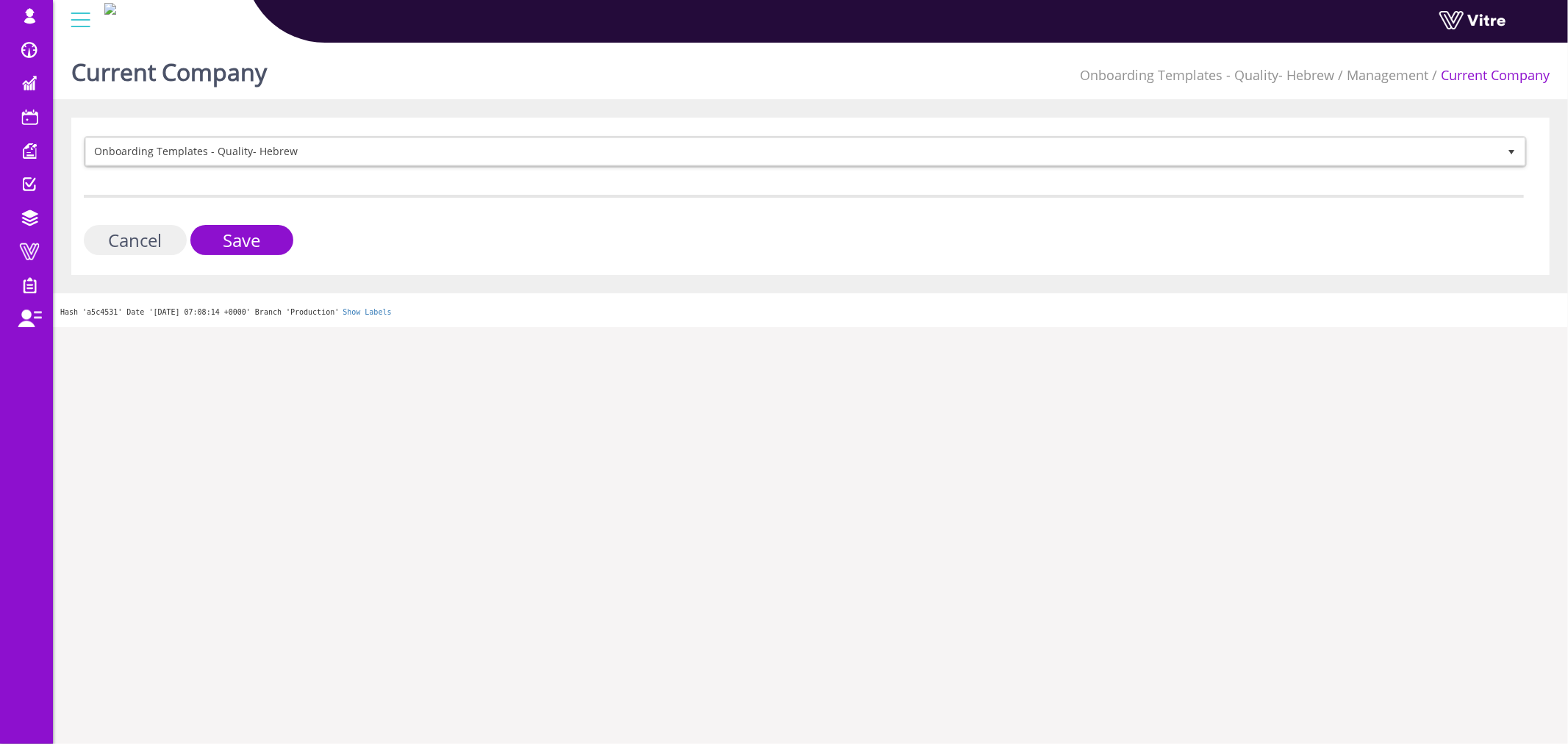
click at [159, 238] on input "Cancel" at bounding box center [135, 240] width 103 height 30
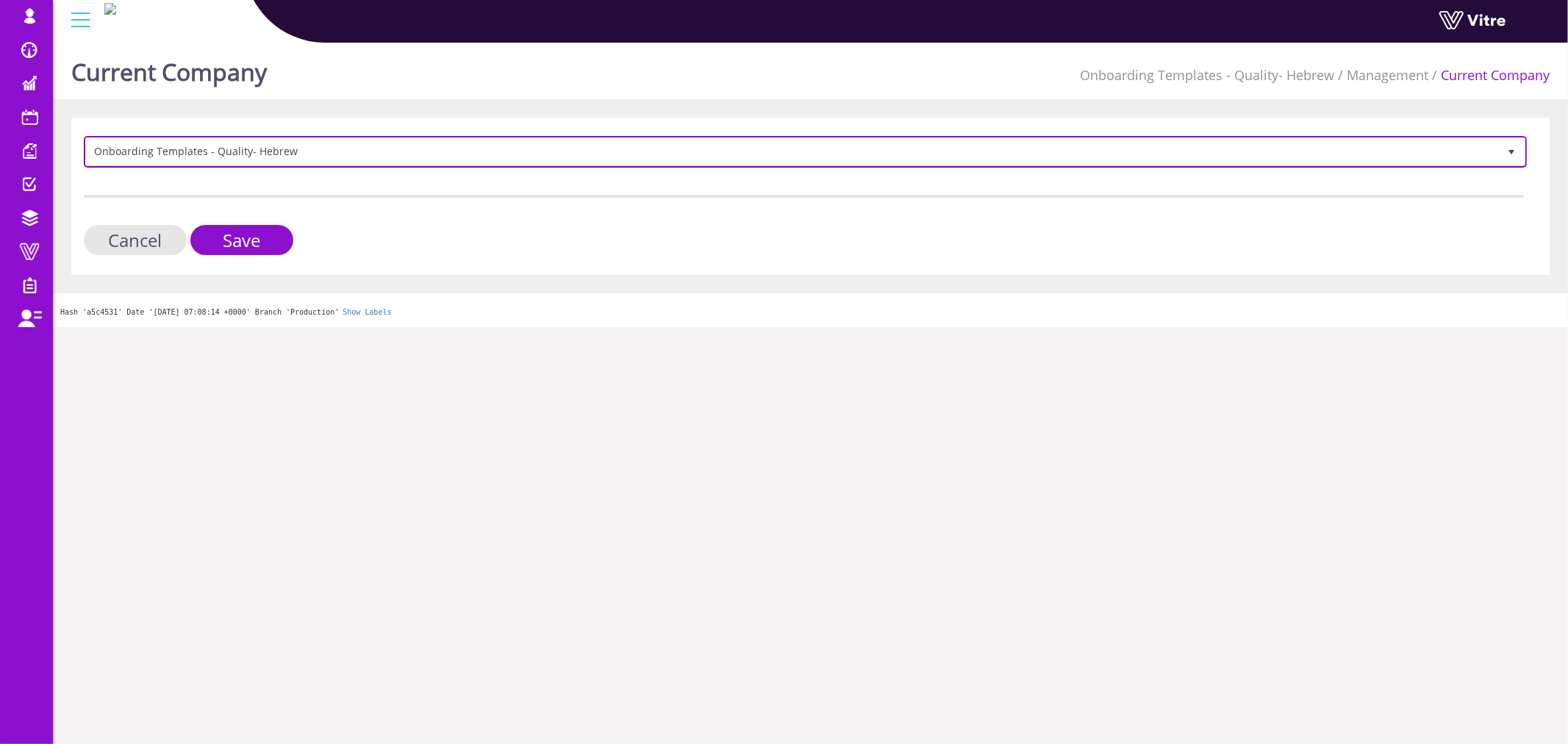
click at [357, 158] on span "Onboarding Templates - Quality- Hebrew" at bounding box center [791, 152] width 1412 height 27
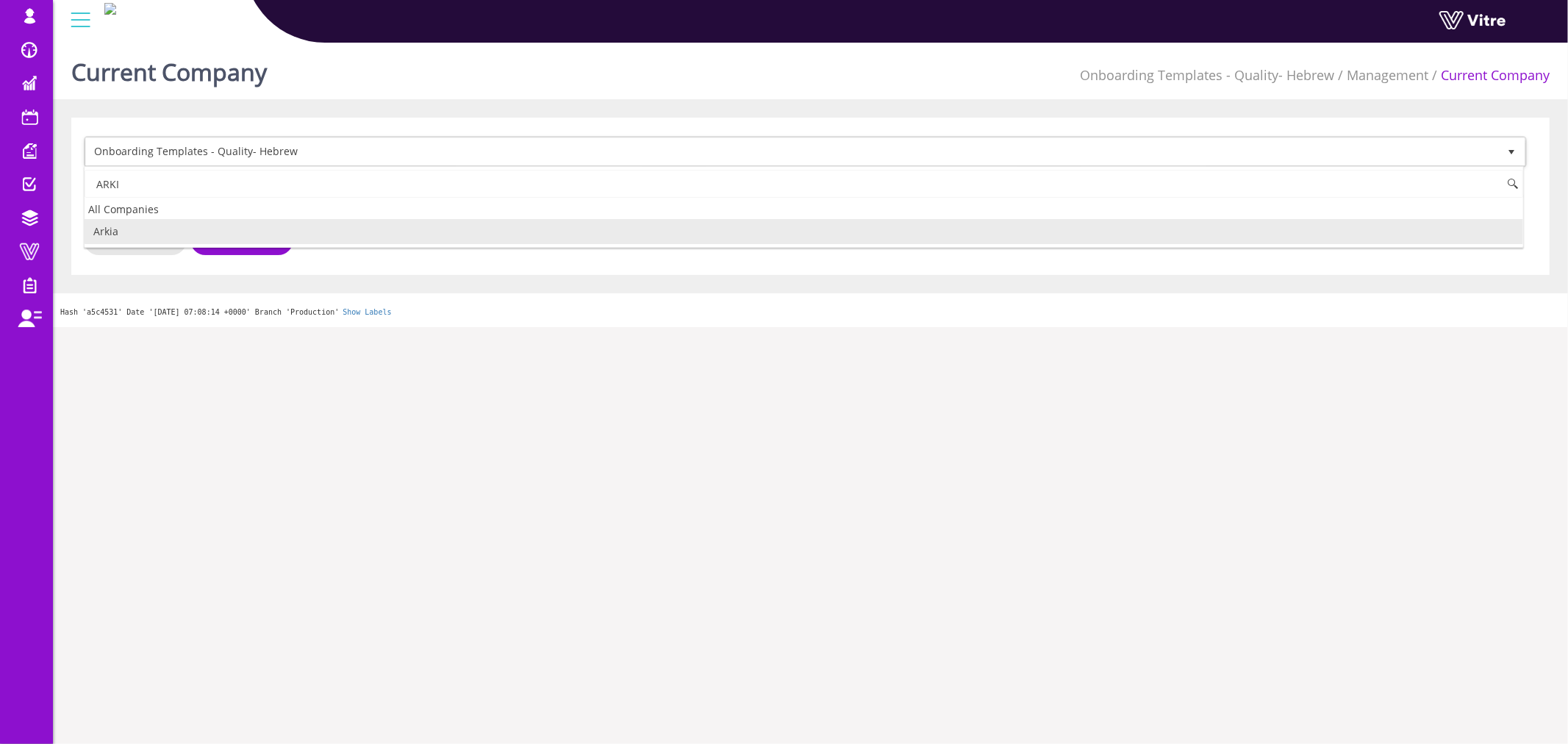
click at [144, 230] on li "Arkia" at bounding box center [803, 231] width 1438 height 25
type input "ARKI"
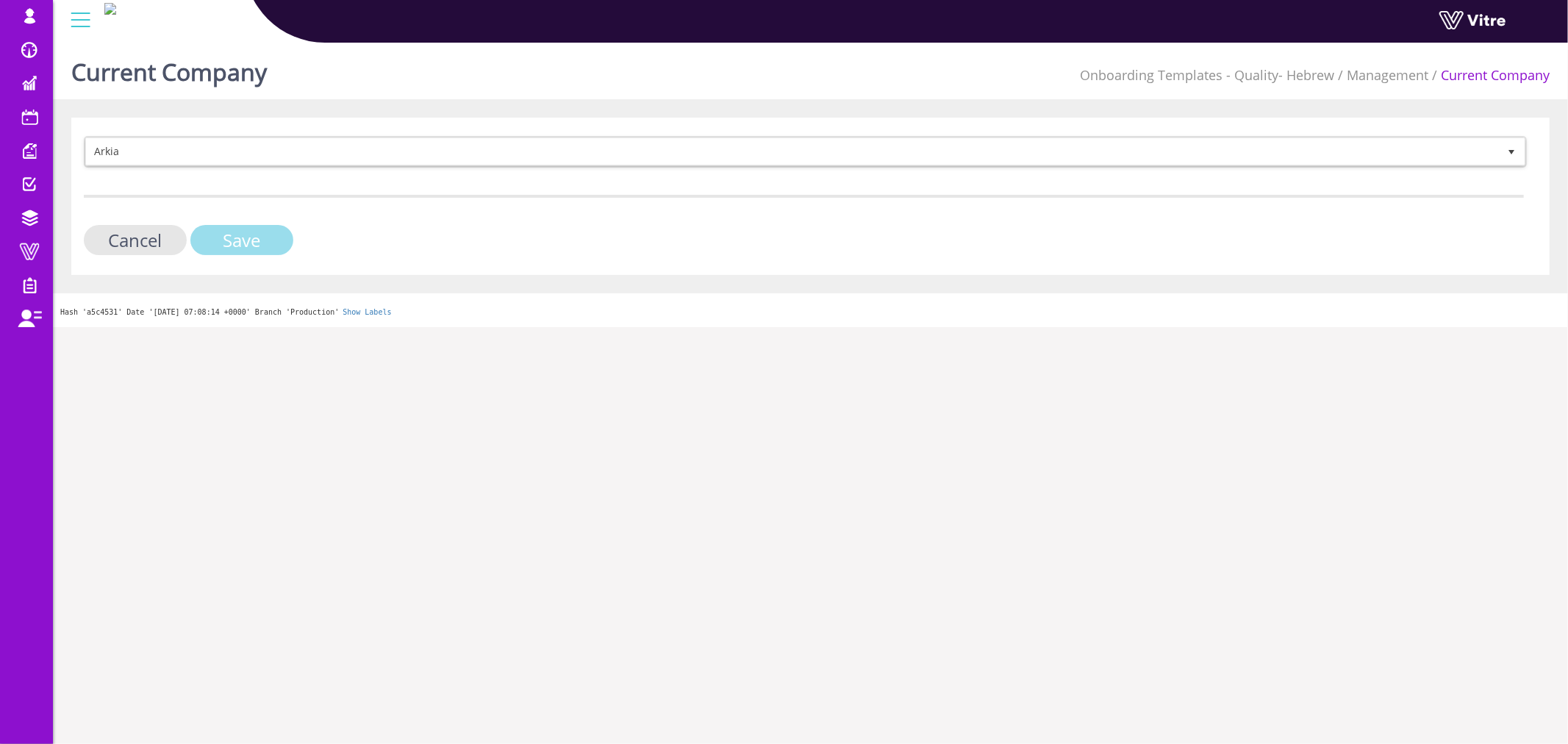
click at [245, 238] on input "Save" at bounding box center [242, 240] width 103 height 30
